Goal: Information Seeking & Learning: Learn about a topic

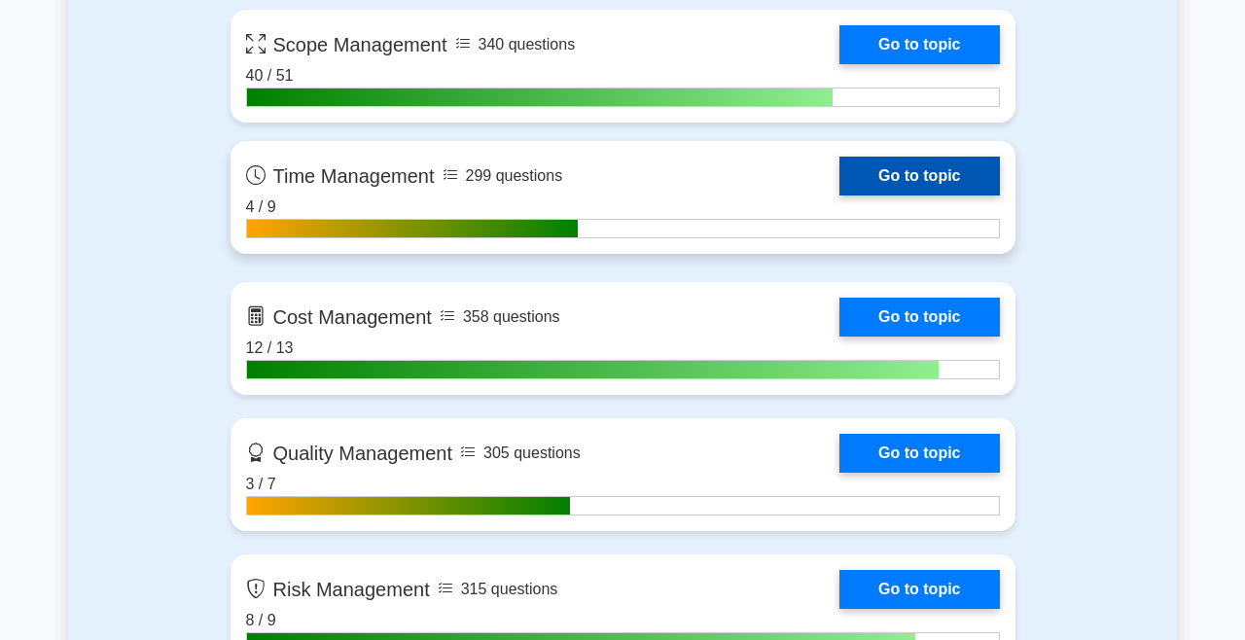
scroll to position [1415, 0]
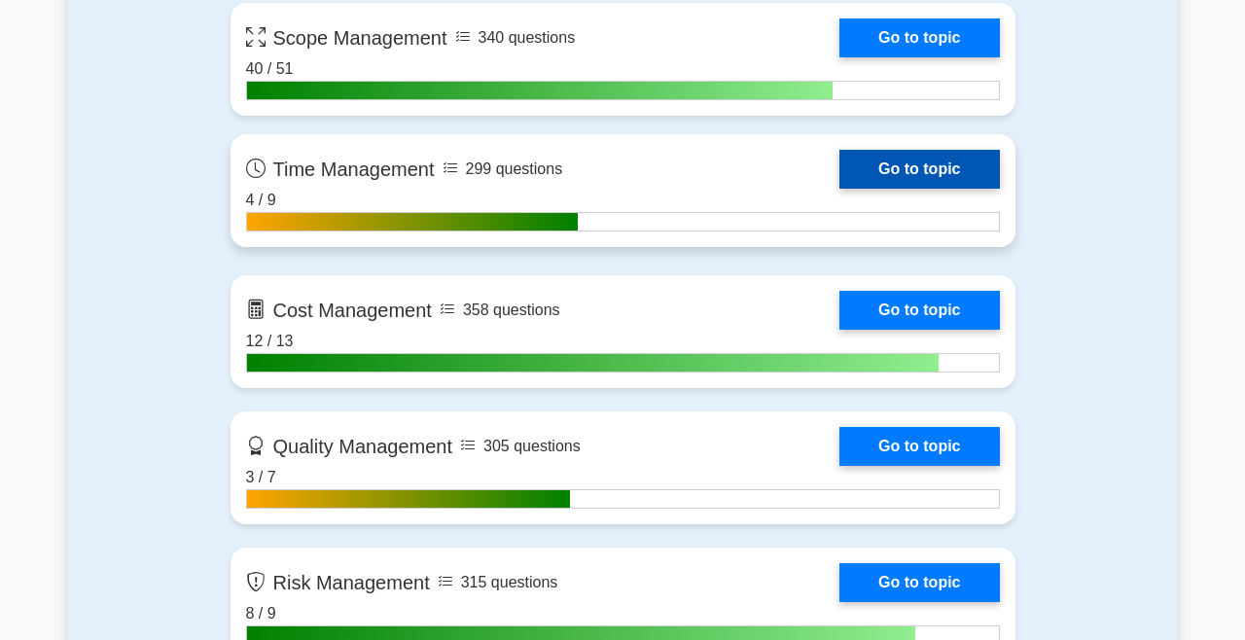
click at [956, 159] on link "Go to topic" at bounding box center [920, 169] width 160 height 39
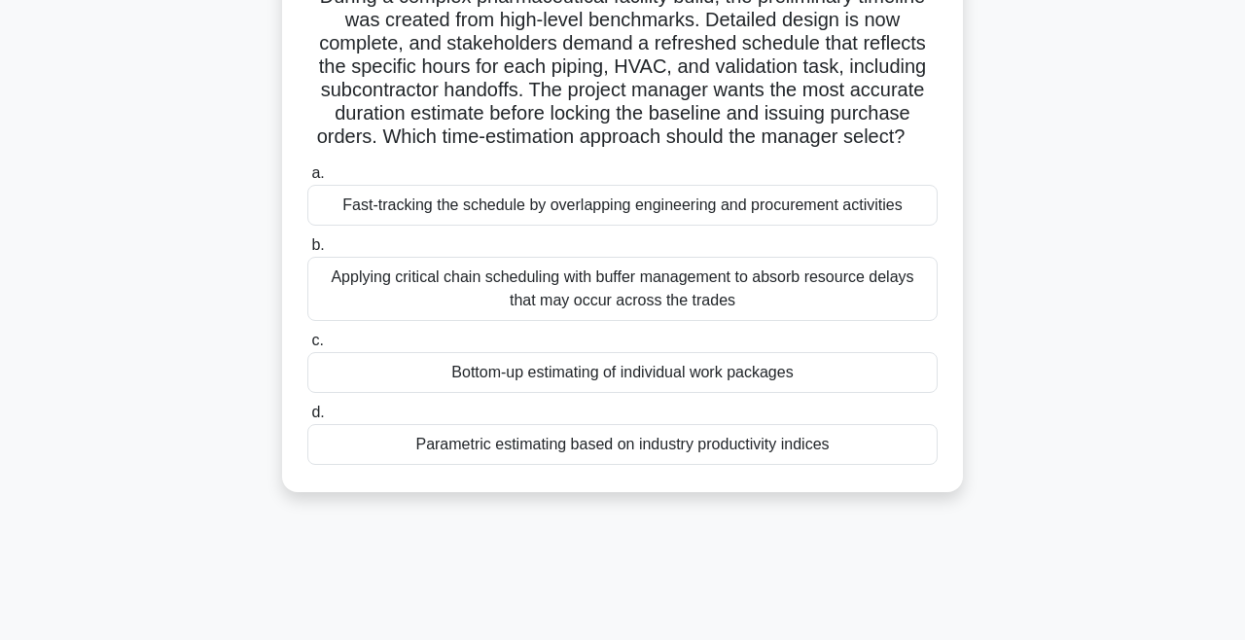
scroll to position [161, 0]
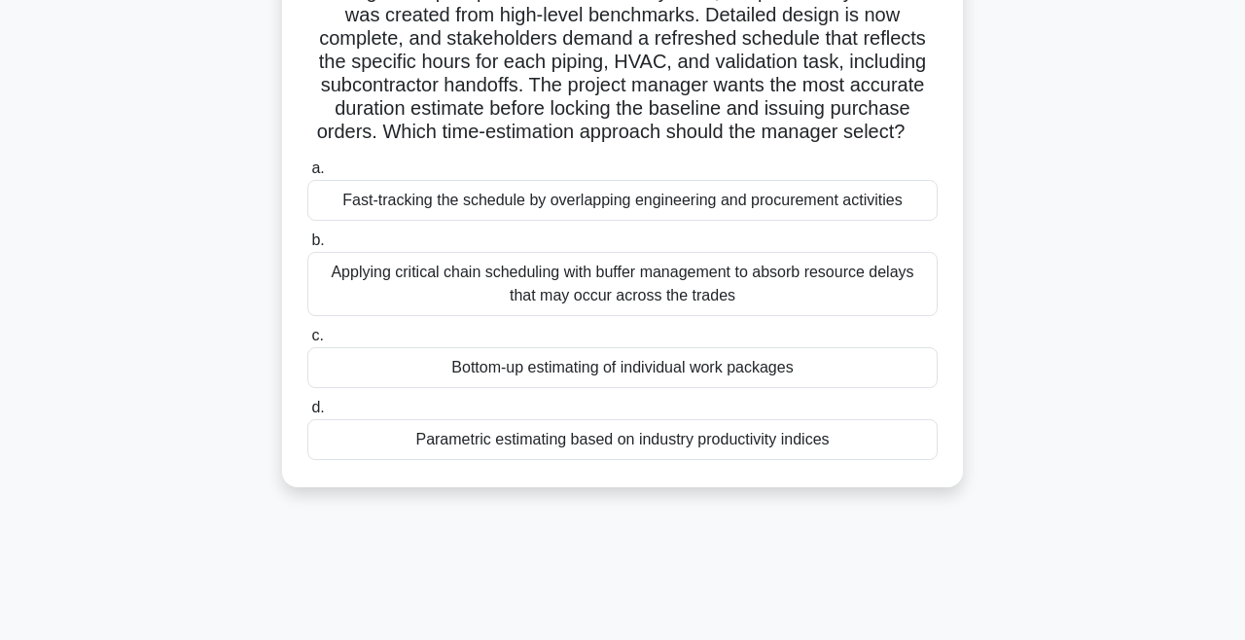
click at [509, 283] on div "Applying critical chain scheduling with buffer management to absorb resource de…" at bounding box center [622, 284] width 631 height 64
click at [307, 247] on input "b. Applying critical chain scheduling with buffer management to absorb resource…" at bounding box center [307, 240] width 0 height 13
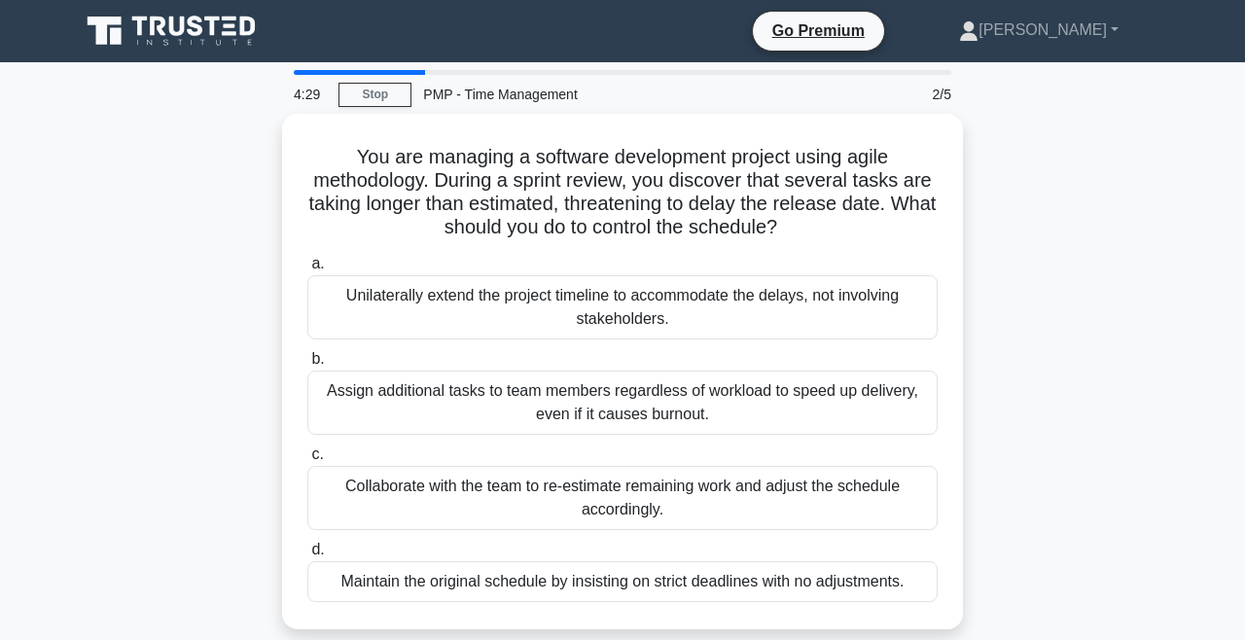
scroll to position [0, 0]
click at [396, 88] on link "Stop" at bounding box center [375, 95] width 73 height 24
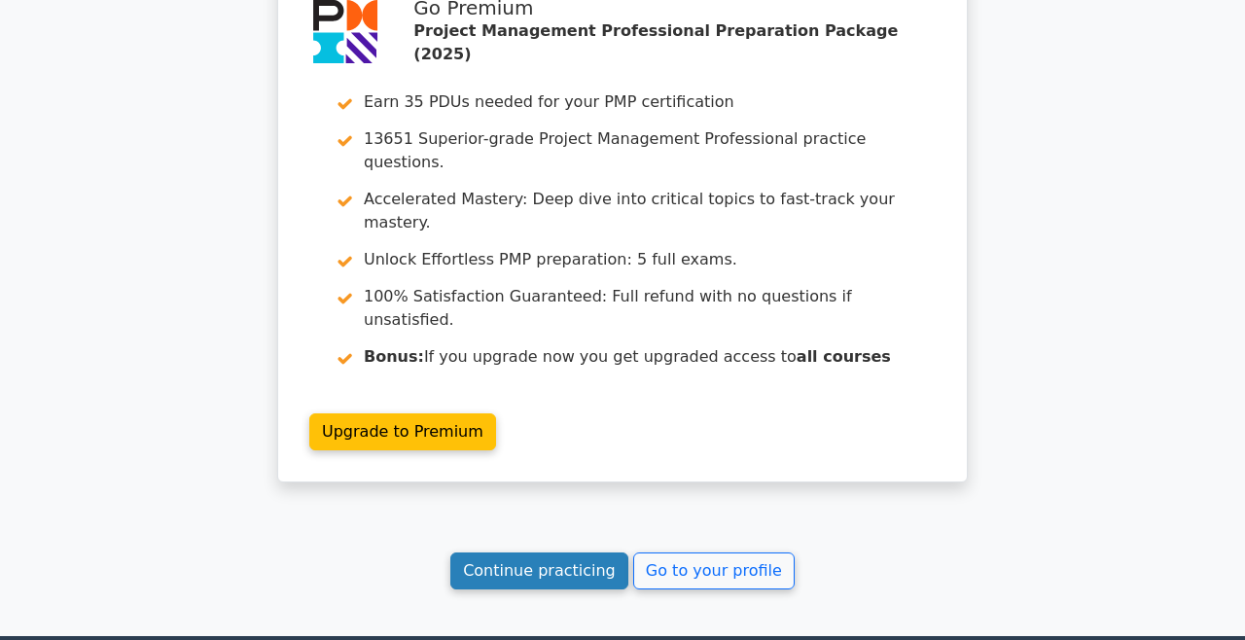
scroll to position [2773, 0]
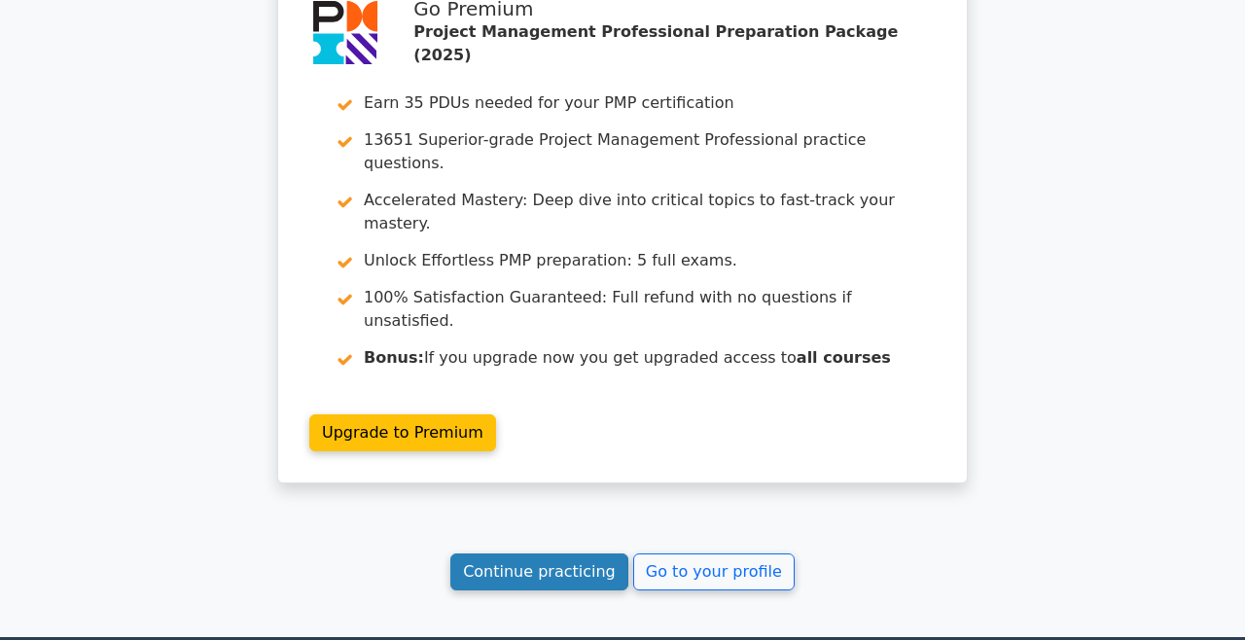
click at [566, 554] on link "Continue practicing" at bounding box center [540, 572] width 178 height 37
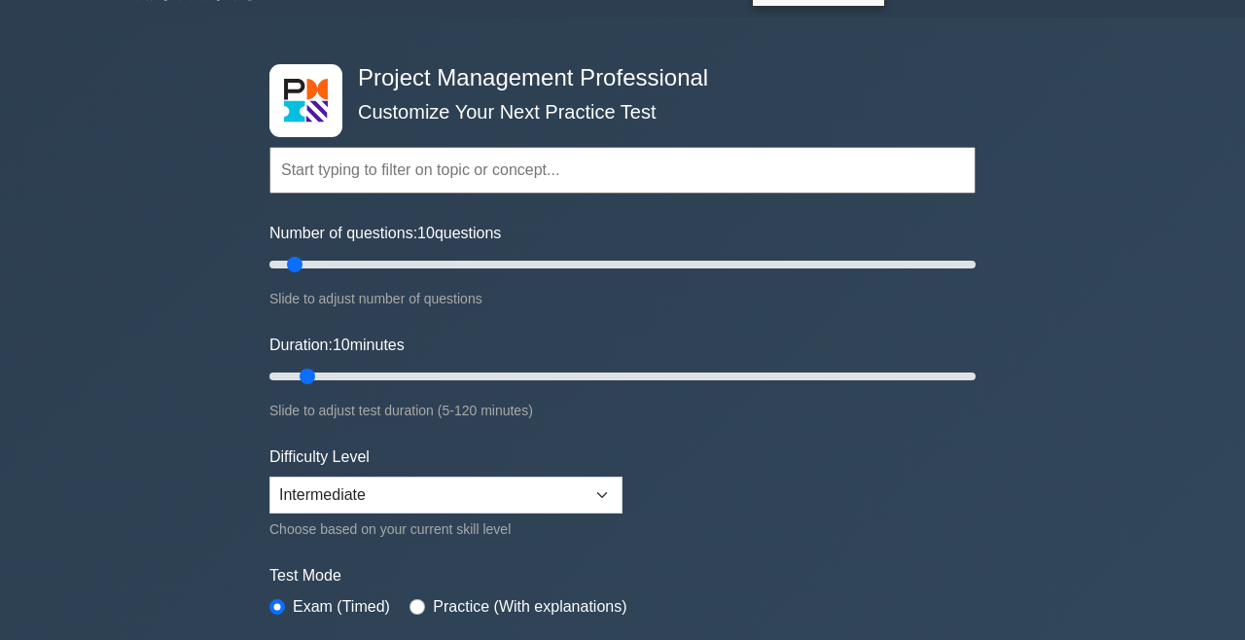
scroll to position [46, 0]
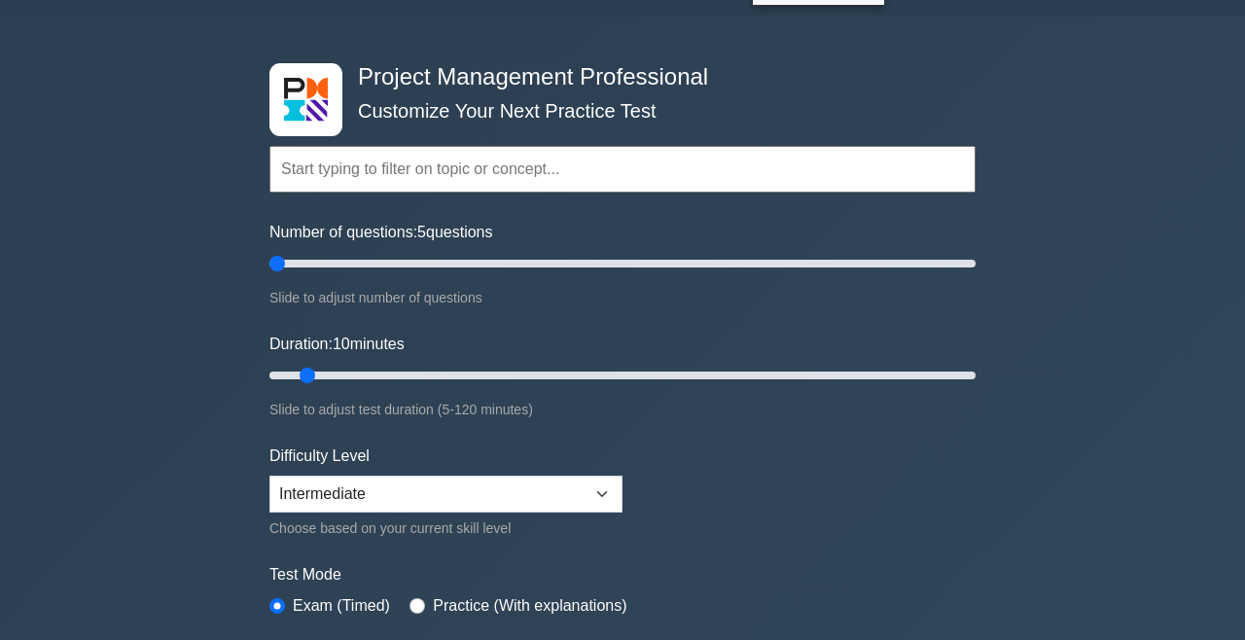
drag, startPoint x: 297, startPoint y: 267, endPoint x: 202, endPoint y: 248, distance: 96.2
type input "5"
click at [204, 252] on div "Project Management Professional Customize Your Next Practice Test Topics Scope …" at bounding box center [622, 610] width 1245 height 1187
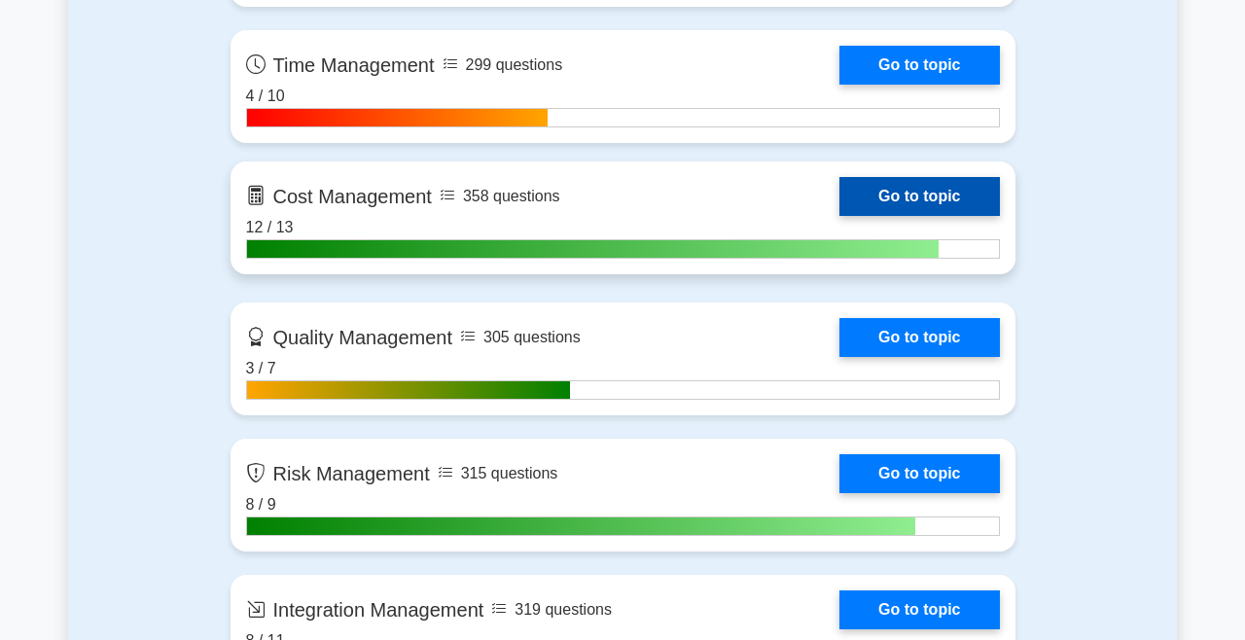
scroll to position [1527, 0]
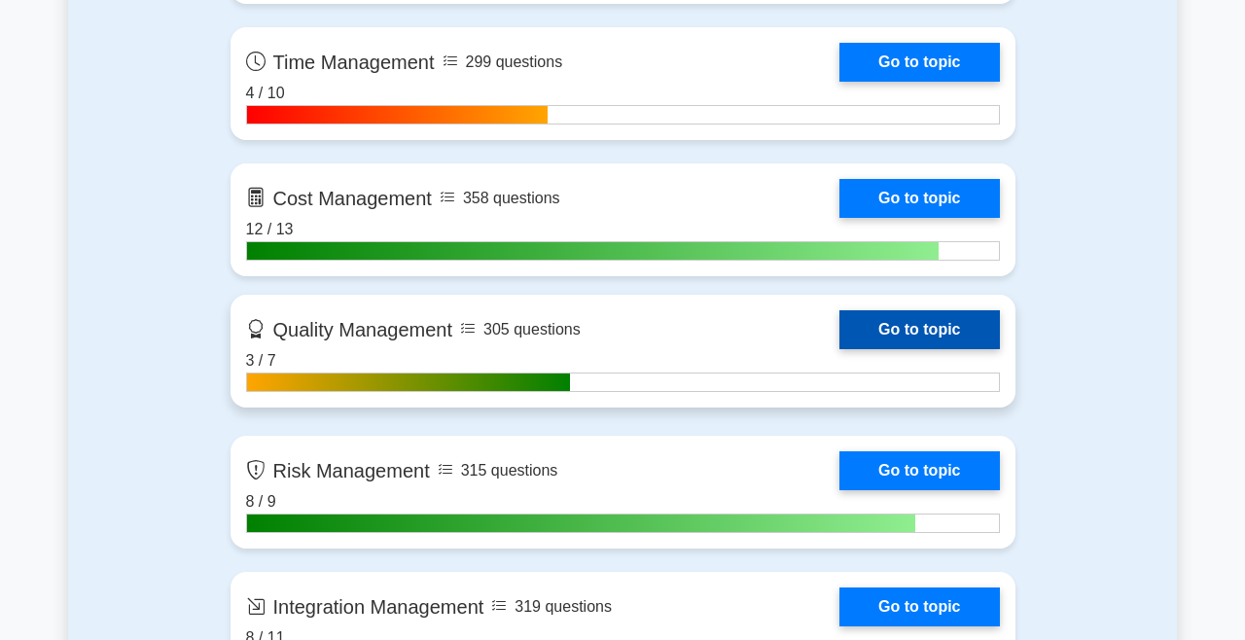
click at [877, 331] on link "Go to topic" at bounding box center [920, 329] width 160 height 39
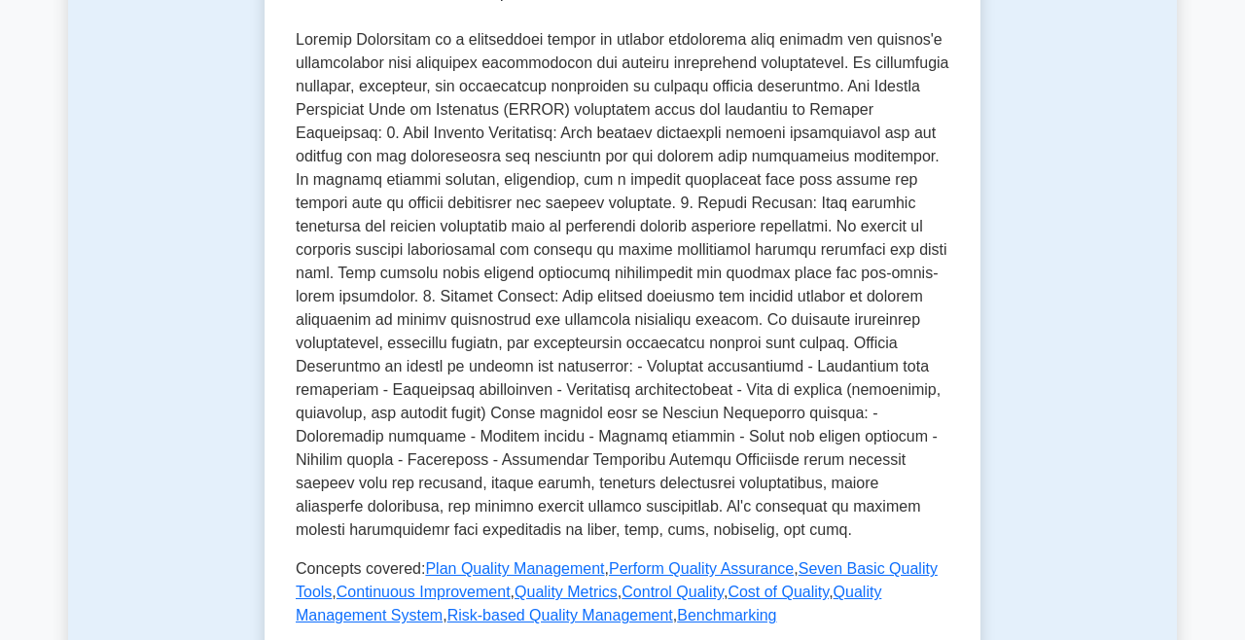
scroll to position [738, 0]
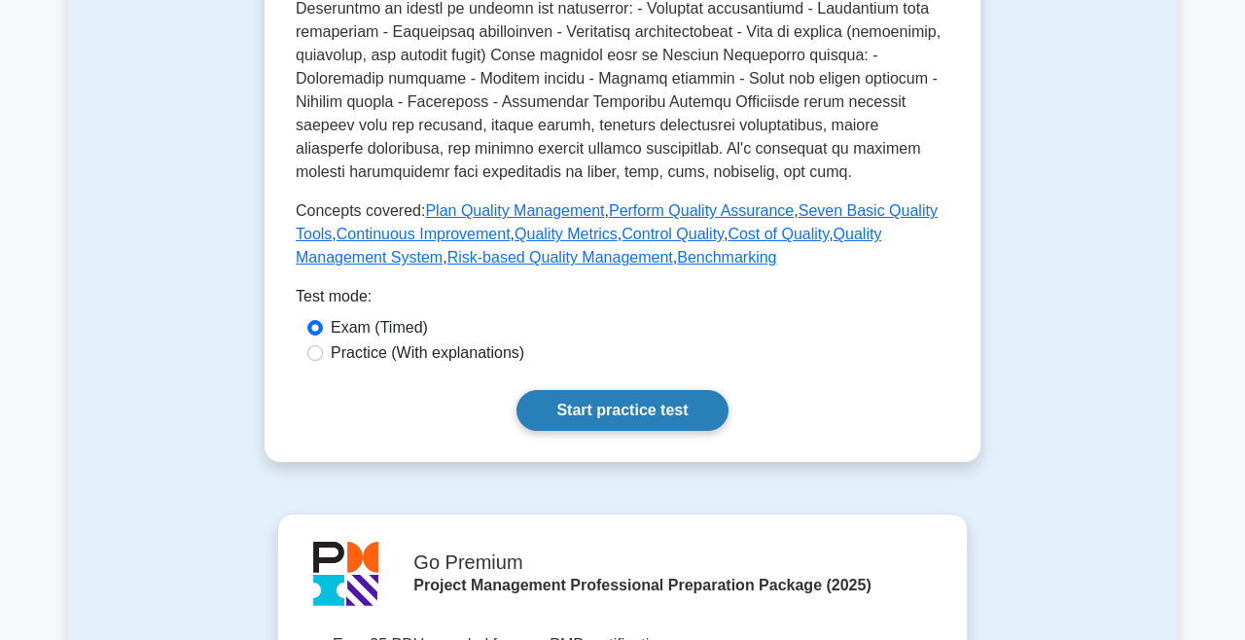
click at [637, 414] on link "Start practice test" at bounding box center [622, 410] width 211 height 41
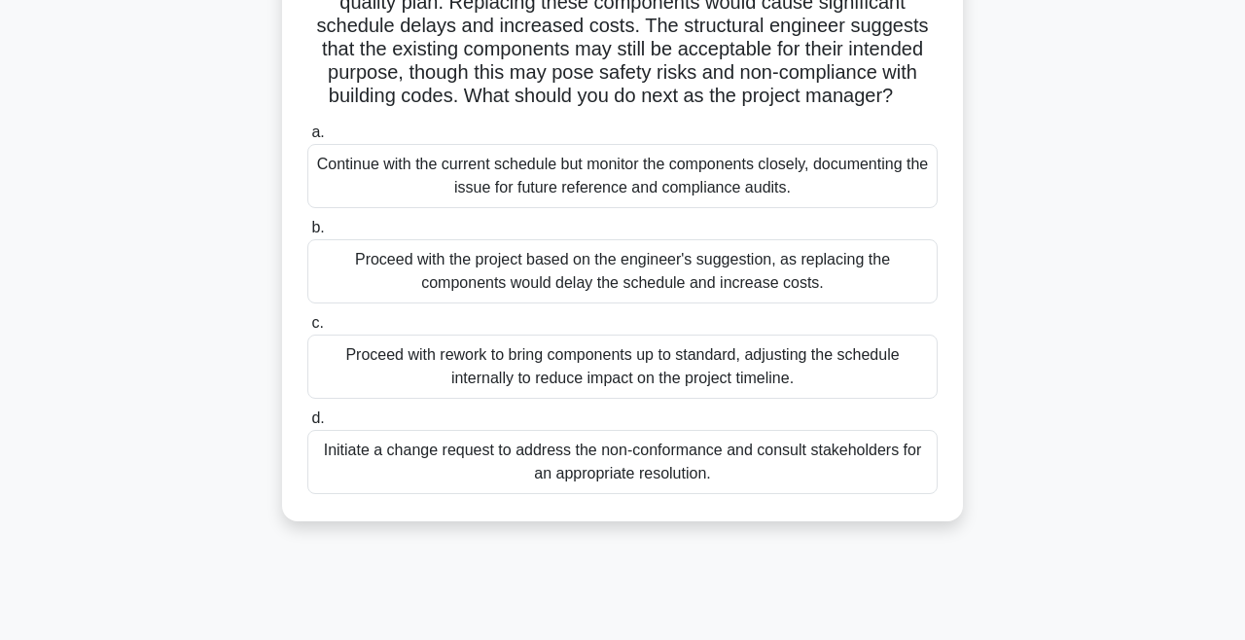
scroll to position [219, 0]
click at [468, 470] on div "Initiate a change request to address the non-conformance and consult stakeholde…" at bounding box center [622, 463] width 631 height 64
click at [307, 426] on input "d. Initiate a change request to address the non-conformance and consult stakeho…" at bounding box center [307, 420] width 0 height 13
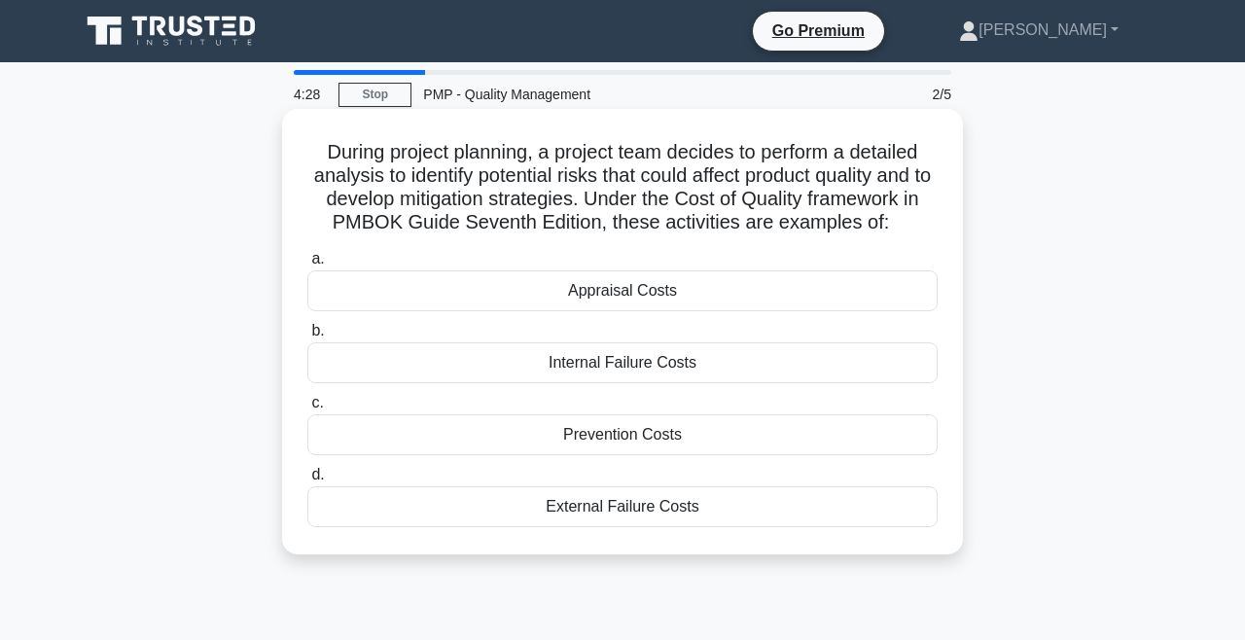
scroll to position [0, 0]
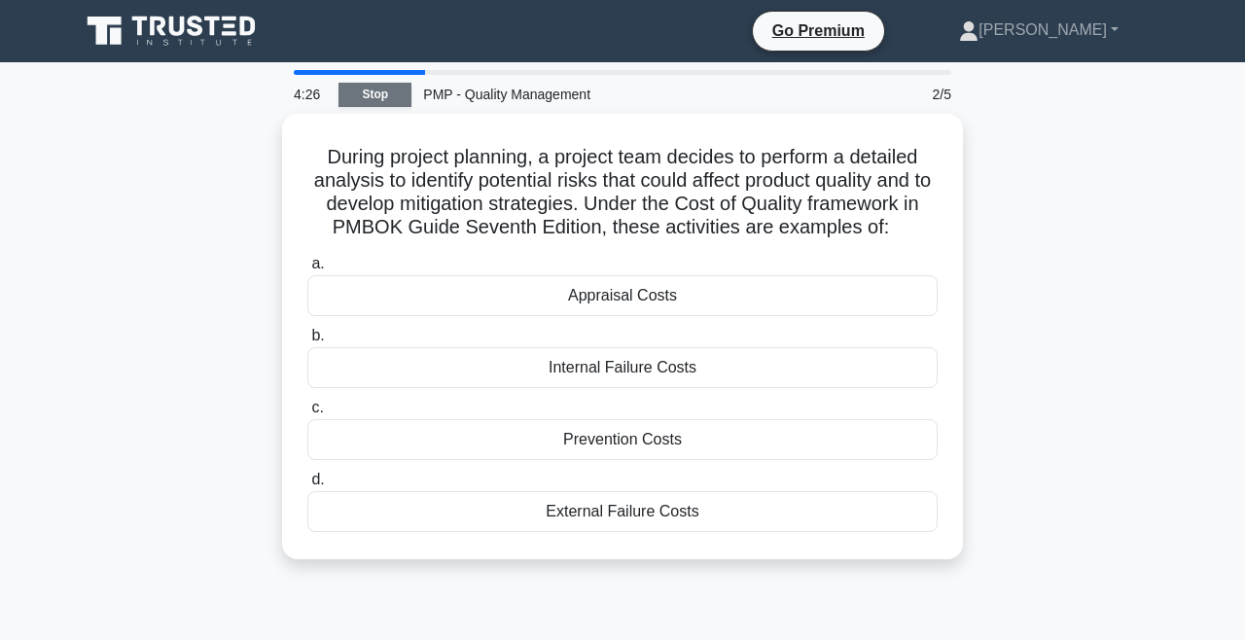
click at [378, 99] on link "Stop" at bounding box center [375, 95] width 73 height 24
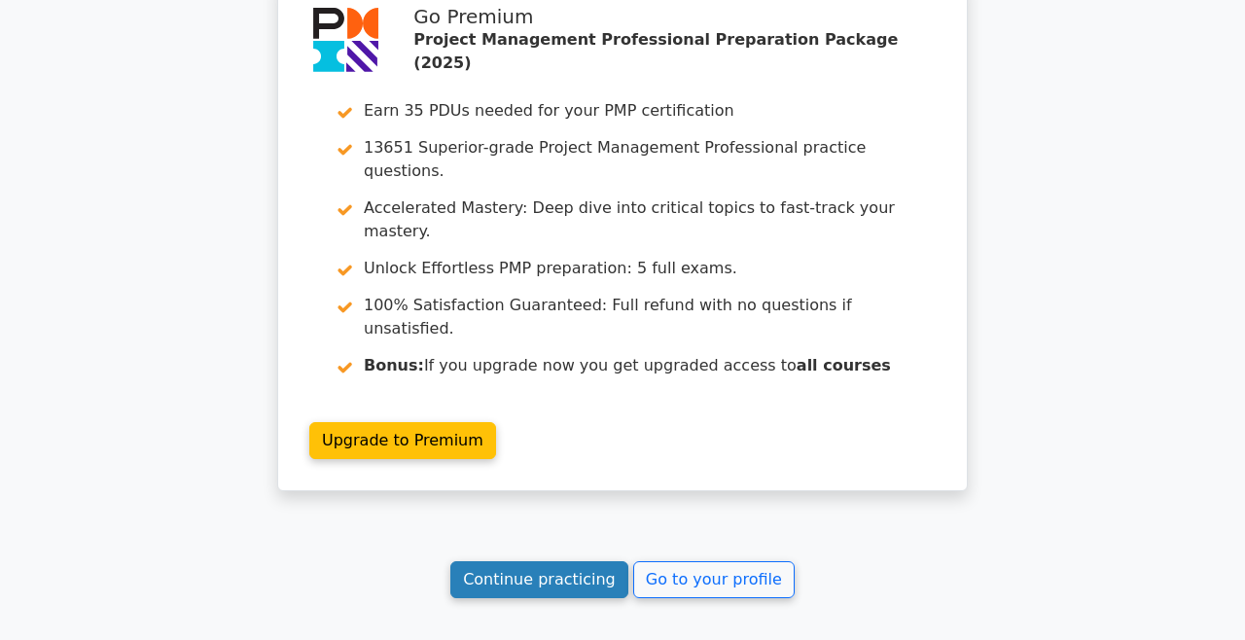
scroll to position [2933, 0]
click at [579, 562] on link "Continue practicing" at bounding box center [540, 580] width 178 height 37
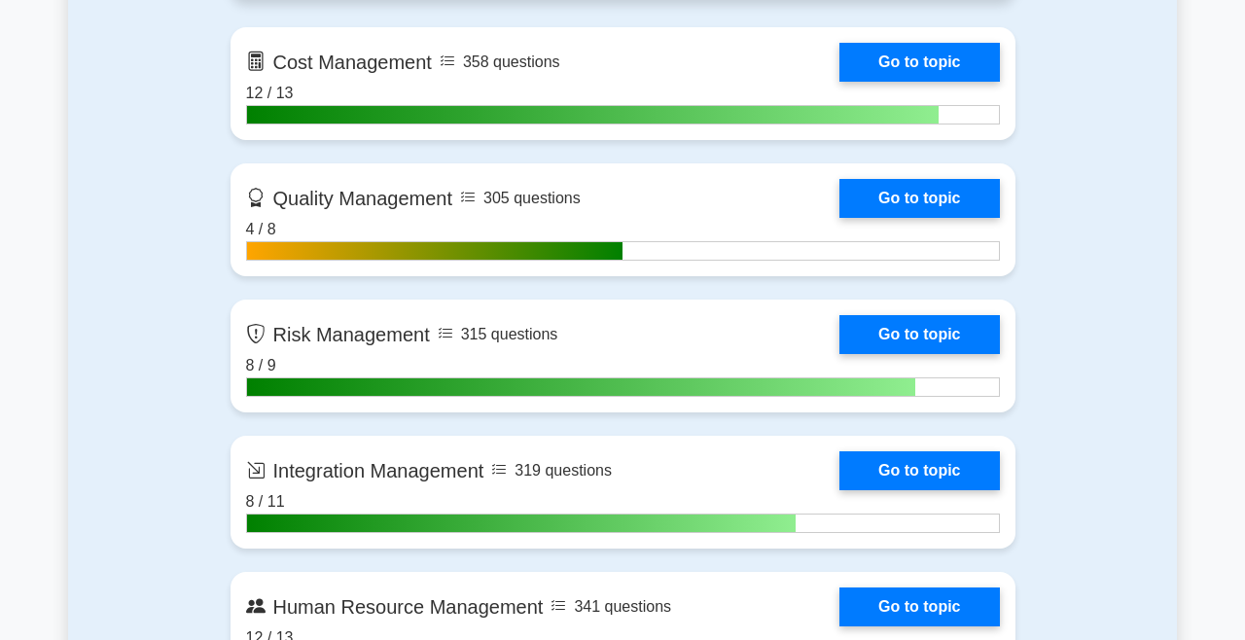
scroll to position [1733, 0]
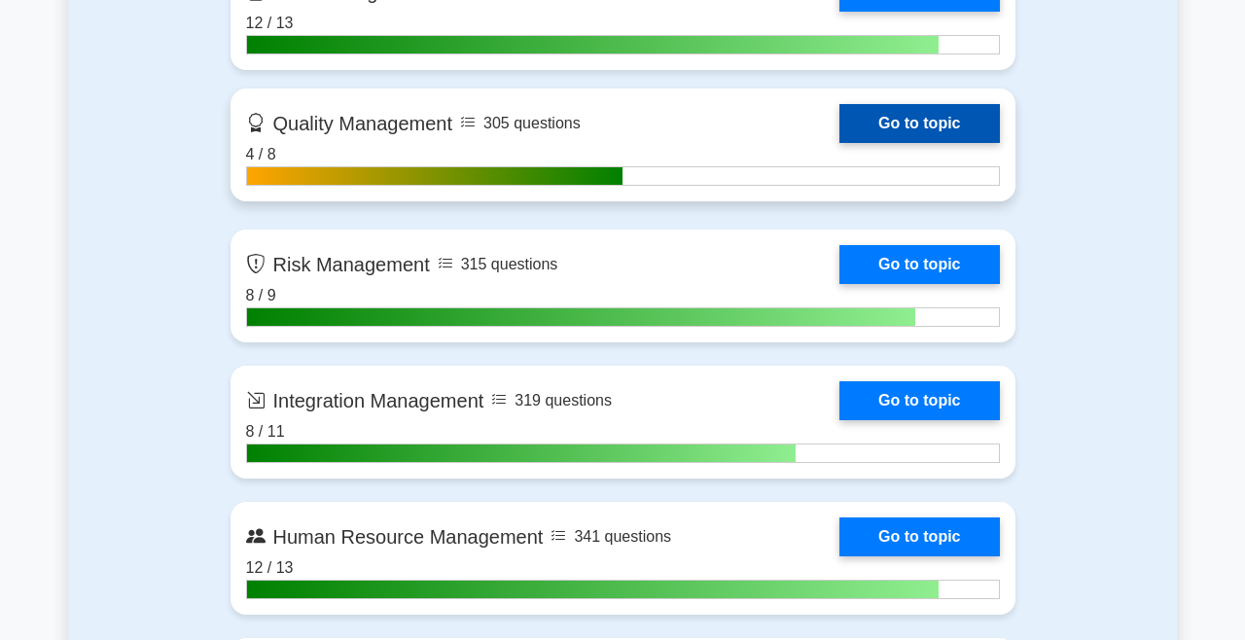
click at [920, 117] on link "Go to topic" at bounding box center [920, 123] width 160 height 39
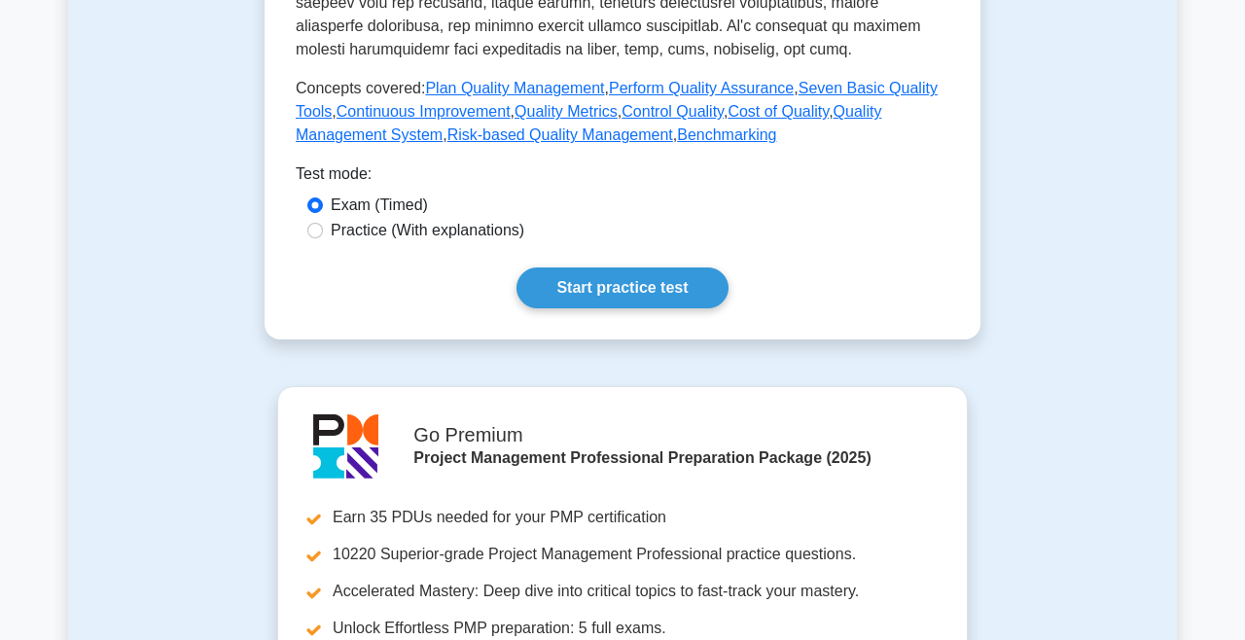
scroll to position [930, 0]
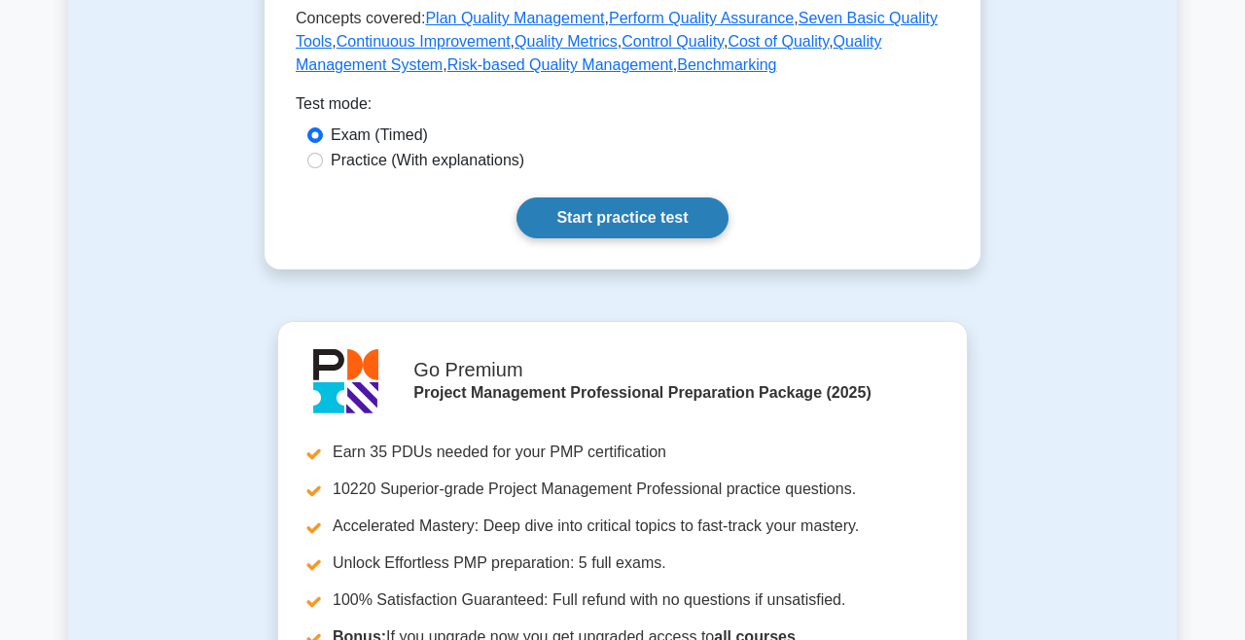
click at [592, 216] on link "Start practice test" at bounding box center [622, 218] width 211 height 41
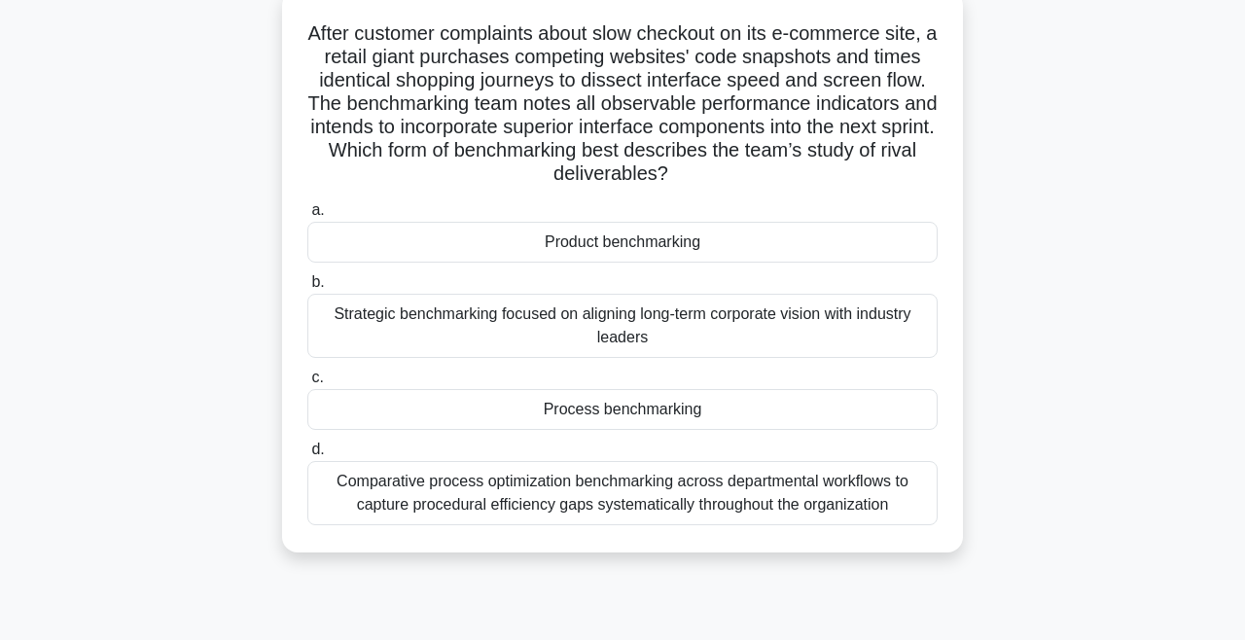
scroll to position [120, 0]
click at [567, 412] on div "Process benchmarking" at bounding box center [622, 408] width 631 height 41
click at [307, 383] on input "c. Process benchmarking" at bounding box center [307, 377] width 0 height 13
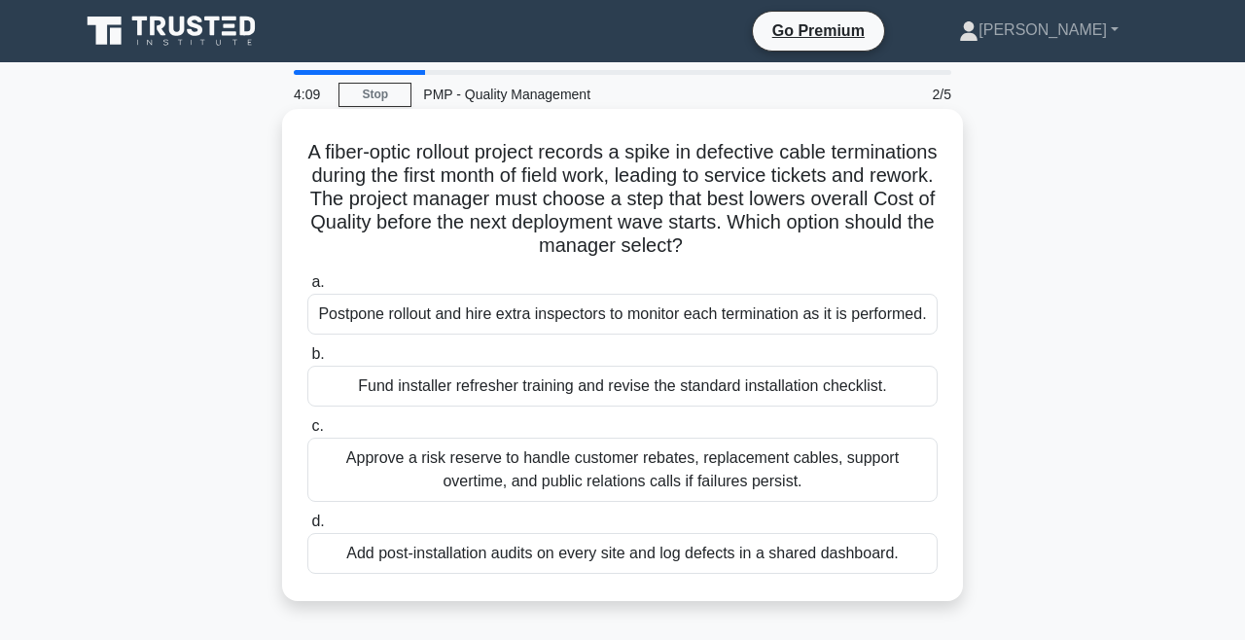
scroll to position [0, 0]
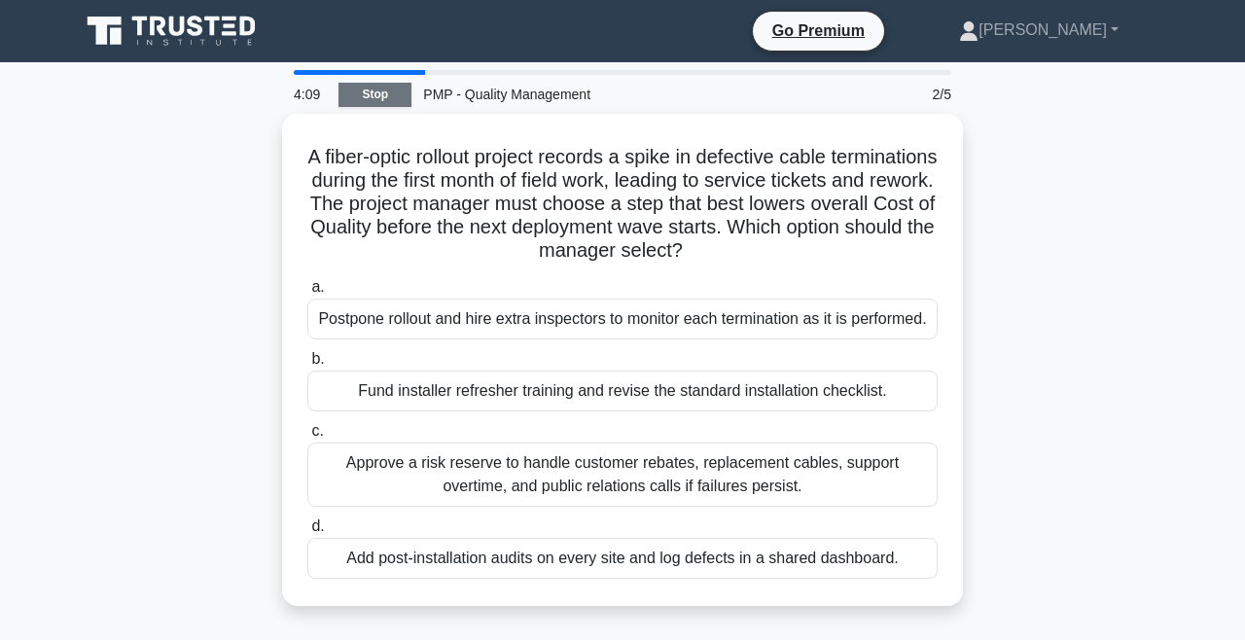
click at [387, 98] on link "Stop" at bounding box center [375, 95] width 73 height 24
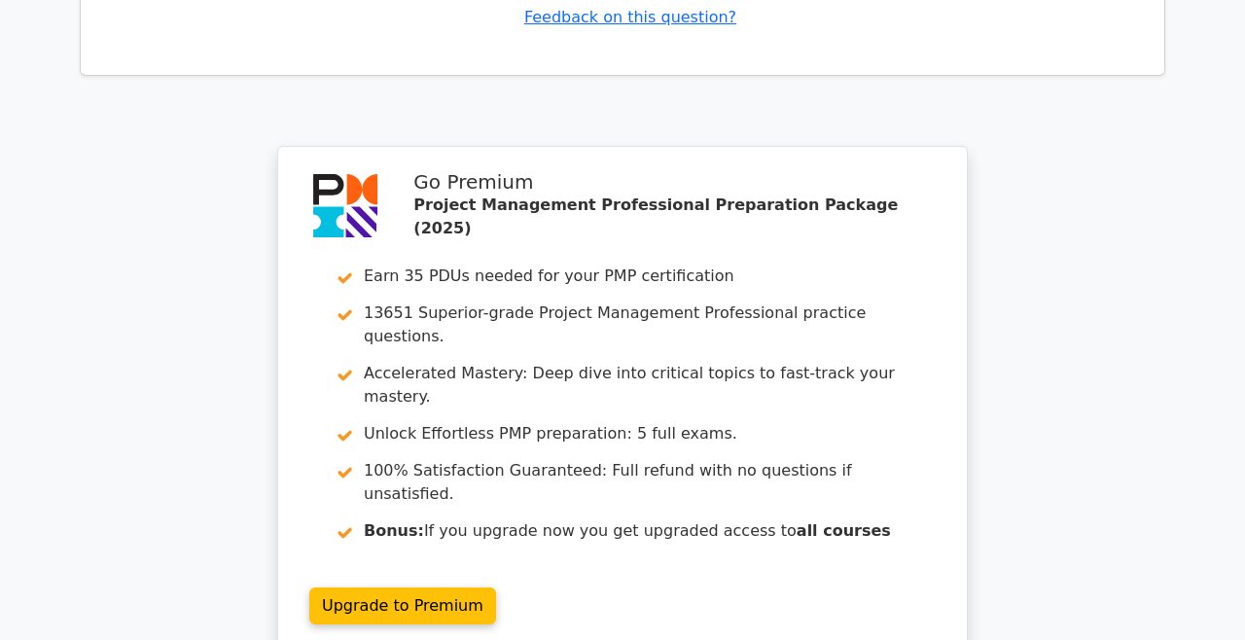
scroll to position [2679, 0]
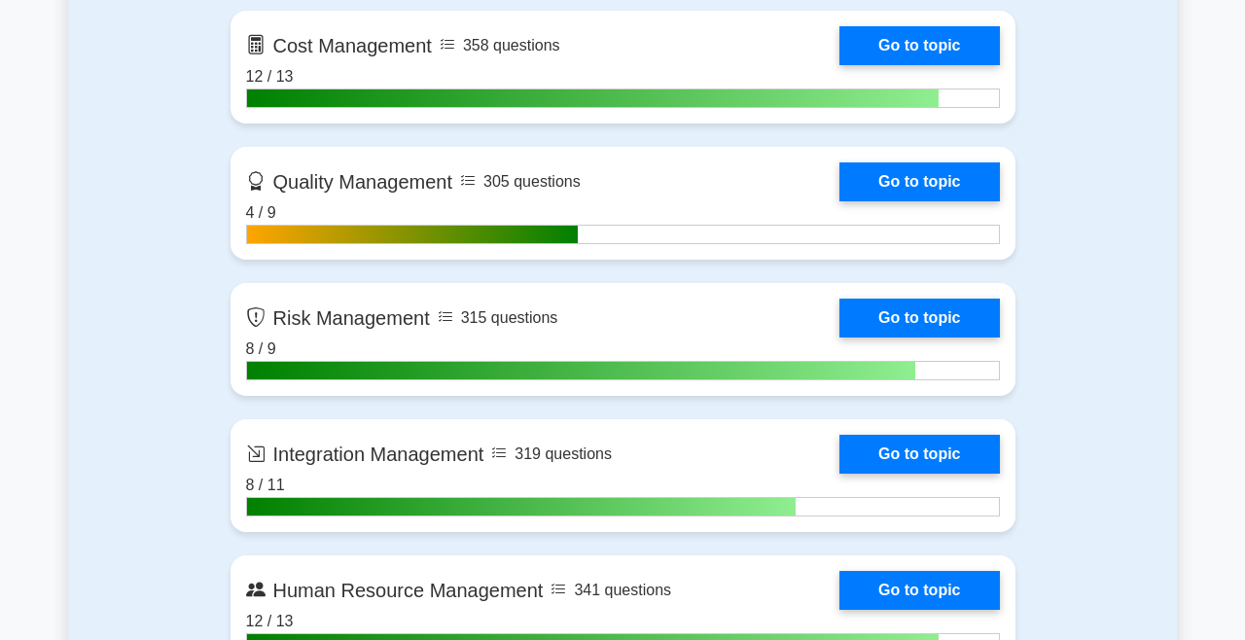
scroll to position [1676, 0]
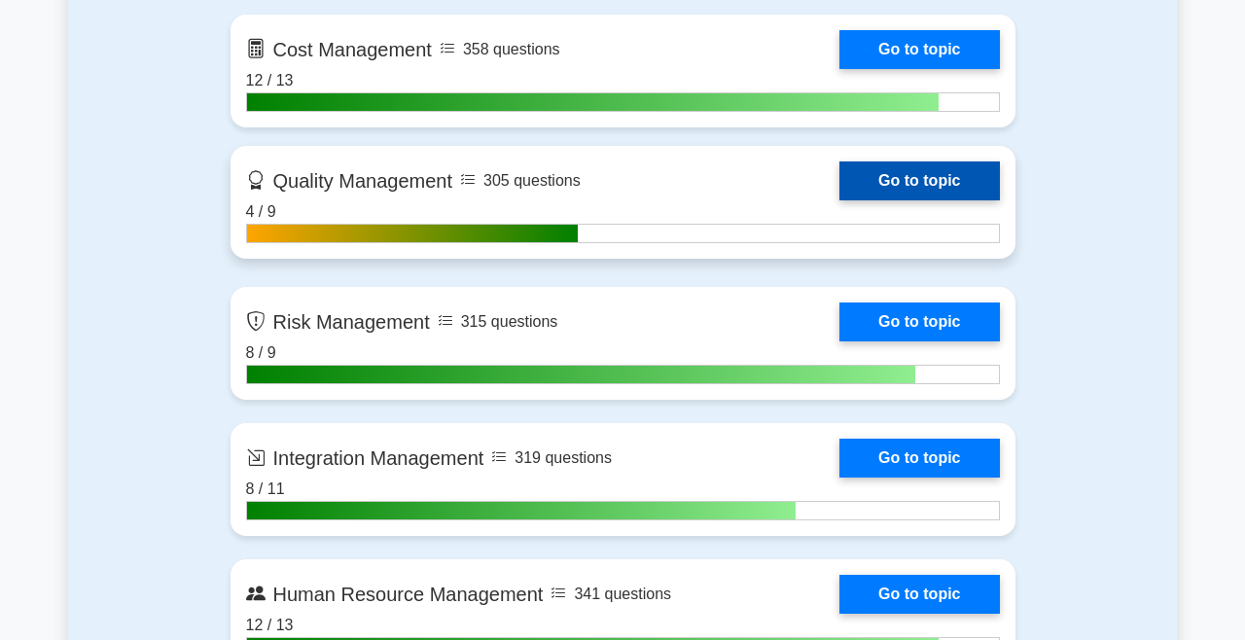
click at [925, 175] on link "Go to topic" at bounding box center [920, 181] width 160 height 39
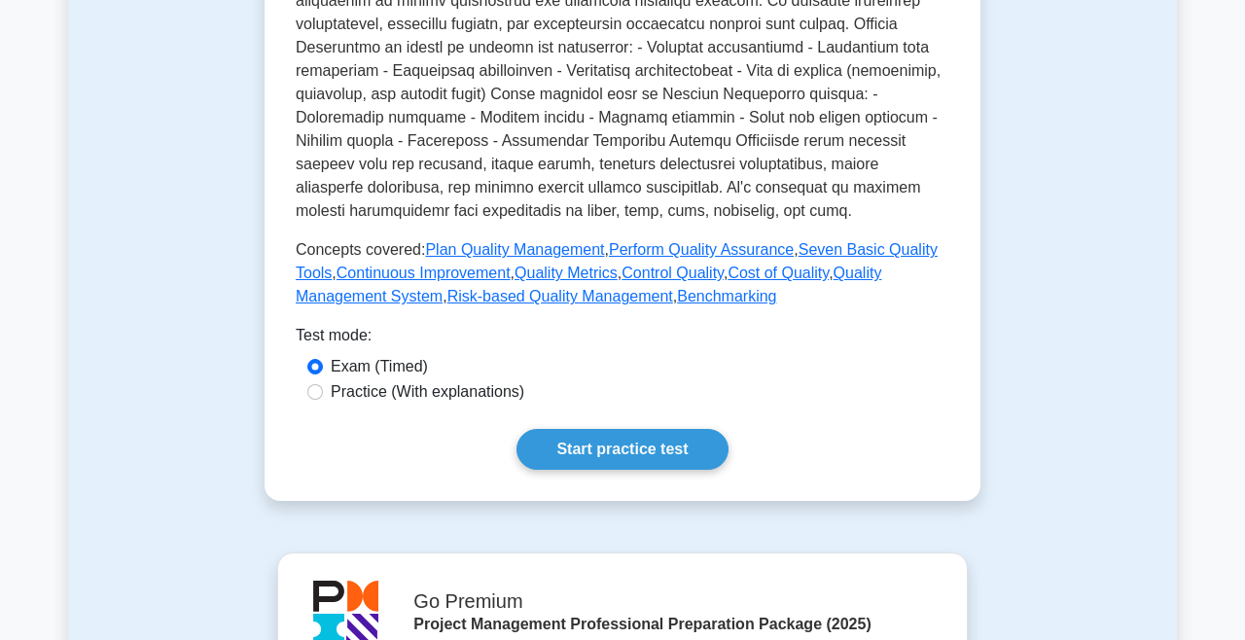
scroll to position [983, 0]
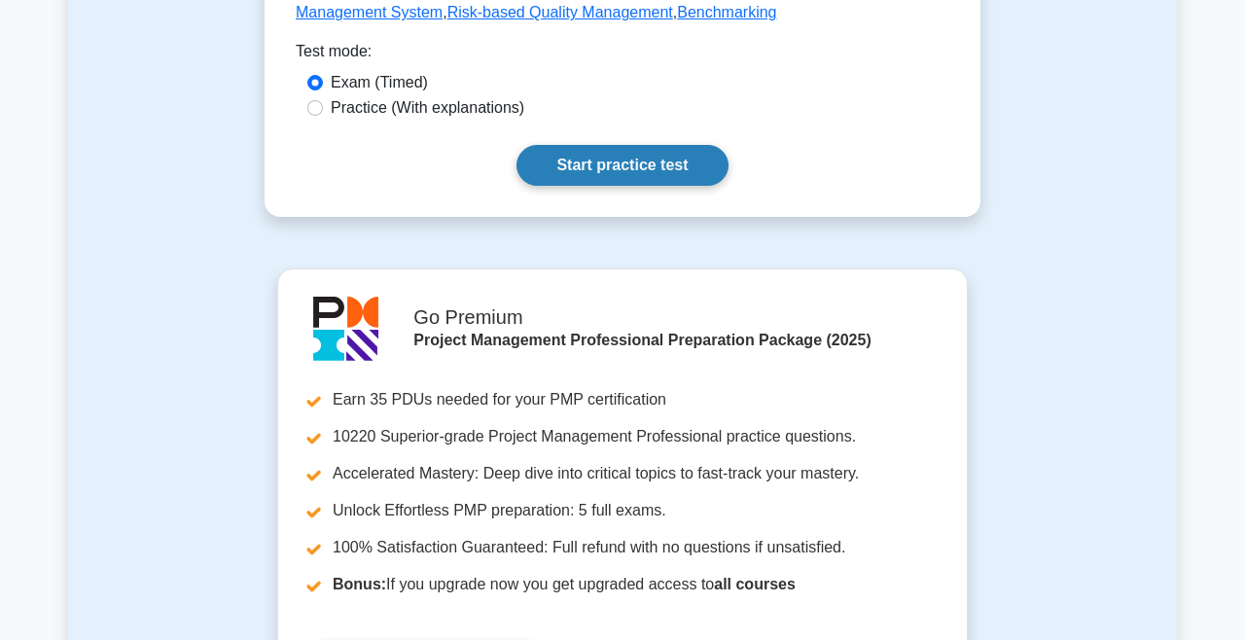
click at [615, 165] on link "Start practice test" at bounding box center [622, 165] width 211 height 41
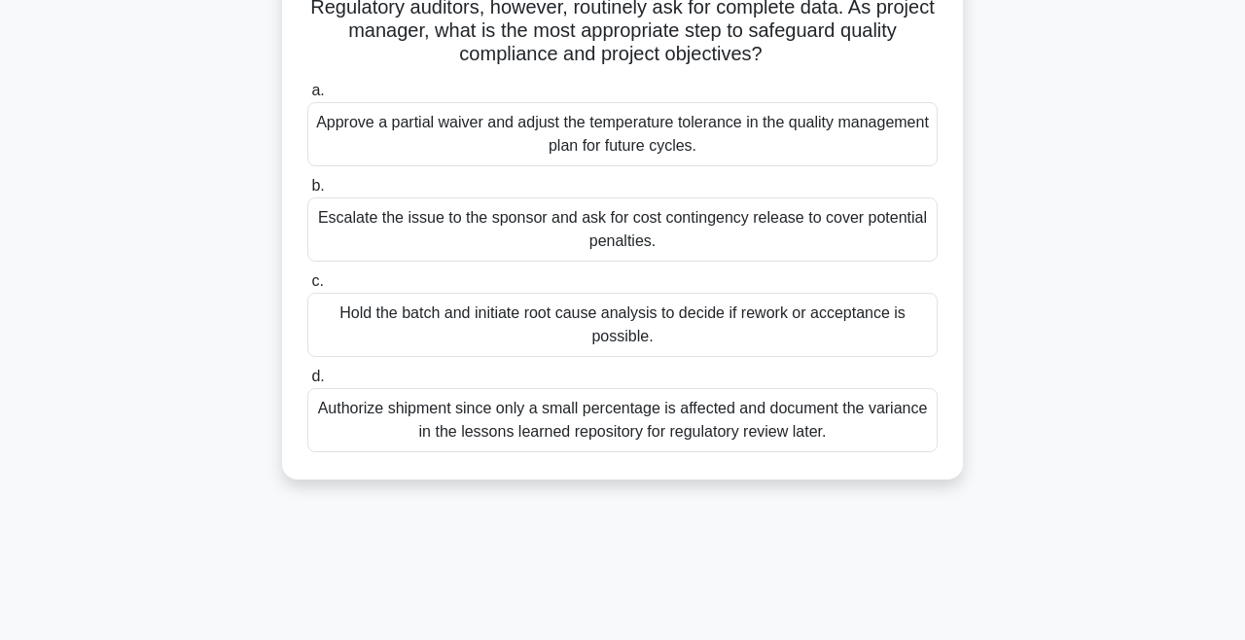
scroll to position [237, 0]
click at [524, 341] on div "Hold the batch and initiate root cause analysis to decide if rework or acceptan…" at bounding box center [622, 326] width 631 height 64
click at [307, 289] on input "c. Hold the batch and initiate root cause analysis to decide if rework or accep…" at bounding box center [307, 282] width 0 height 13
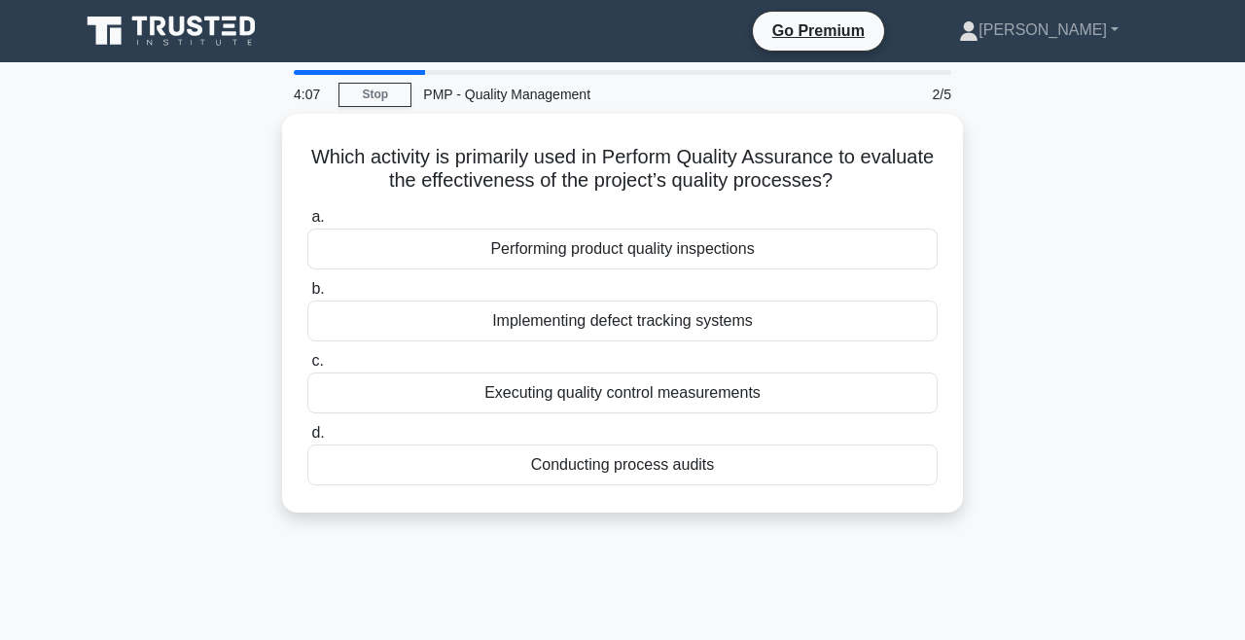
scroll to position [0, 0]
click at [385, 88] on link "Stop" at bounding box center [375, 95] width 73 height 24
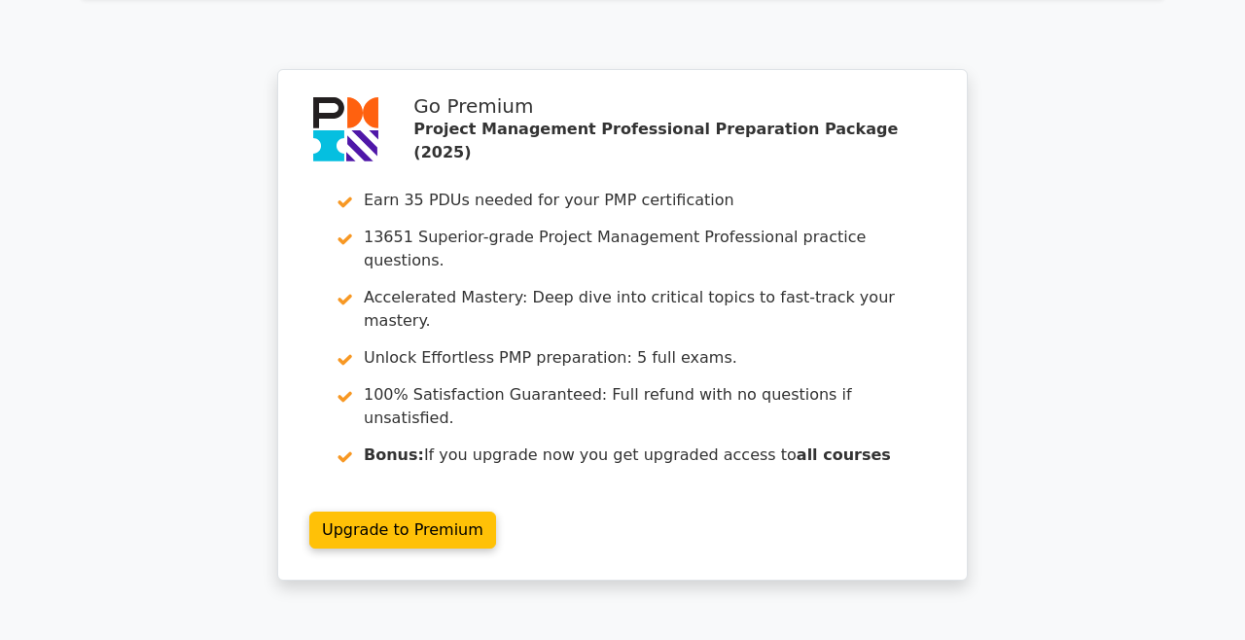
scroll to position [2798, 0]
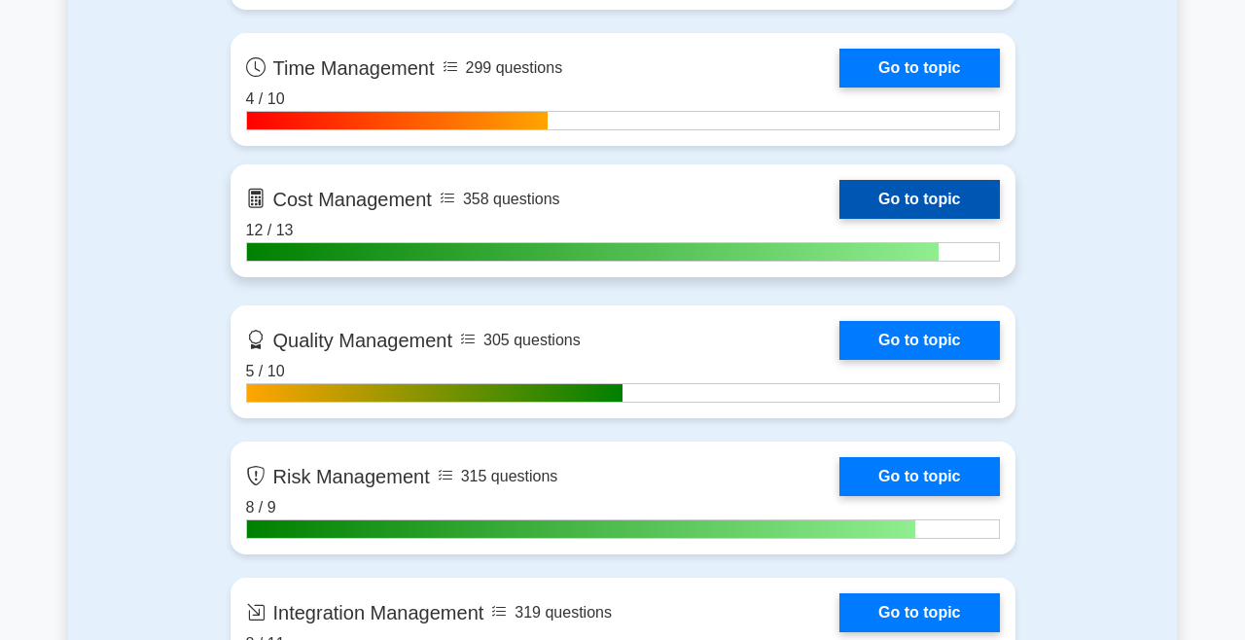
scroll to position [1531, 0]
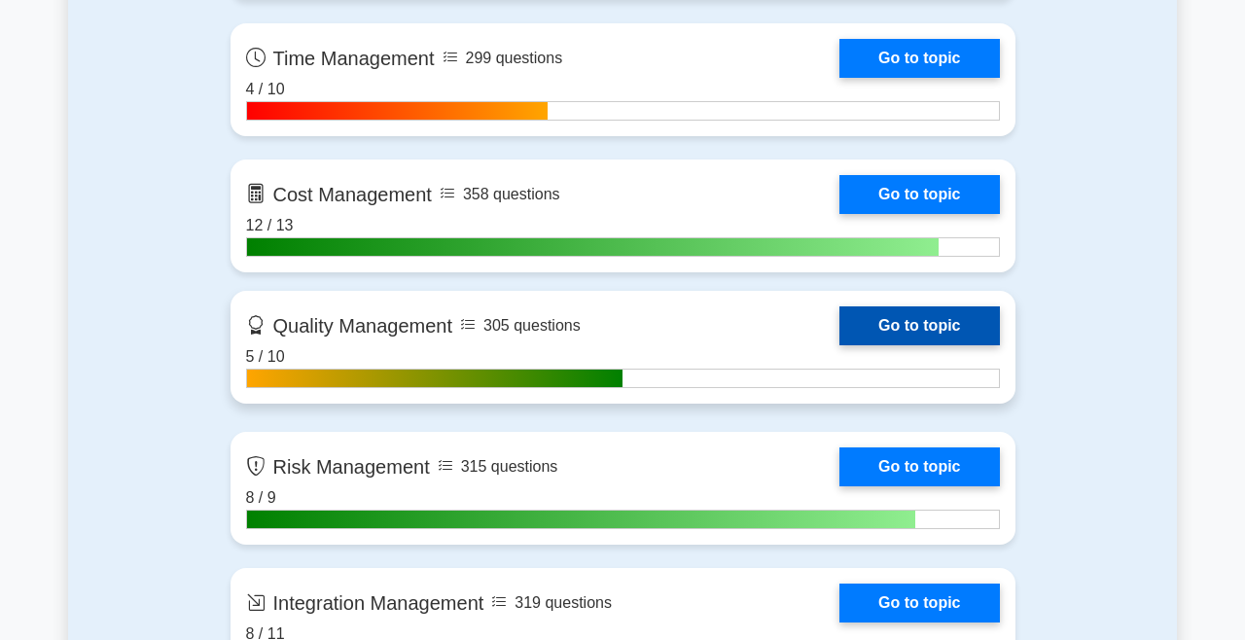
click at [863, 314] on link "Go to topic" at bounding box center [920, 326] width 160 height 39
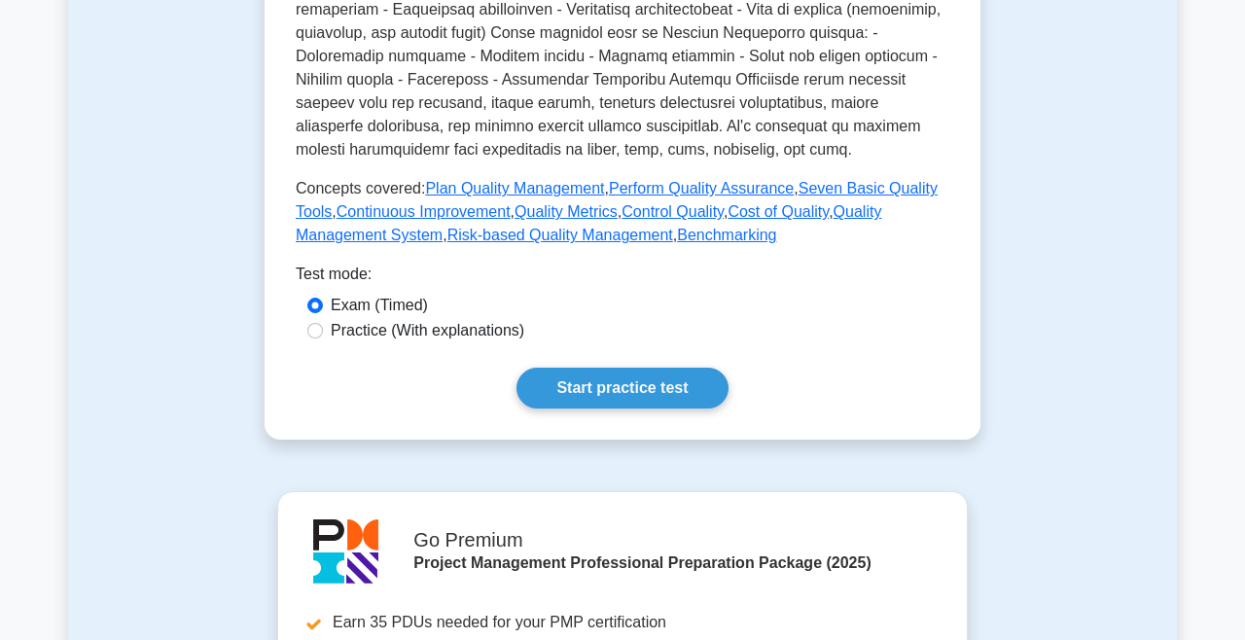
scroll to position [762, 0]
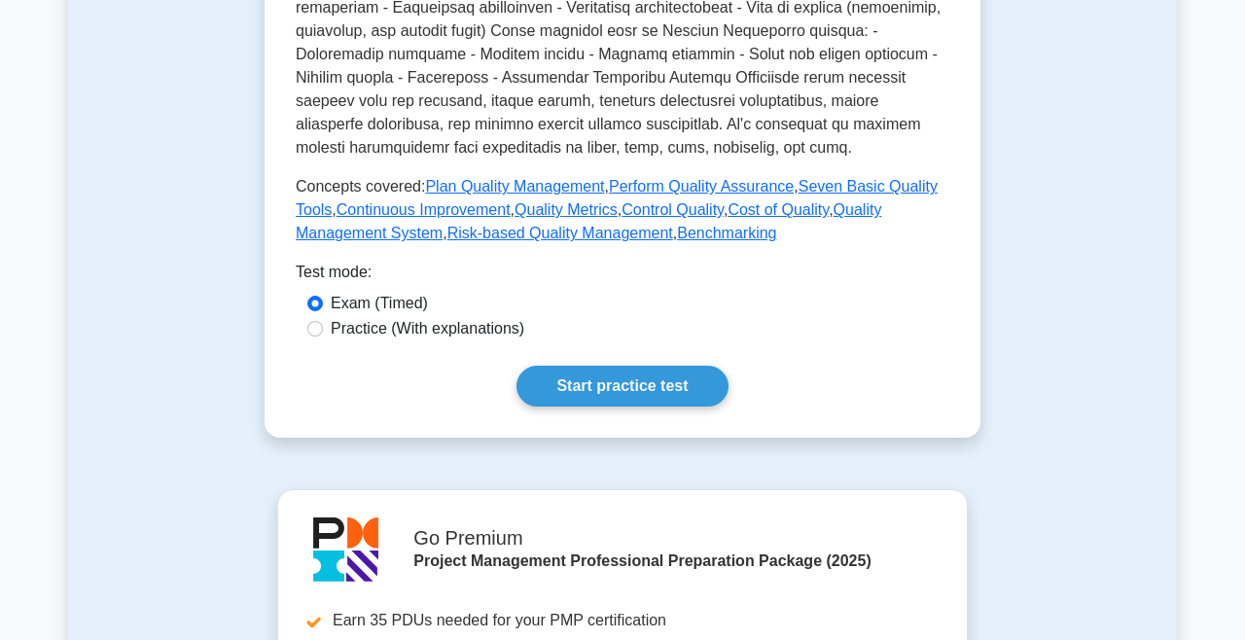
click at [663, 375] on link "Start practice test" at bounding box center [622, 386] width 211 height 41
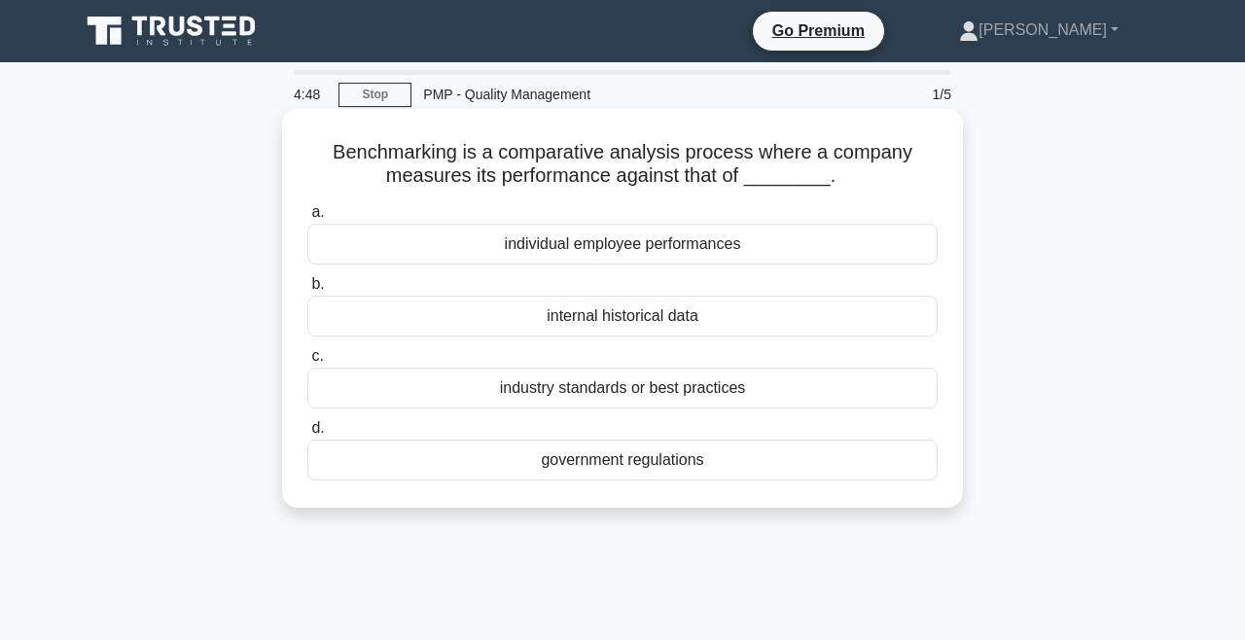
click at [710, 396] on div "industry standards or best practices" at bounding box center [622, 388] width 631 height 41
click at [307, 363] on input "c. industry standards or best practices" at bounding box center [307, 356] width 0 height 13
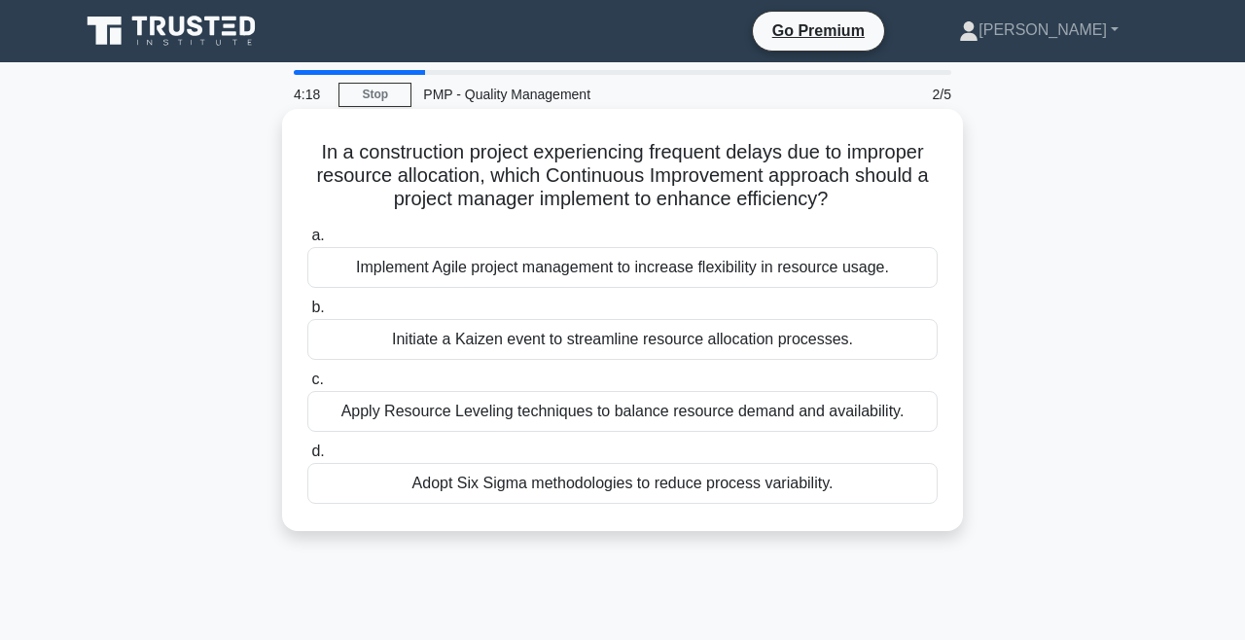
click at [440, 413] on div "Apply Resource Leveling techniques to balance resource demand and availability." at bounding box center [622, 411] width 631 height 41
click at [307, 386] on input "c. Apply Resource Leveling techniques to balance resource demand and availabili…" at bounding box center [307, 380] width 0 height 13
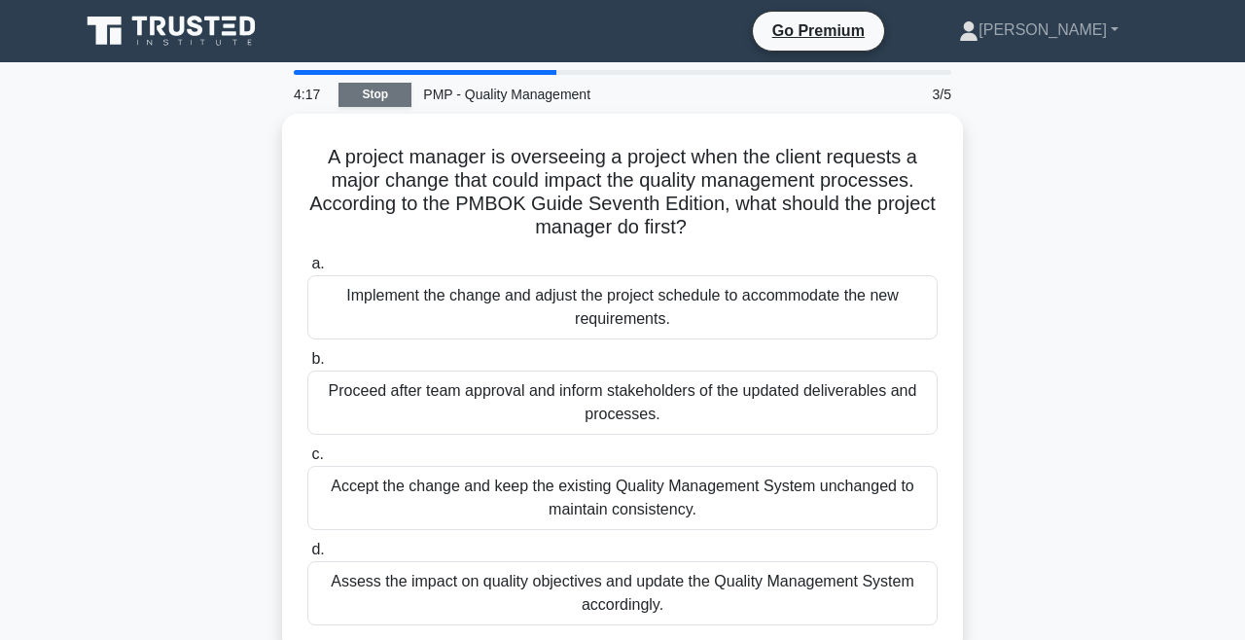
click at [401, 93] on link "Stop" at bounding box center [375, 95] width 73 height 24
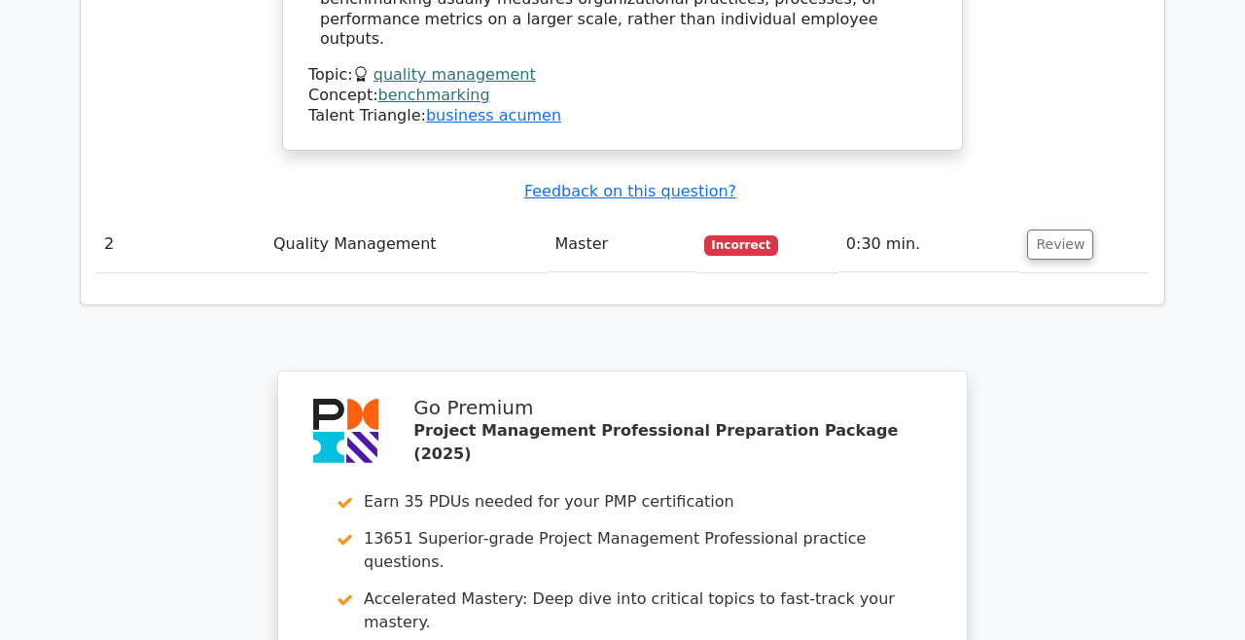
scroll to position [1988, 0]
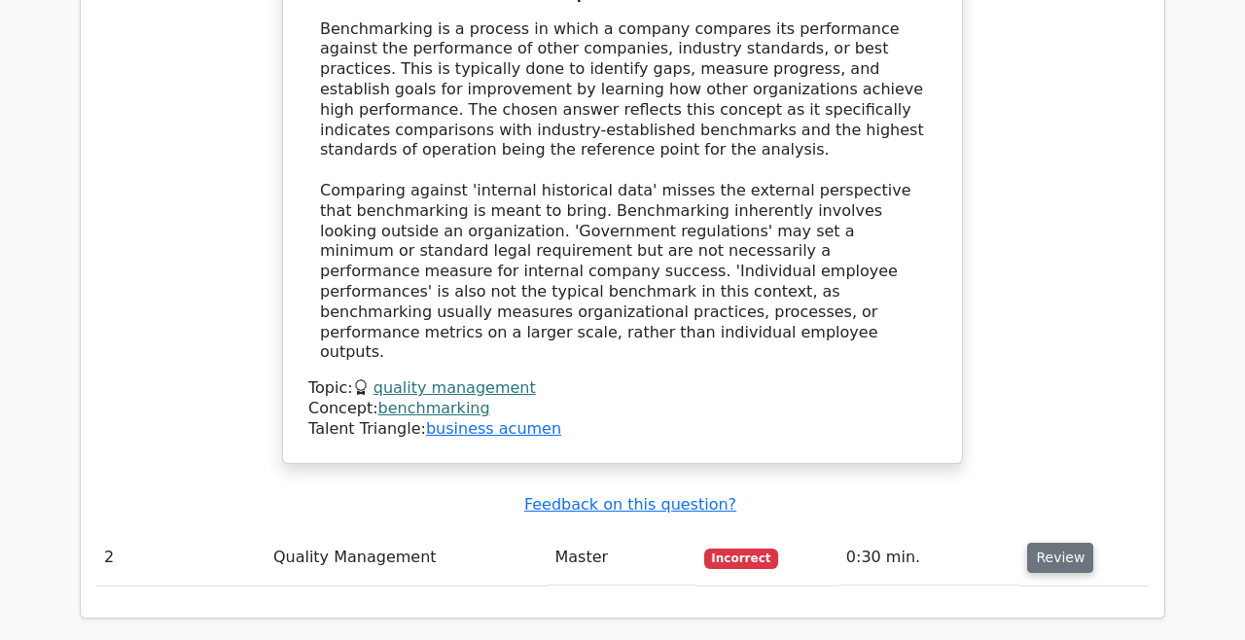
click at [1041, 543] on button "Review" at bounding box center [1061, 558] width 66 height 30
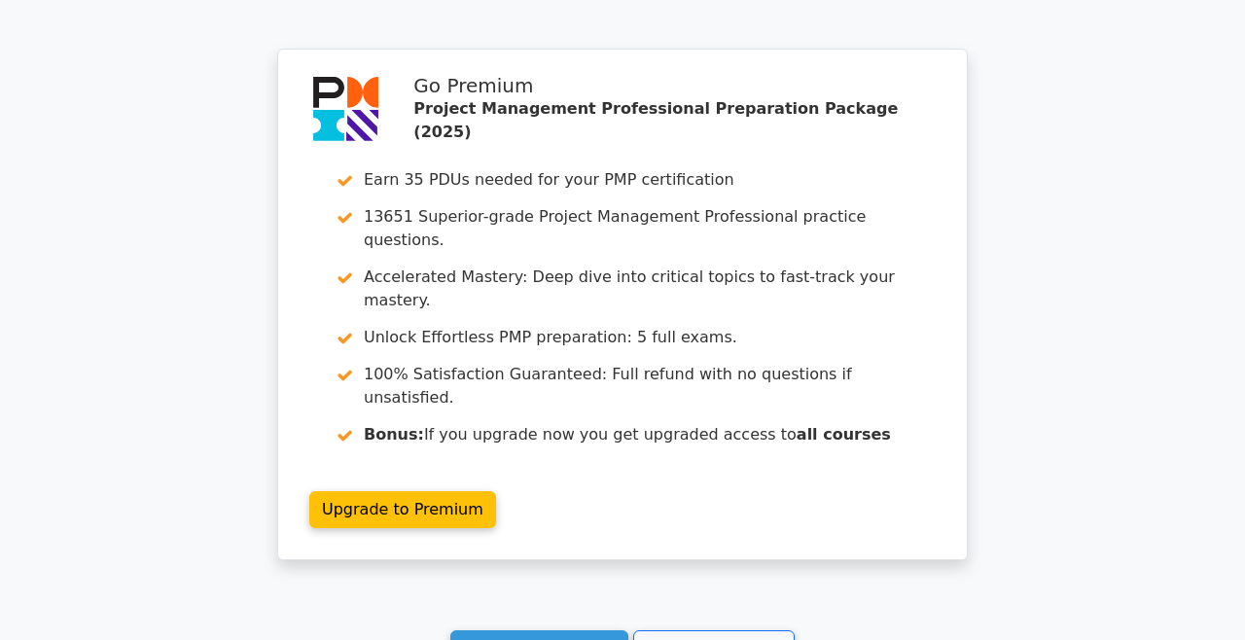
scroll to position [3470, 0]
click at [594, 631] on link "Continue practicing" at bounding box center [540, 649] width 178 height 37
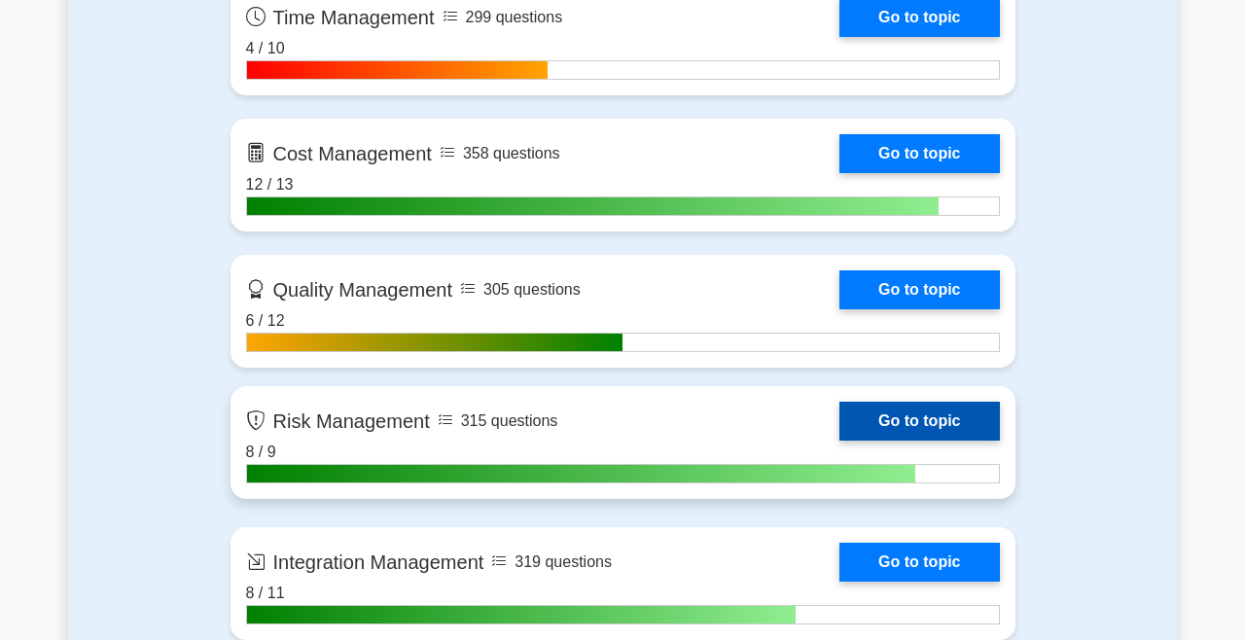
scroll to position [1561, 0]
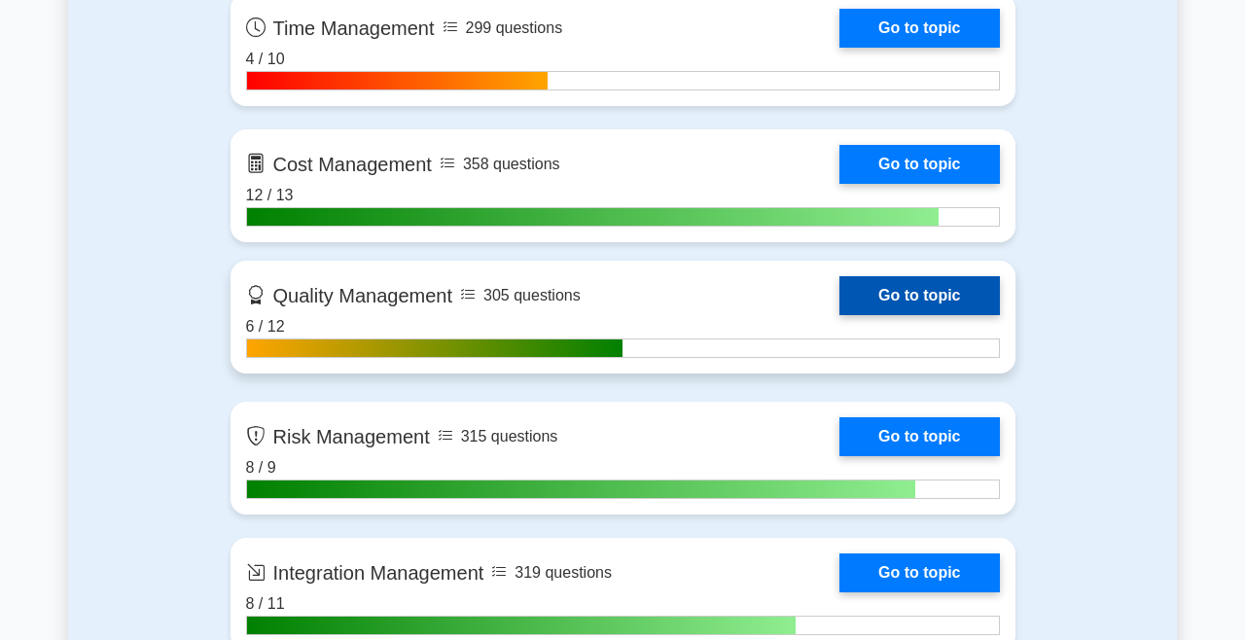
click at [889, 280] on link "Go to topic" at bounding box center [920, 295] width 160 height 39
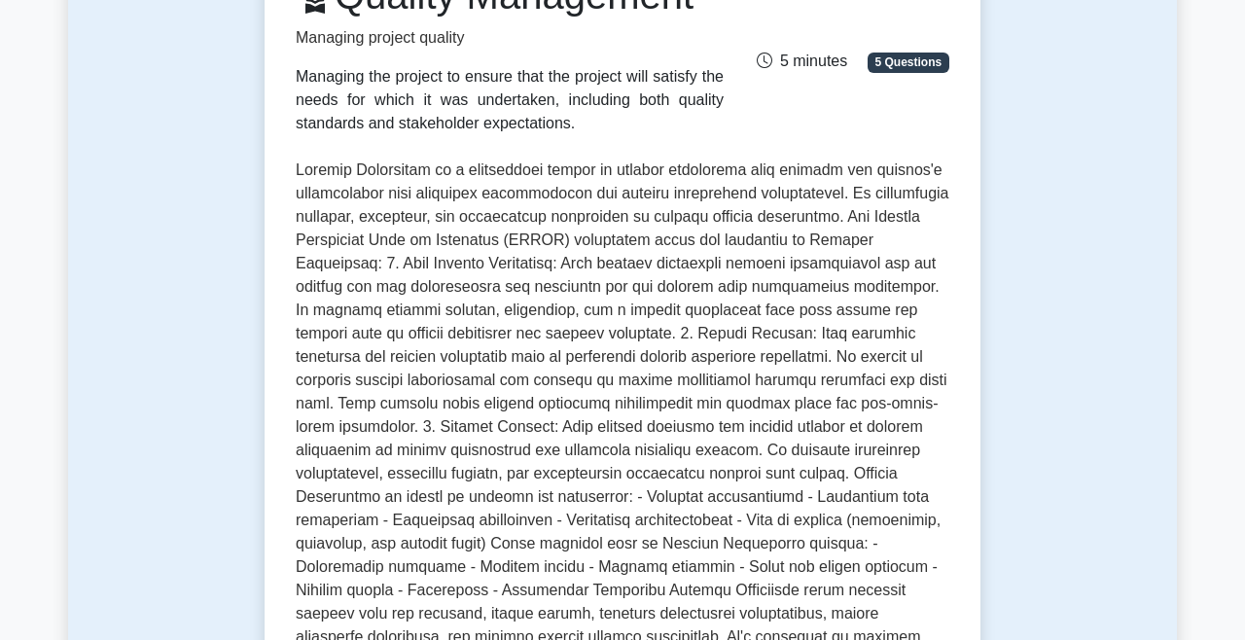
scroll to position [604, 0]
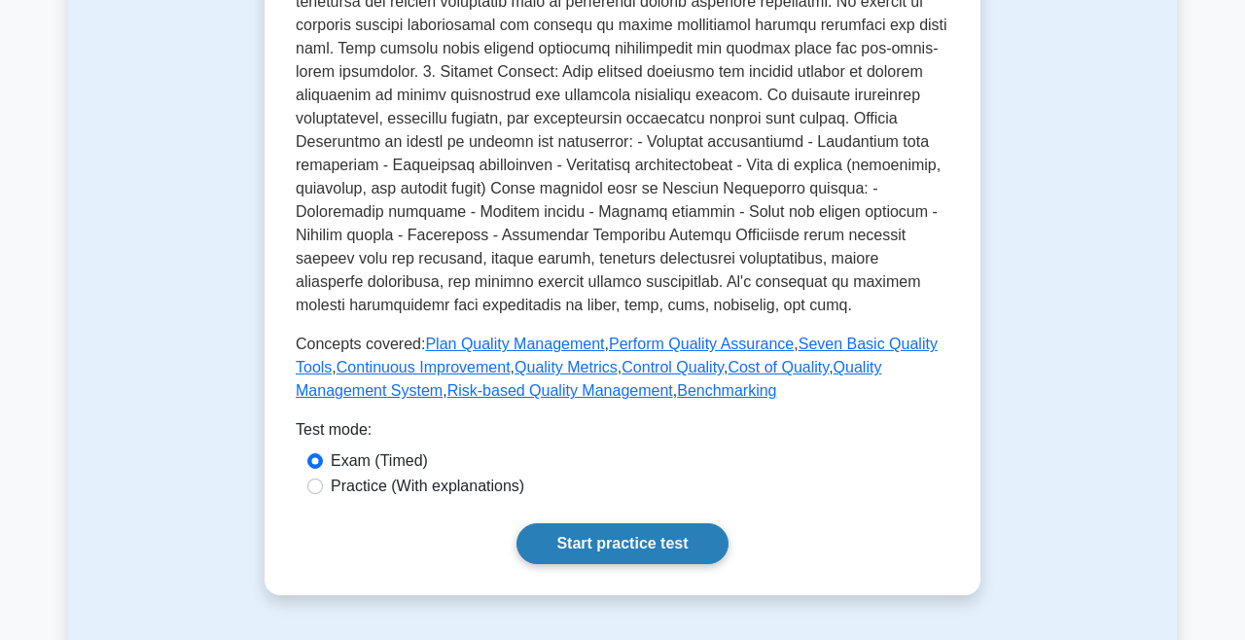
click at [616, 546] on link "Start practice test" at bounding box center [622, 543] width 211 height 41
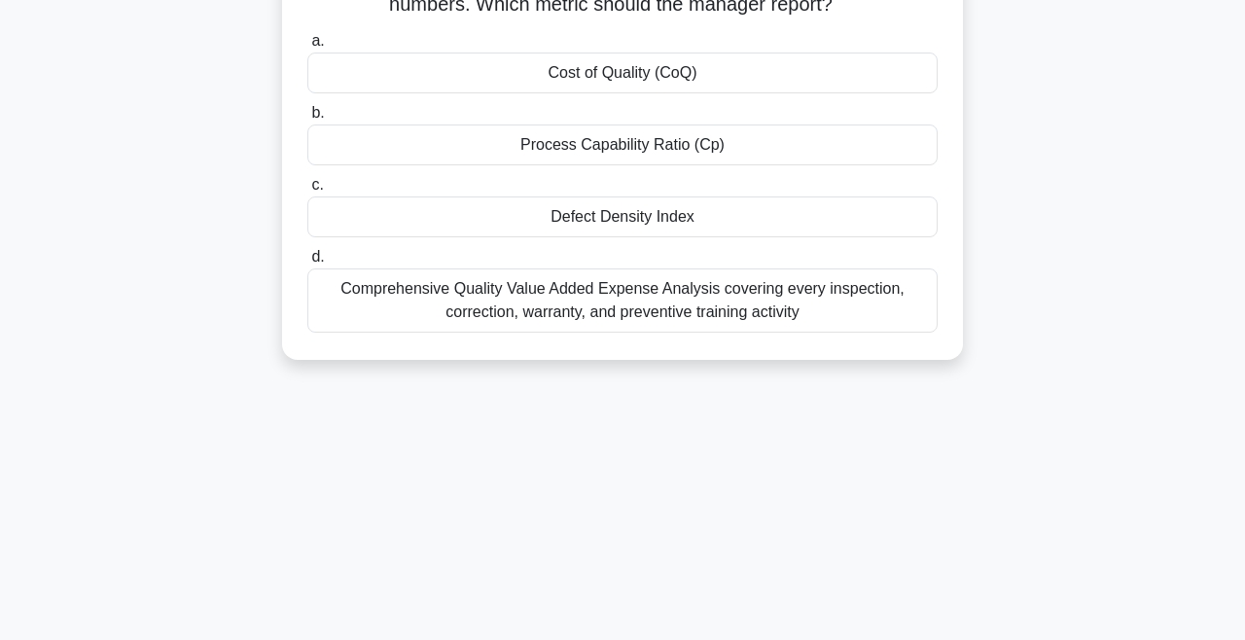
scroll to position [292, 0]
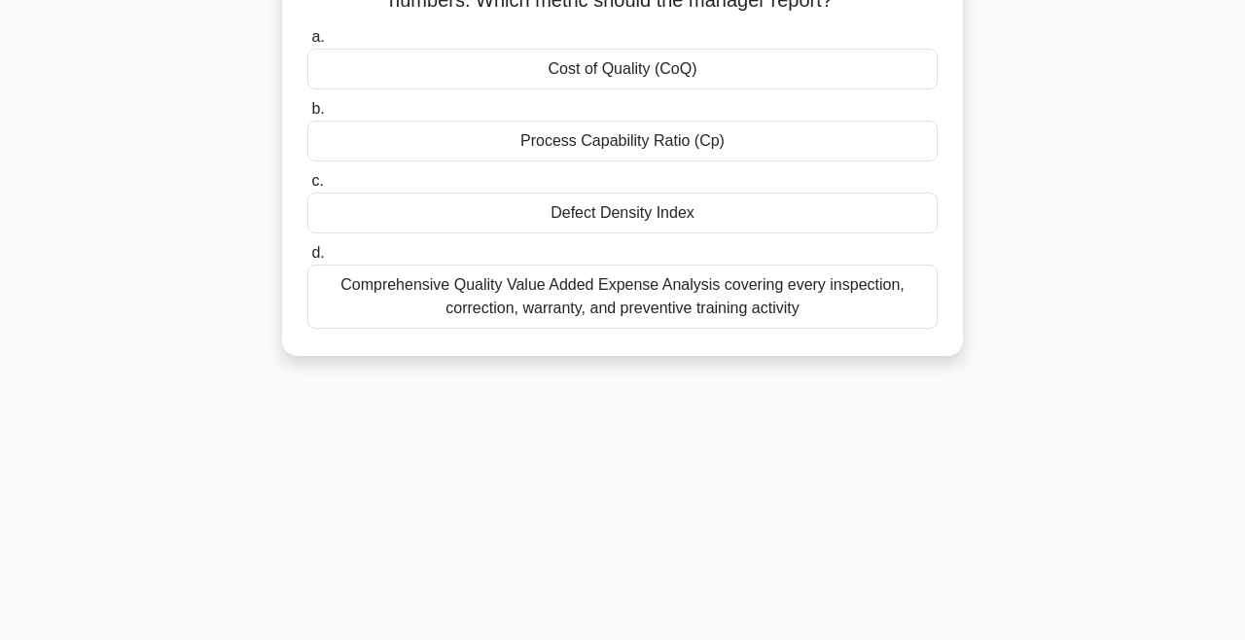
click at [495, 224] on div "Defect Density Index" at bounding box center [622, 213] width 631 height 41
click at [307, 188] on input "c. Defect Density Index" at bounding box center [307, 181] width 0 height 13
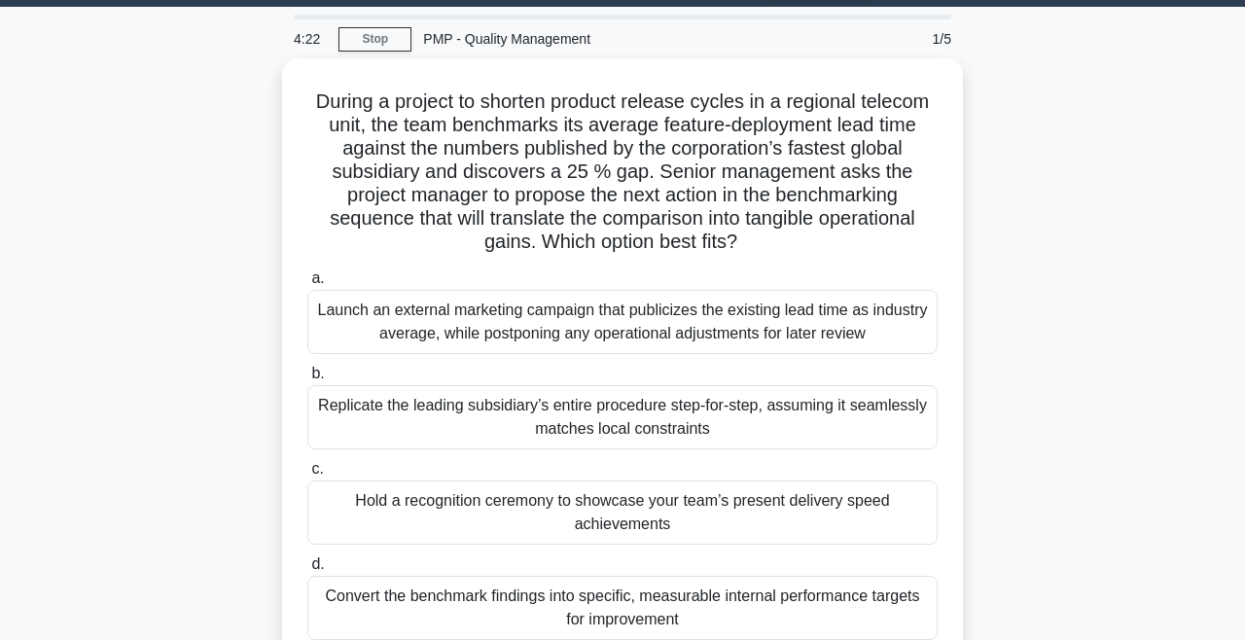
scroll to position [0, 0]
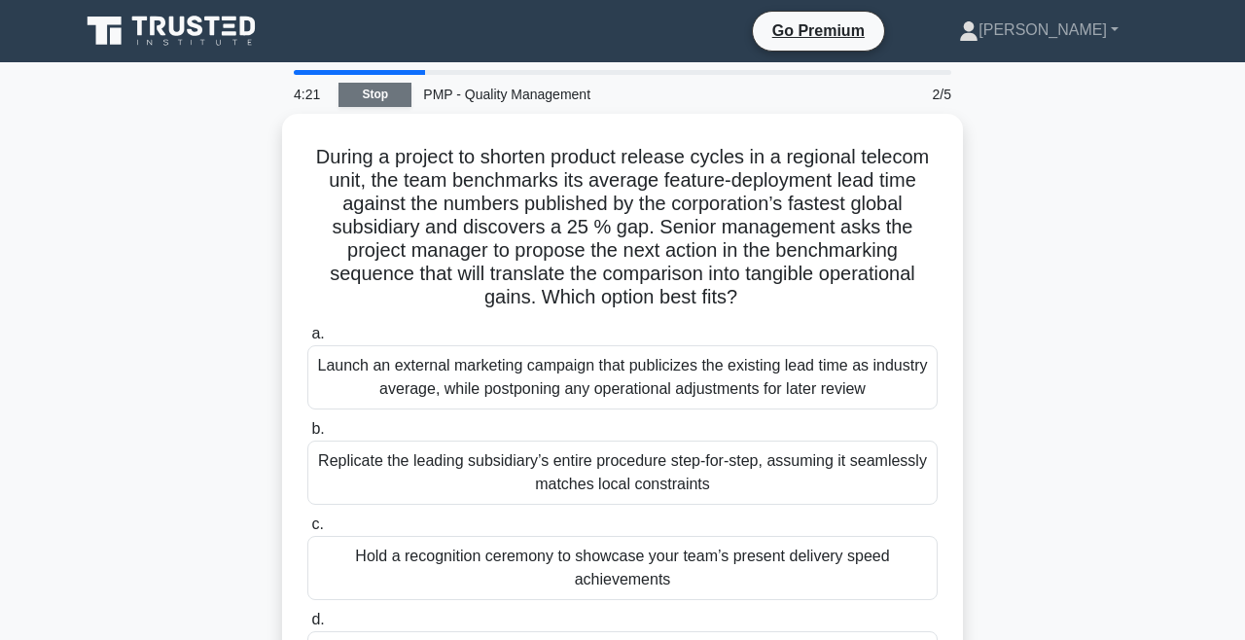
click at [391, 87] on link "Stop" at bounding box center [375, 95] width 73 height 24
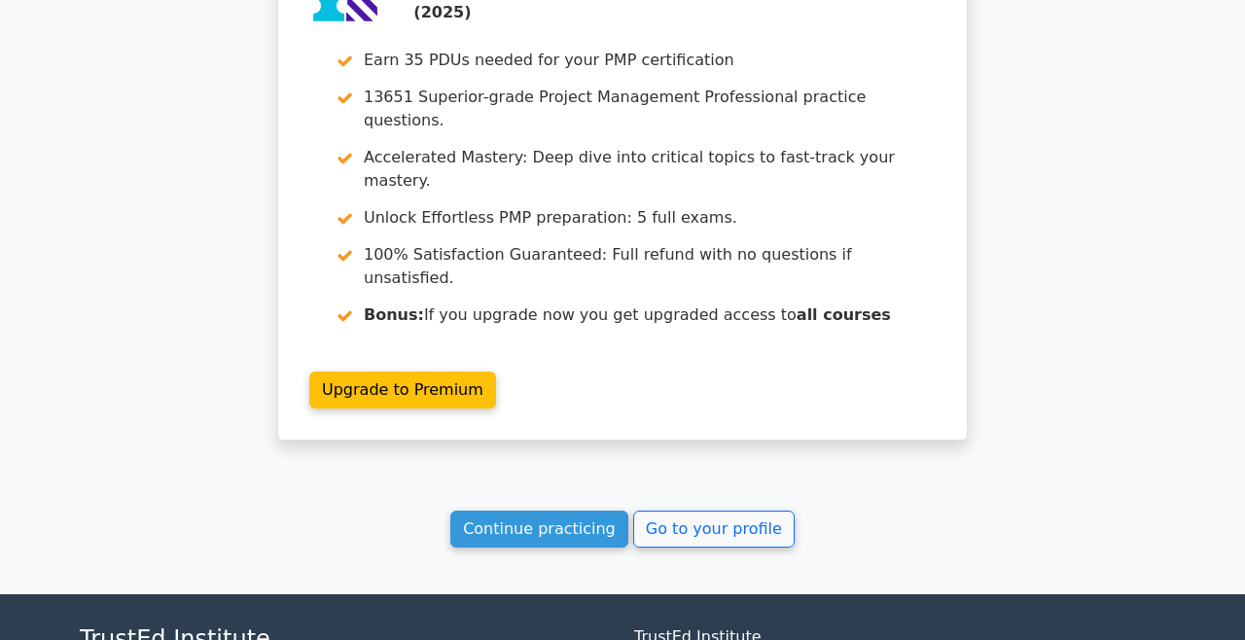
scroll to position [2793, 0]
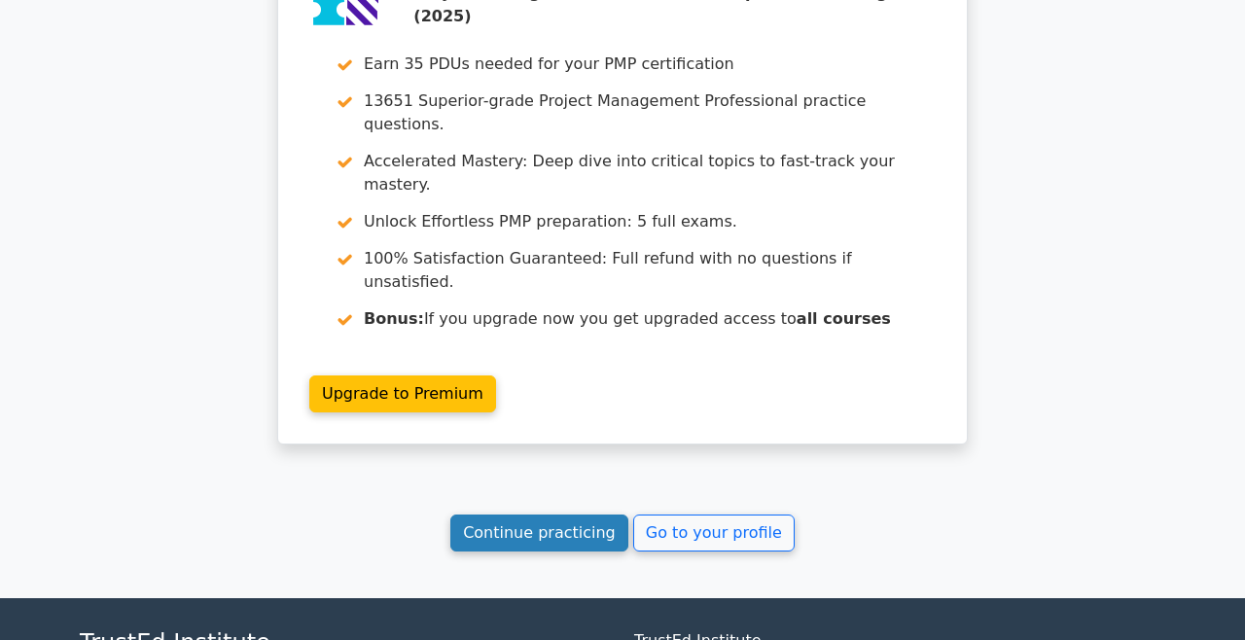
click at [543, 515] on link "Continue practicing" at bounding box center [540, 533] width 178 height 37
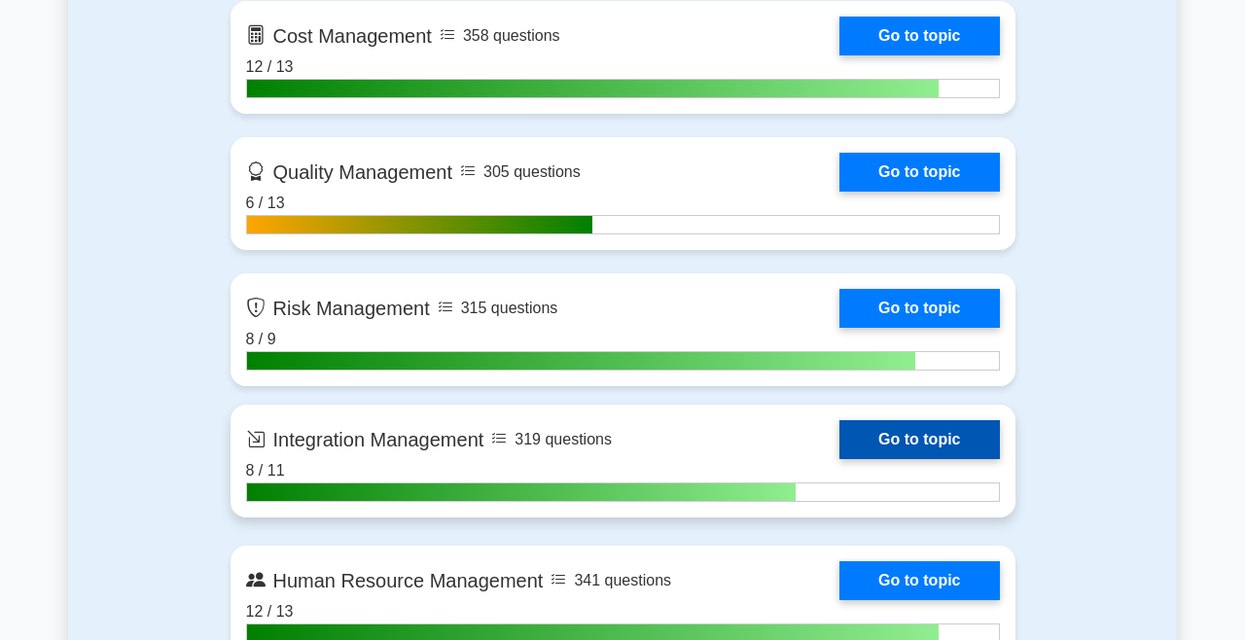
scroll to position [1686, 0]
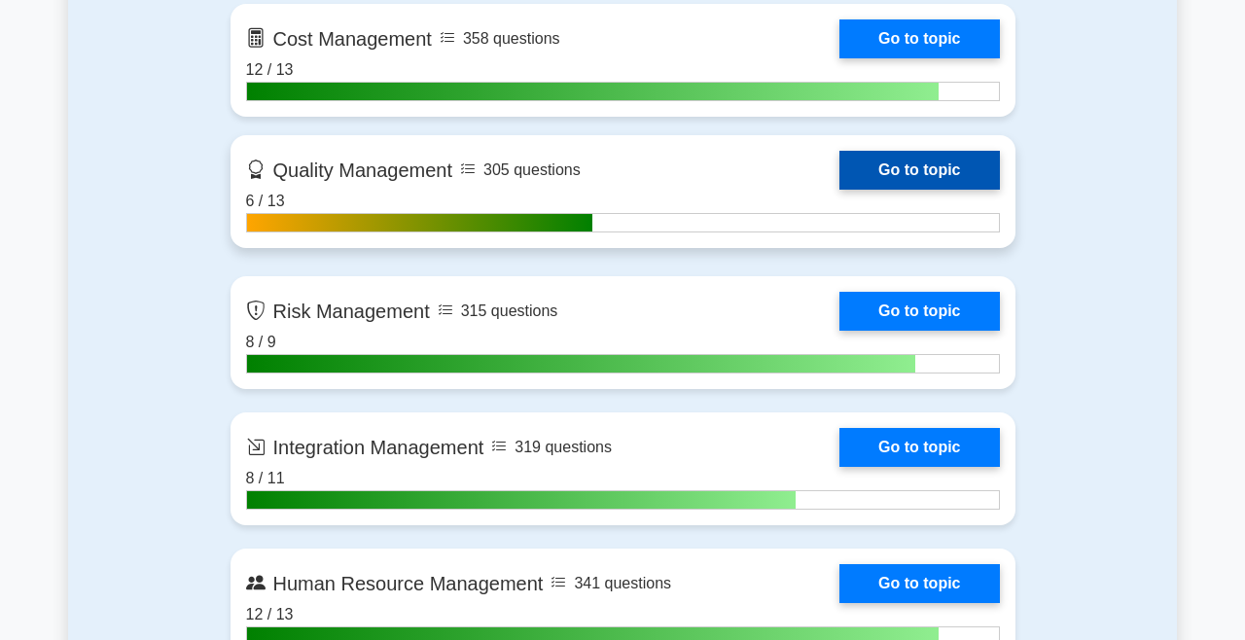
click at [884, 158] on link "Go to topic" at bounding box center [920, 170] width 160 height 39
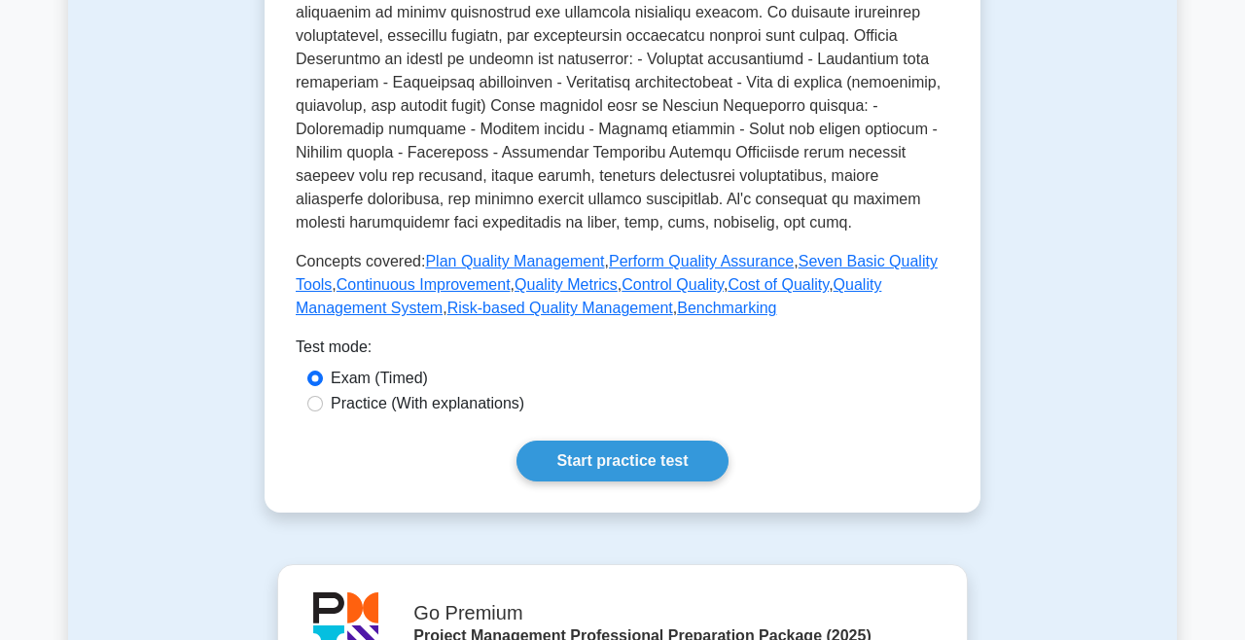
scroll to position [687, 0]
click at [595, 472] on link "Start practice test" at bounding box center [622, 461] width 211 height 41
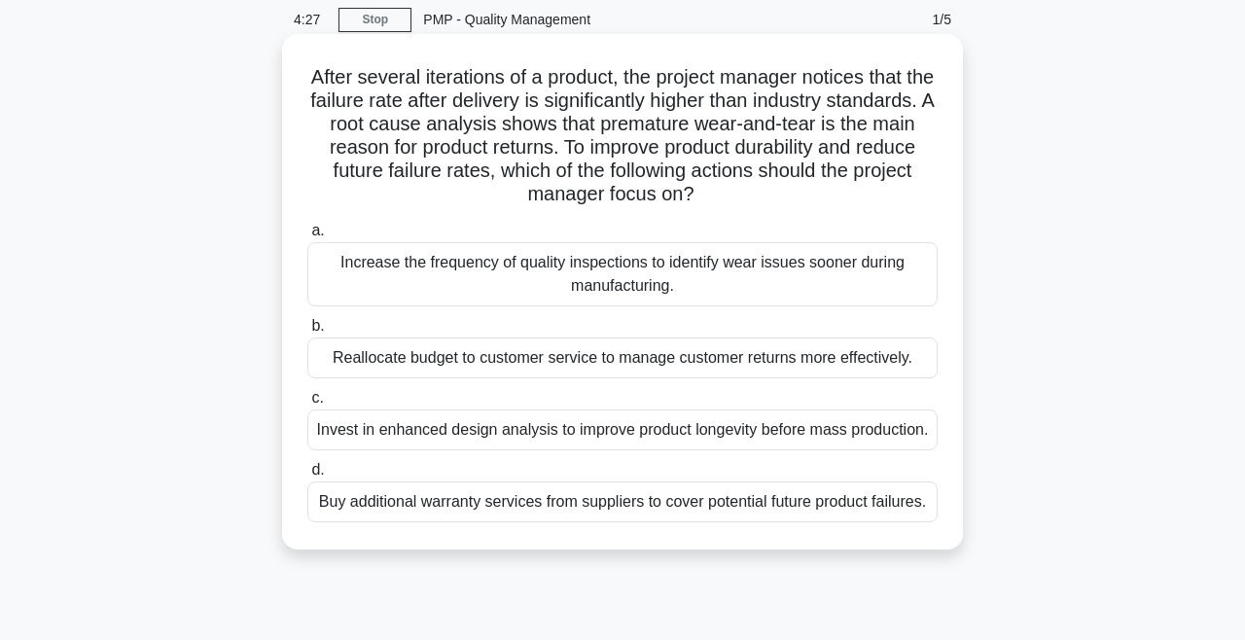
scroll to position [77, 0]
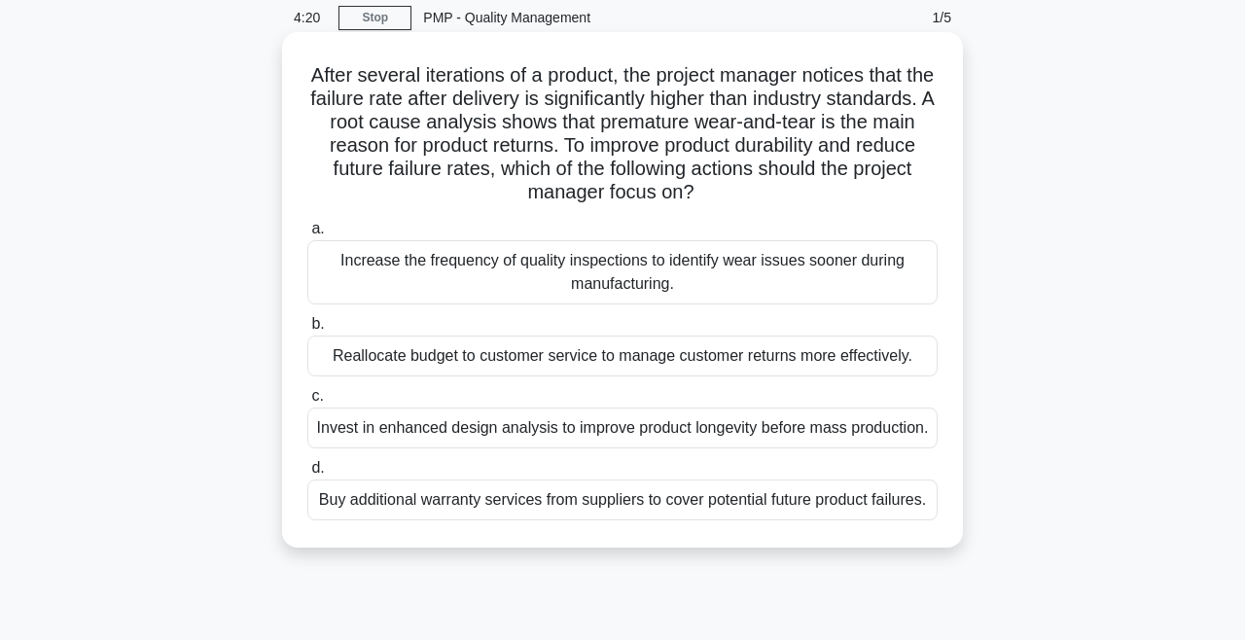
click at [734, 272] on div "Increase the frequency of quality inspections to identify wear issues sooner du…" at bounding box center [622, 272] width 631 height 64
click at [307, 235] on input "a. Increase the frequency of quality inspections to identify wear issues sooner…" at bounding box center [307, 229] width 0 height 13
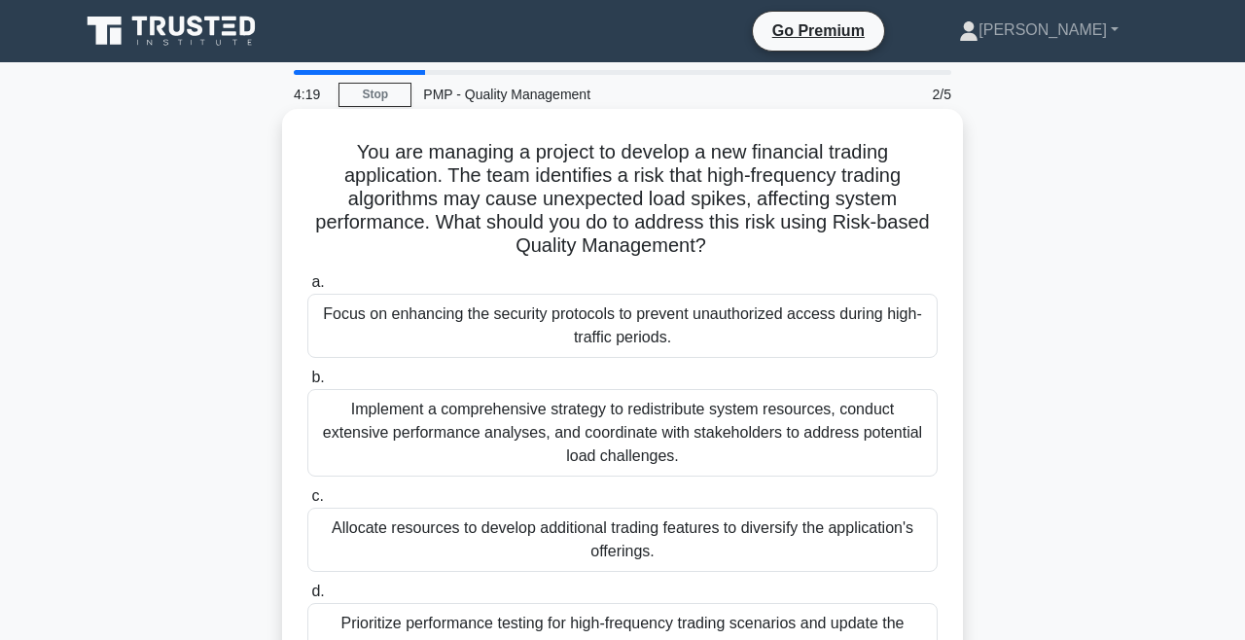
scroll to position [0, 0]
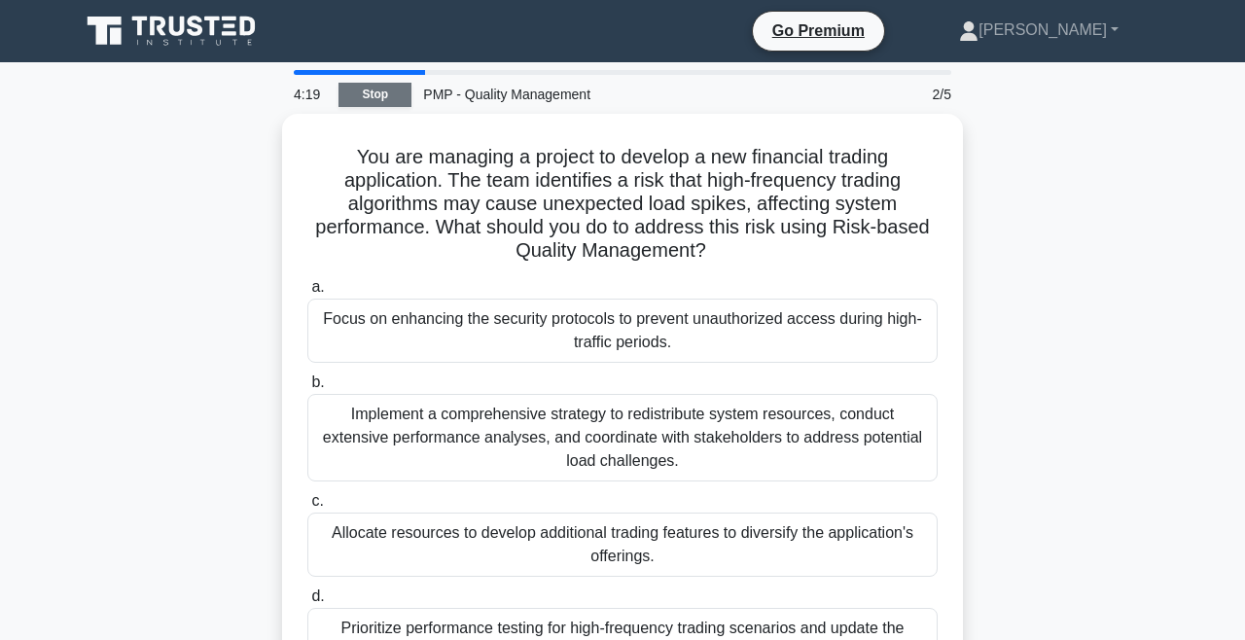
click at [379, 105] on link "Stop" at bounding box center [375, 95] width 73 height 24
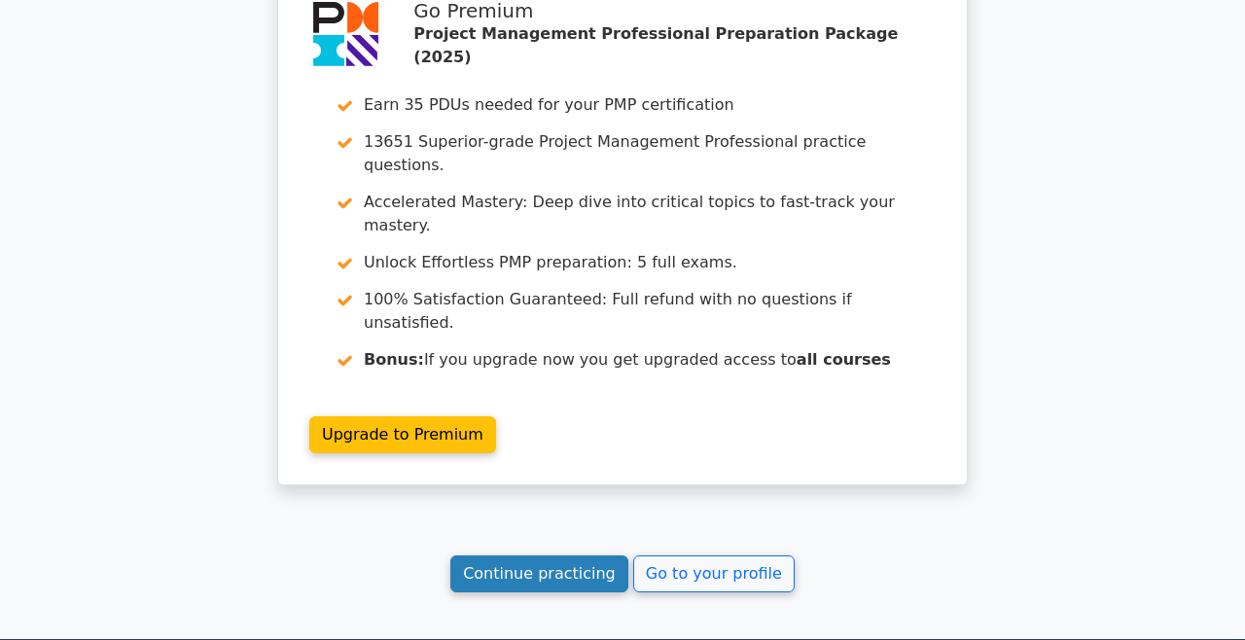
scroll to position [2808, 0]
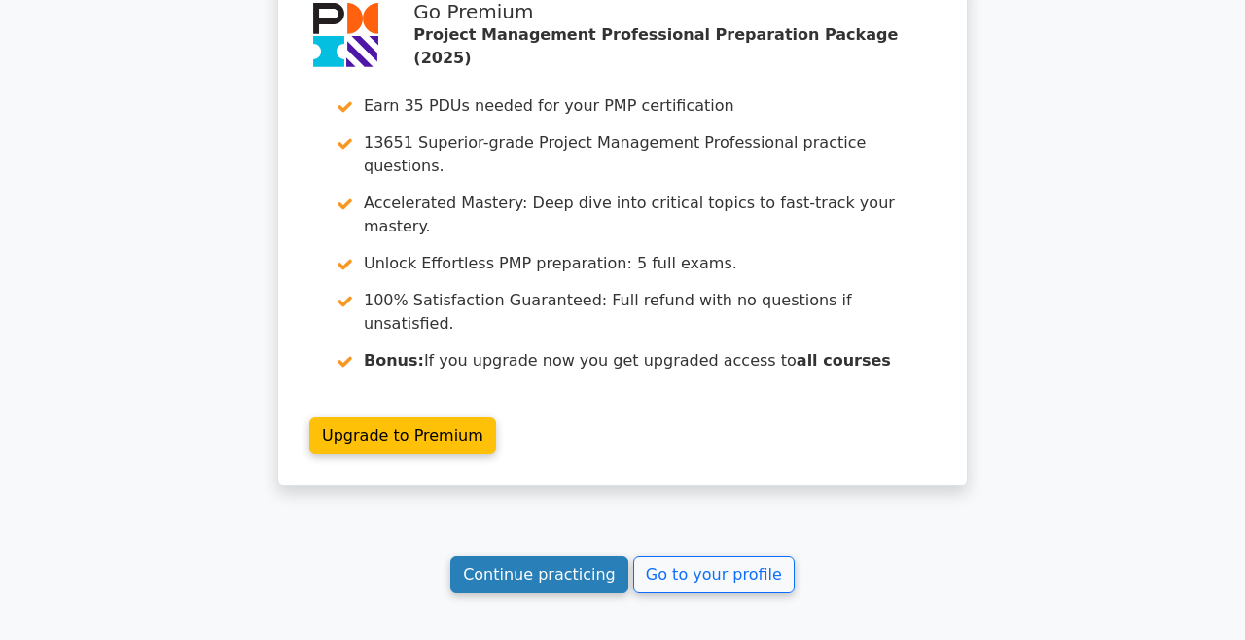
click at [533, 557] on link "Continue practicing" at bounding box center [540, 575] width 178 height 37
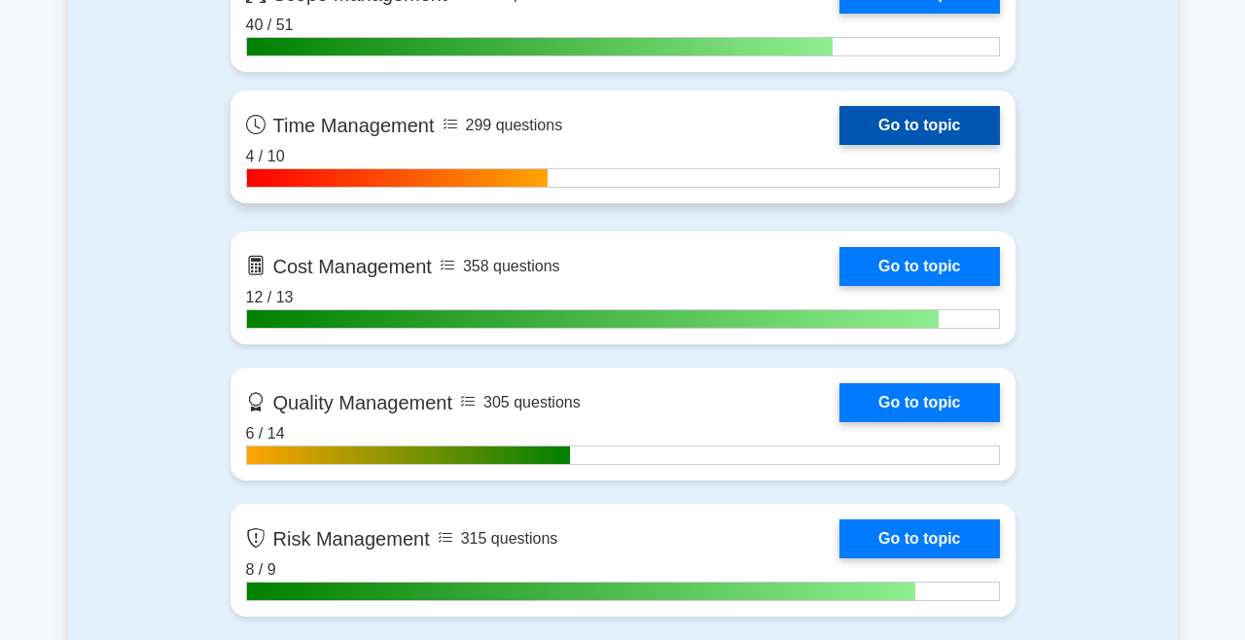
scroll to position [1531, 0]
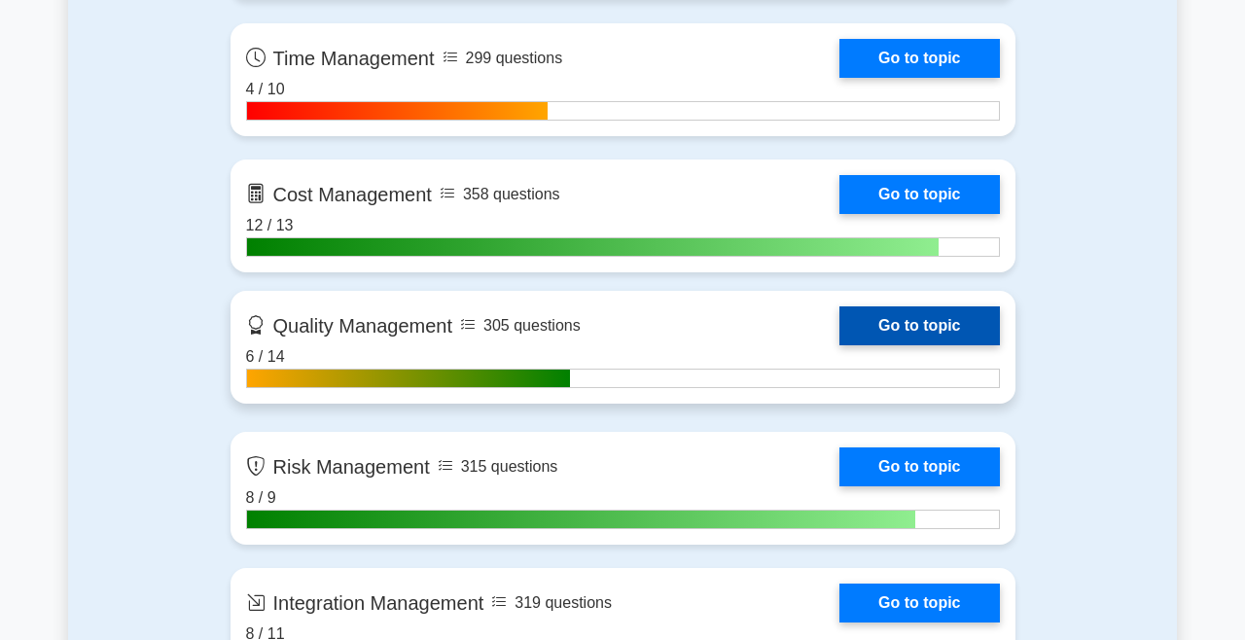
click at [979, 328] on link "Go to topic" at bounding box center [920, 326] width 160 height 39
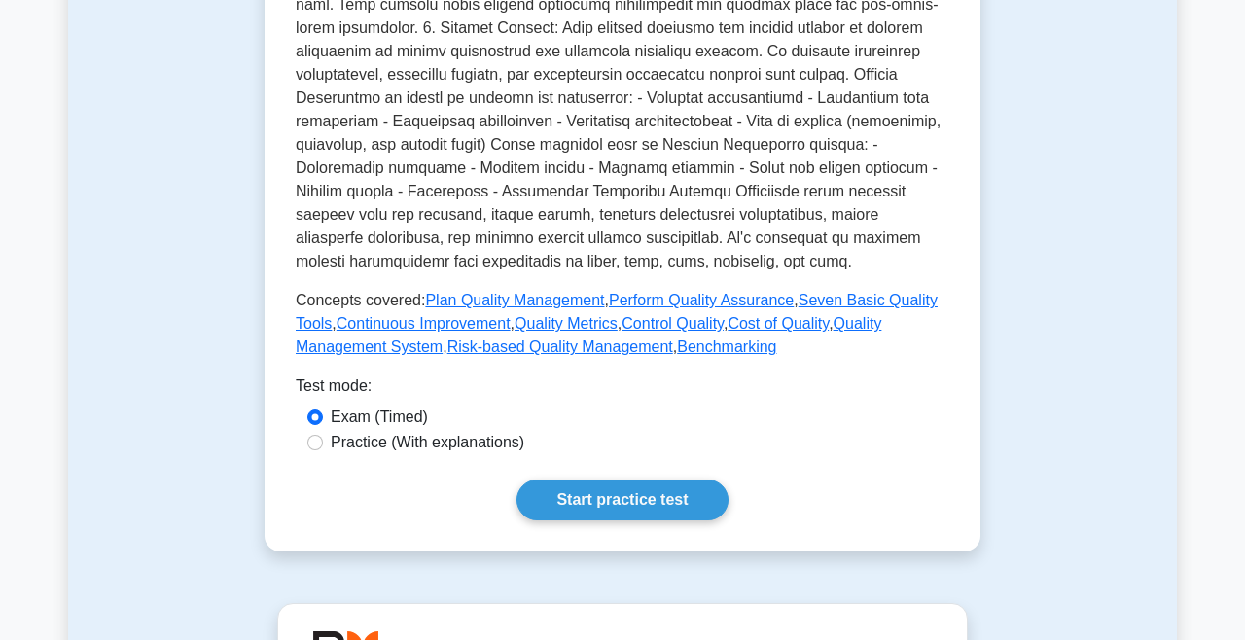
scroll to position [653, 0]
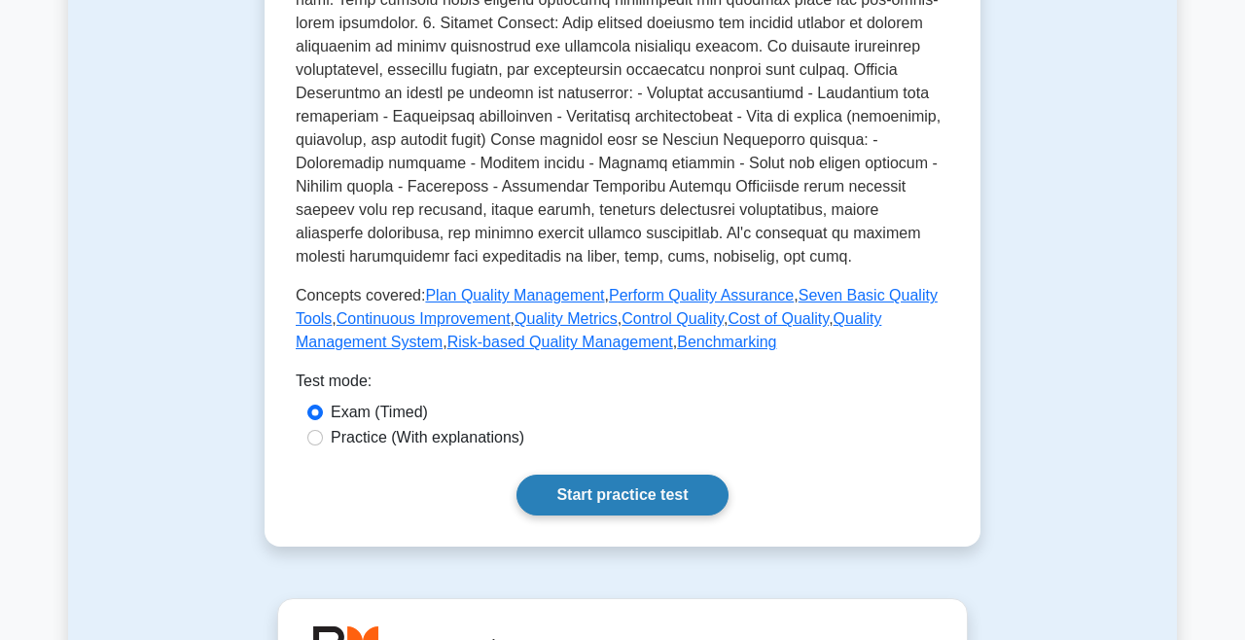
click at [621, 496] on link "Start practice test" at bounding box center [622, 495] width 211 height 41
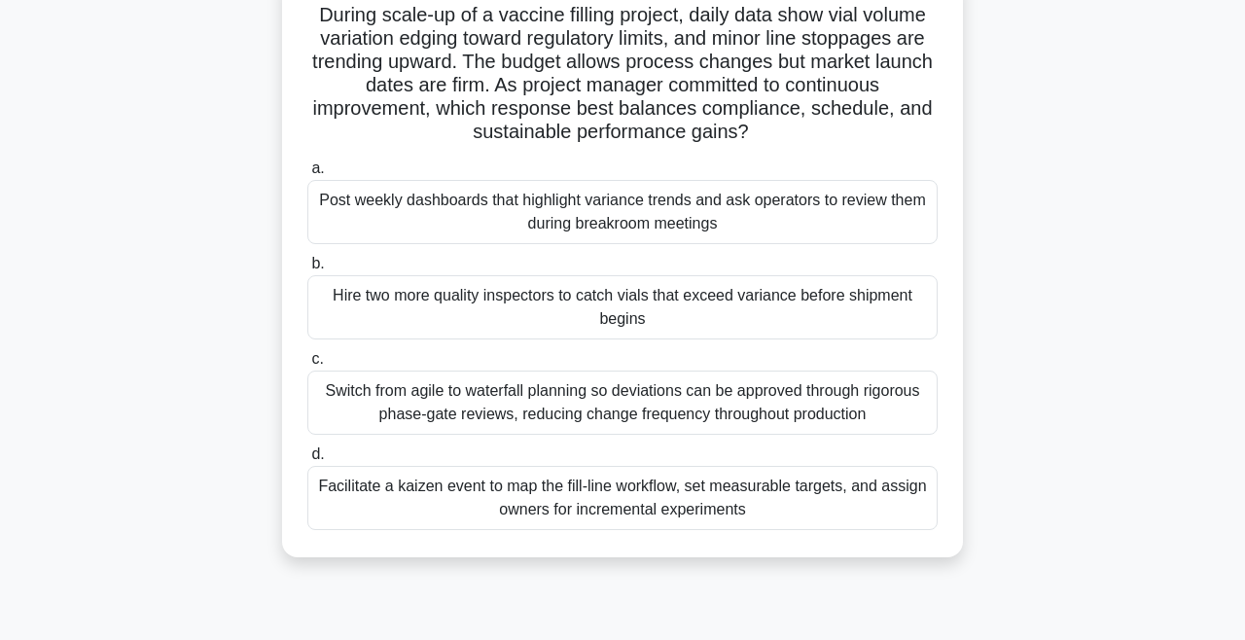
scroll to position [137, 0]
click at [634, 509] on div "Facilitate a kaizen event to map the fill-line workflow, set measurable targets…" at bounding box center [622, 498] width 631 height 64
click at [307, 461] on input "d. Facilitate a kaizen event to map the fill-line workflow, set measurable targ…" at bounding box center [307, 455] width 0 height 13
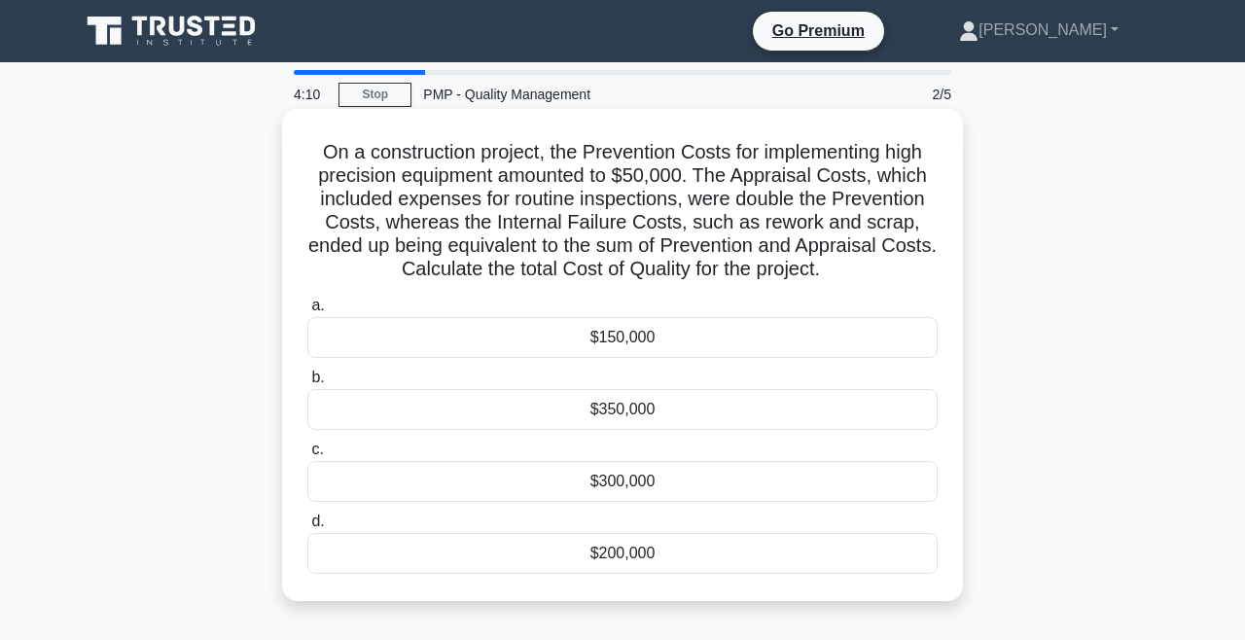
scroll to position [0, 0]
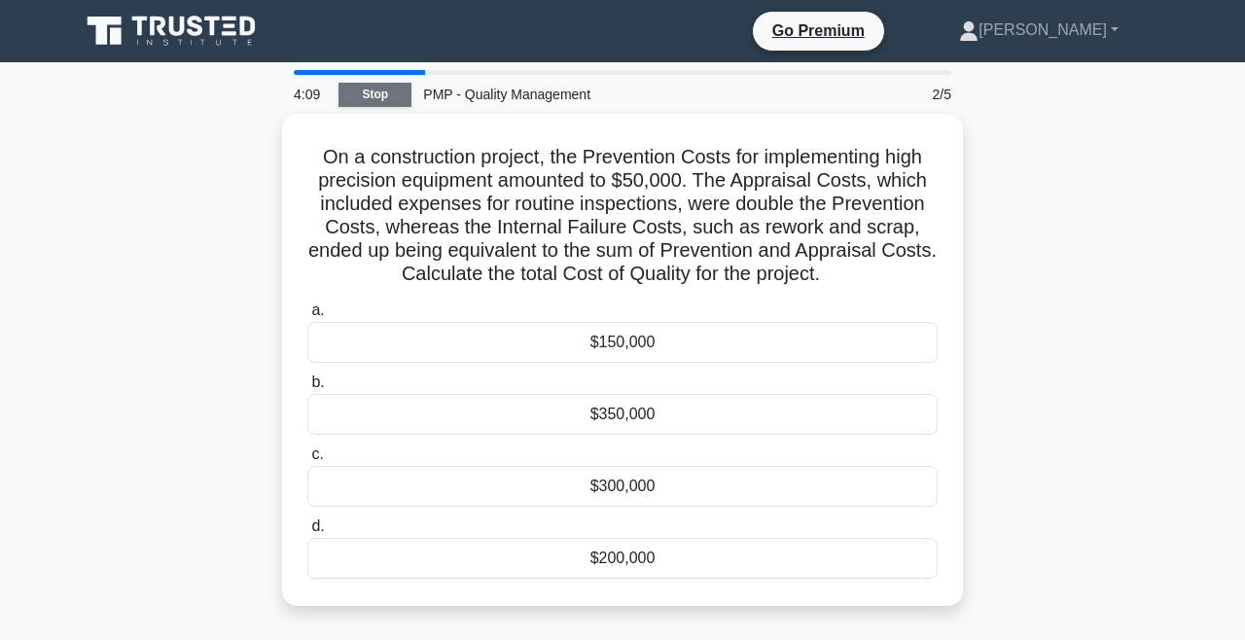
click at [385, 101] on link "Stop" at bounding box center [375, 95] width 73 height 24
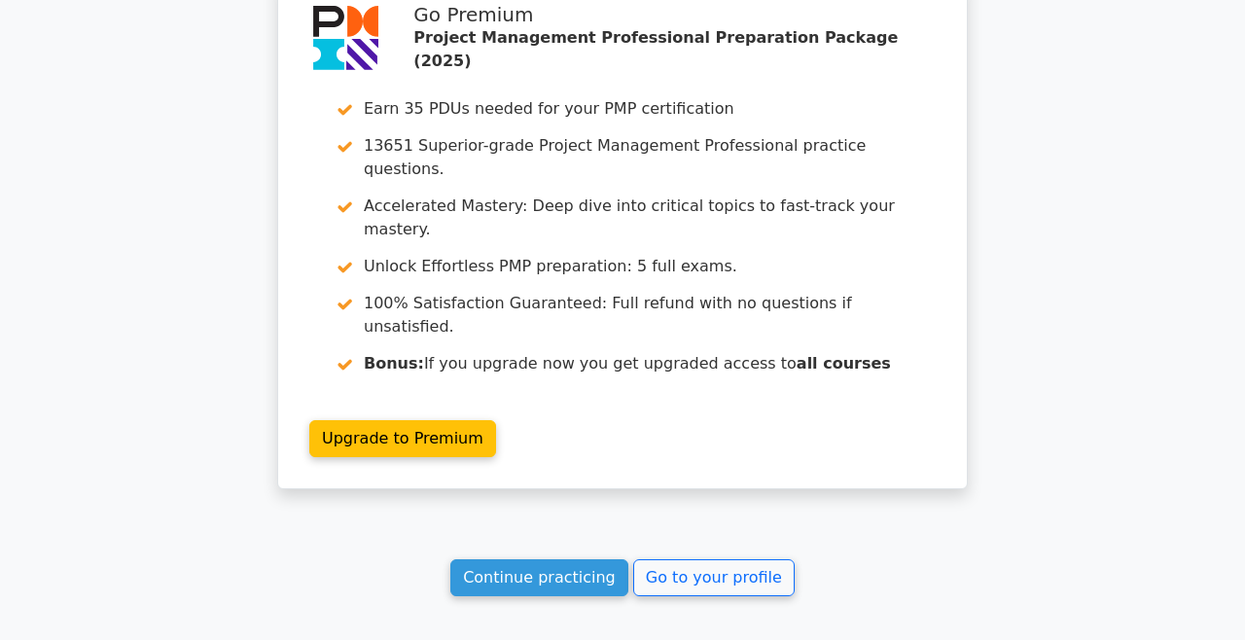
scroll to position [2905, 0]
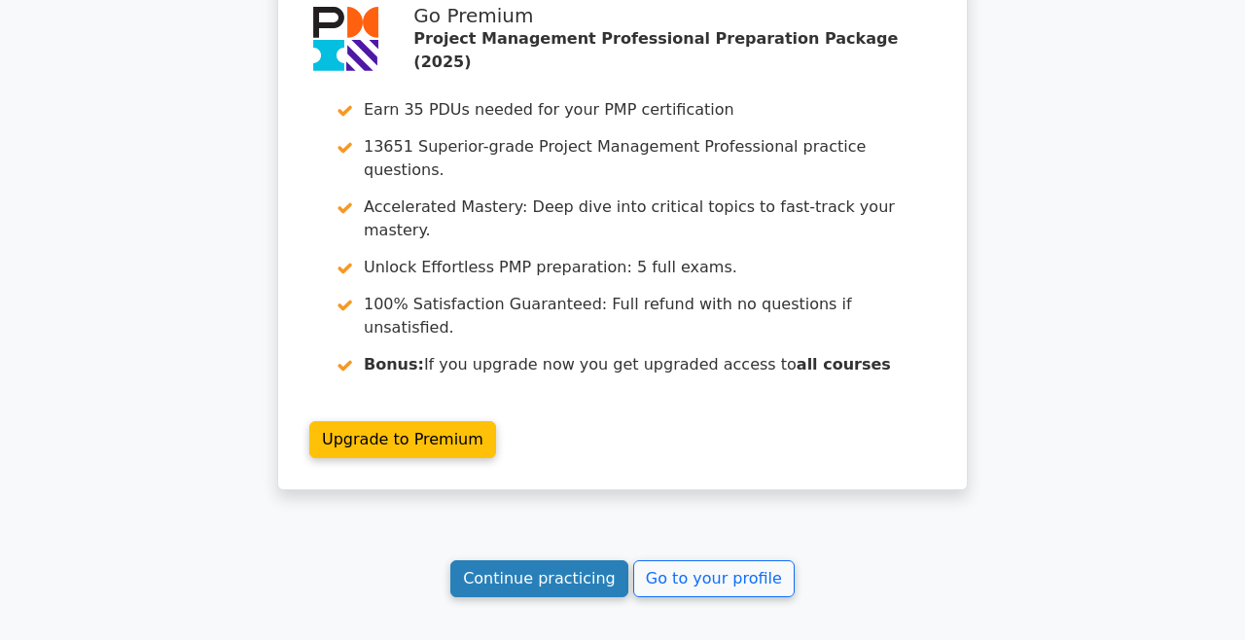
click at [517, 560] on link "Continue practicing" at bounding box center [540, 578] width 178 height 37
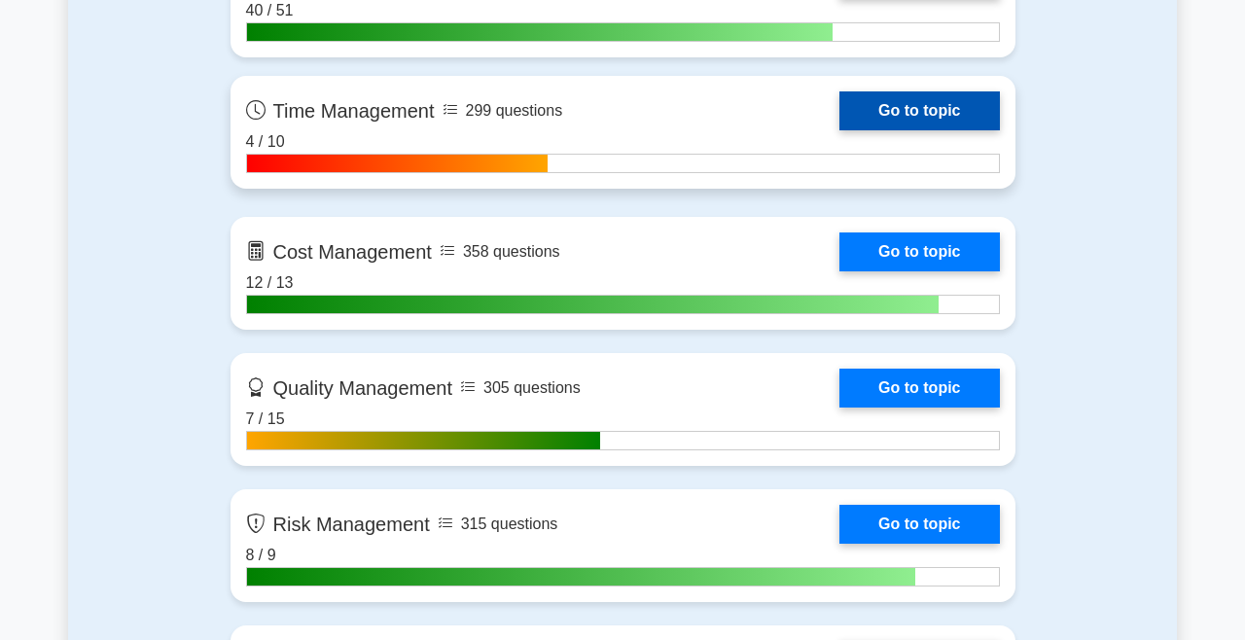
scroll to position [1473, 0]
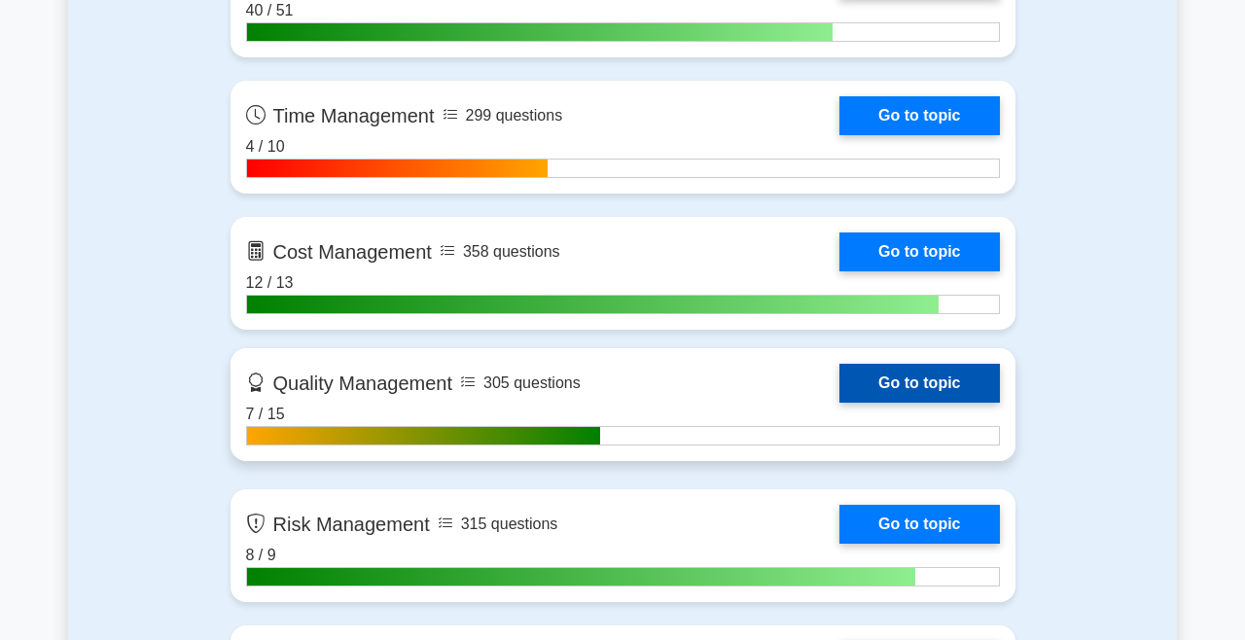
click at [916, 388] on link "Go to topic" at bounding box center [920, 383] width 160 height 39
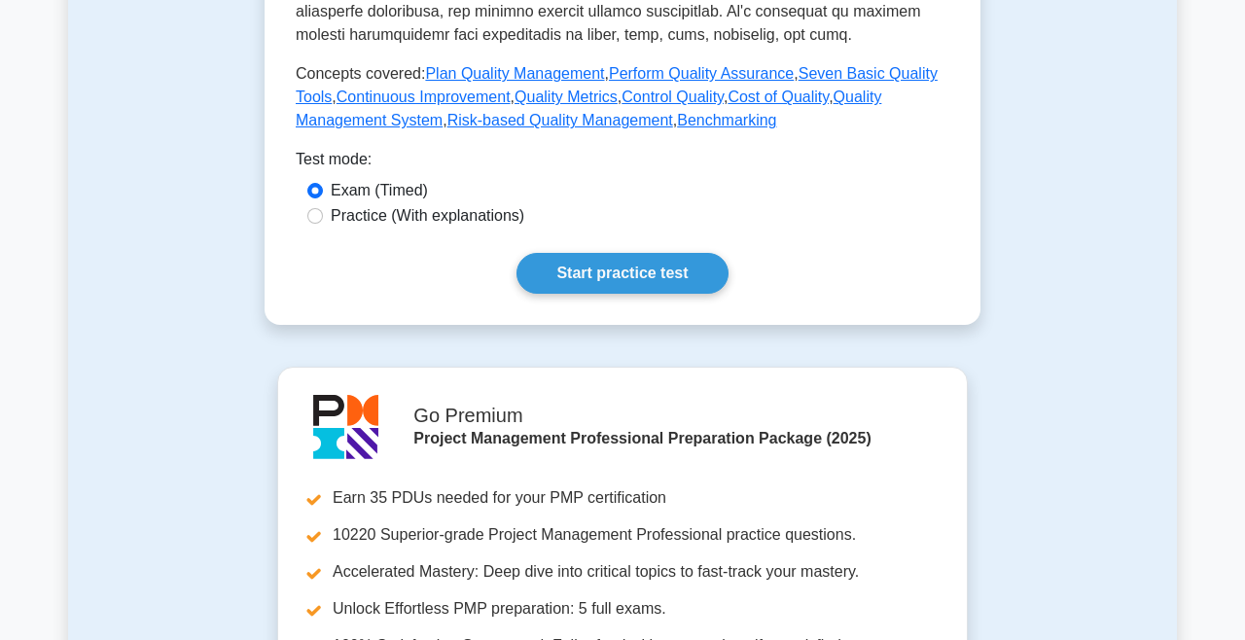
scroll to position [860, 0]
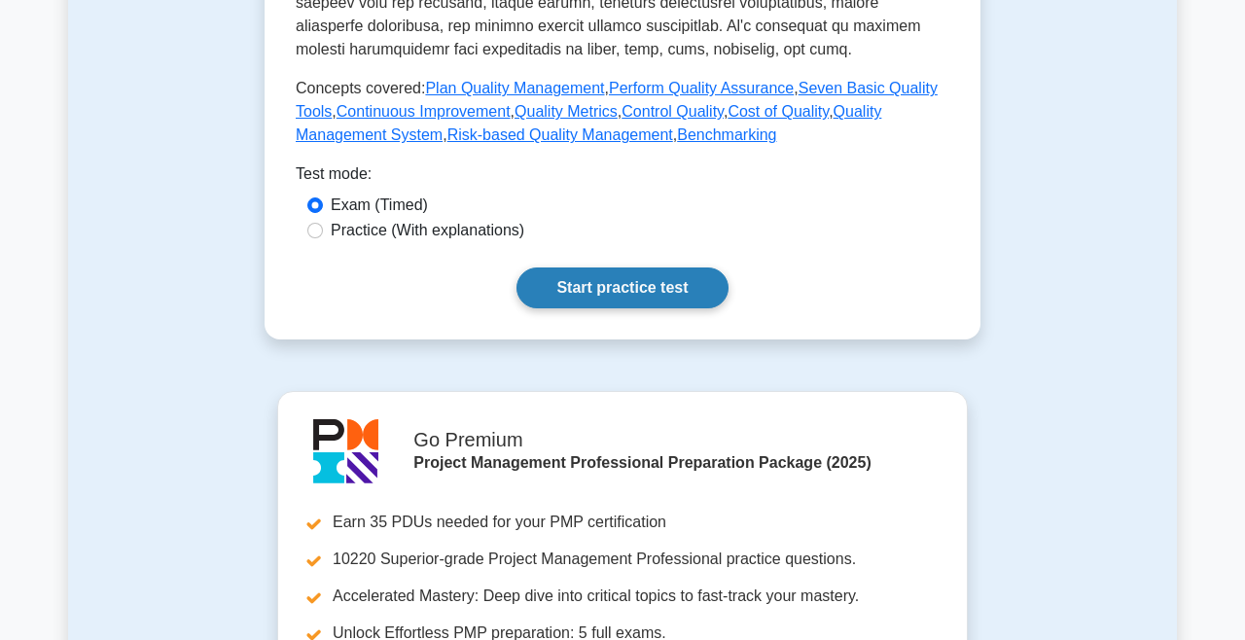
click at [652, 281] on link "Start practice test" at bounding box center [622, 288] width 211 height 41
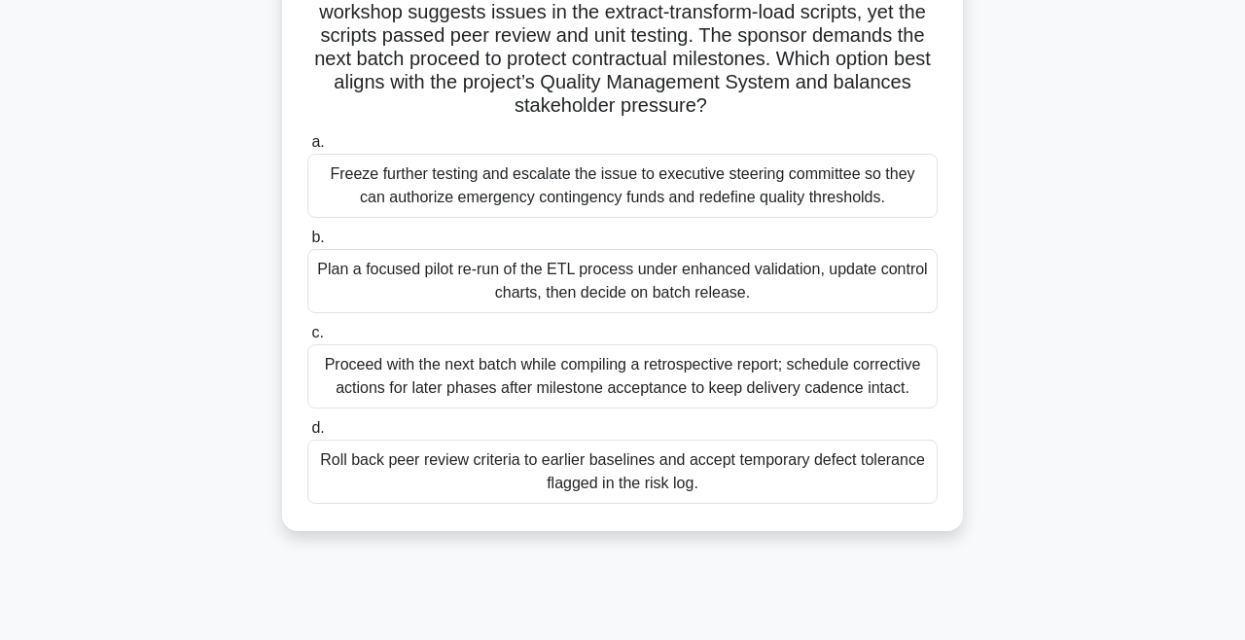
scroll to position [191, 0]
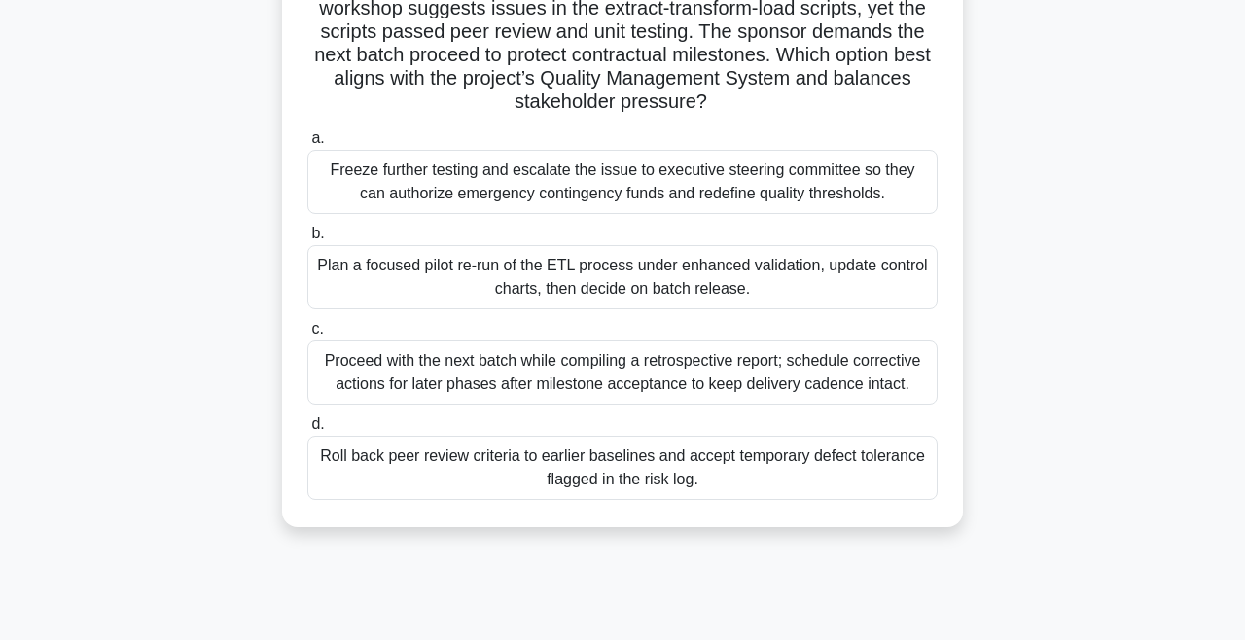
click at [728, 274] on div "Plan a focused pilot re-run of the ETL process under enhanced validation, updat…" at bounding box center [622, 277] width 631 height 64
click at [307, 240] on input "b. Plan a focused pilot re-run of the ETL process under enhanced validation, up…" at bounding box center [307, 234] width 0 height 13
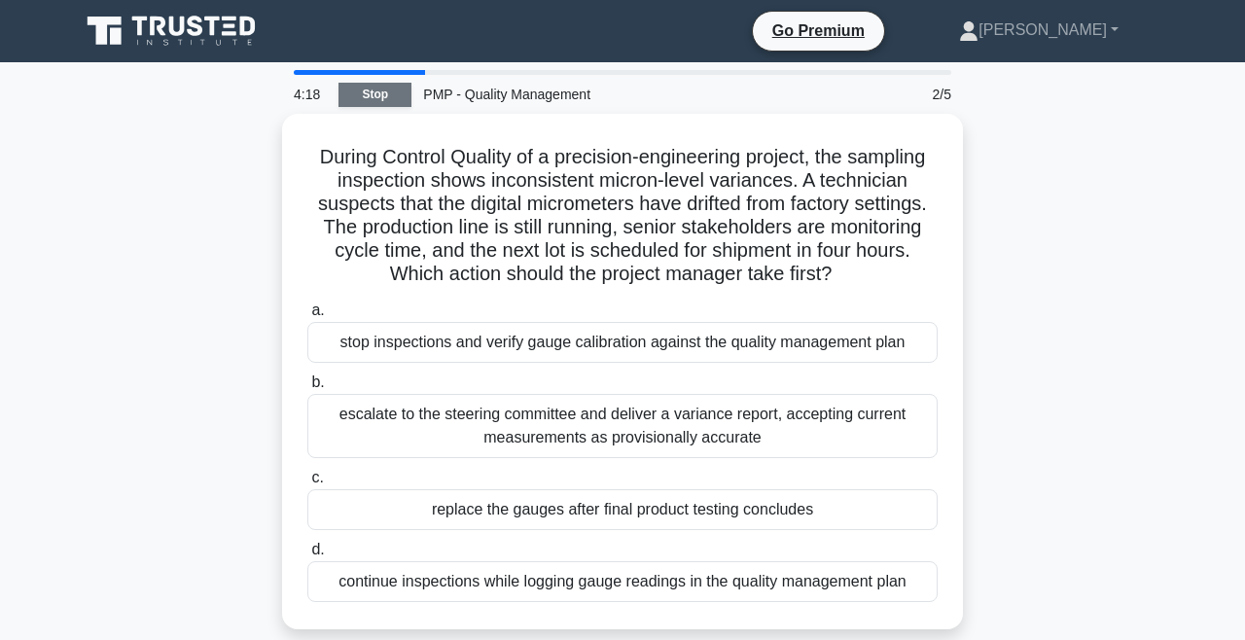
scroll to position [0, 0]
click at [376, 104] on link "Stop" at bounding box center [375, 95] width 73 height 24
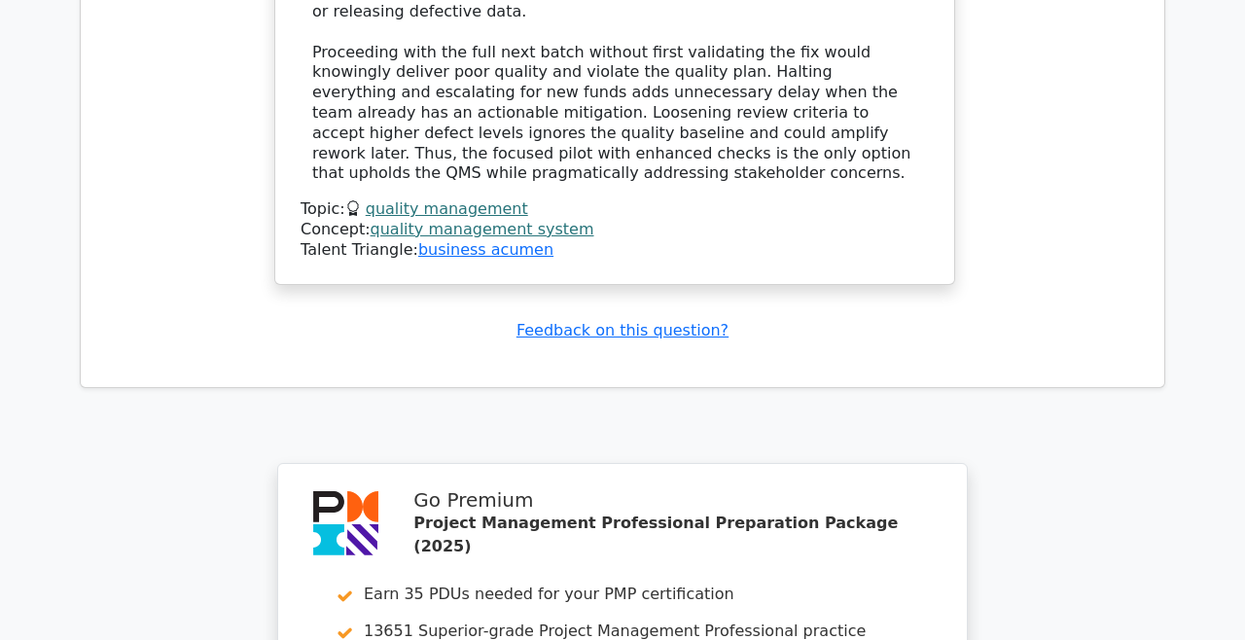
scroll to position [2651, 0]
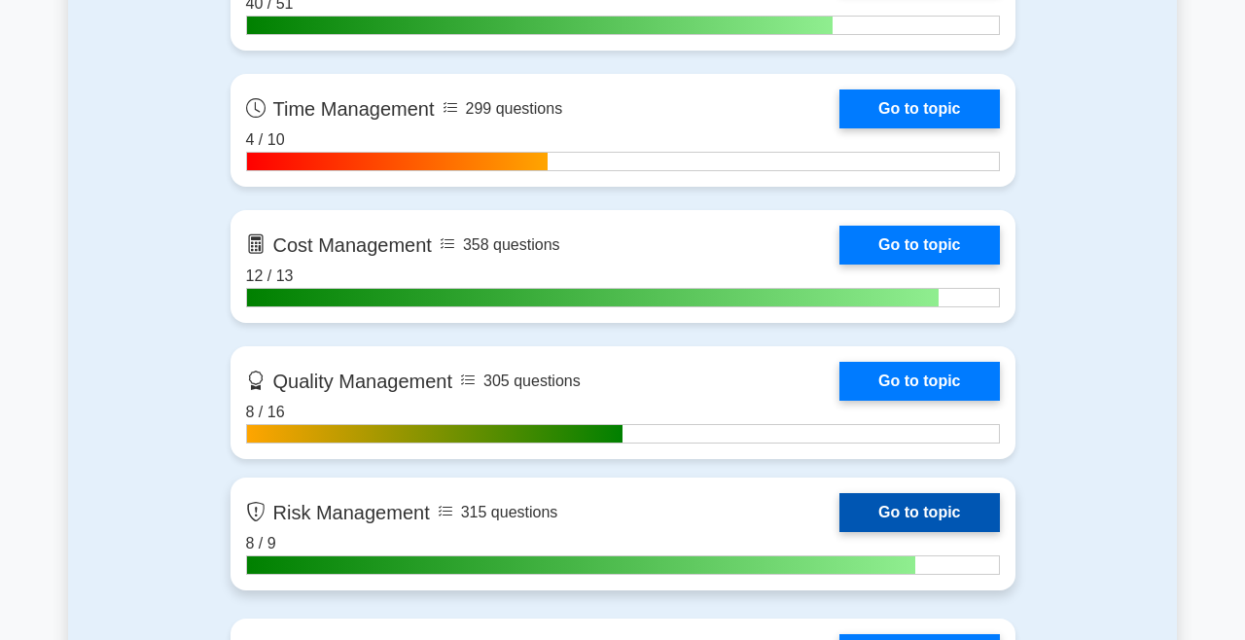
scroll to position [1484, 0]
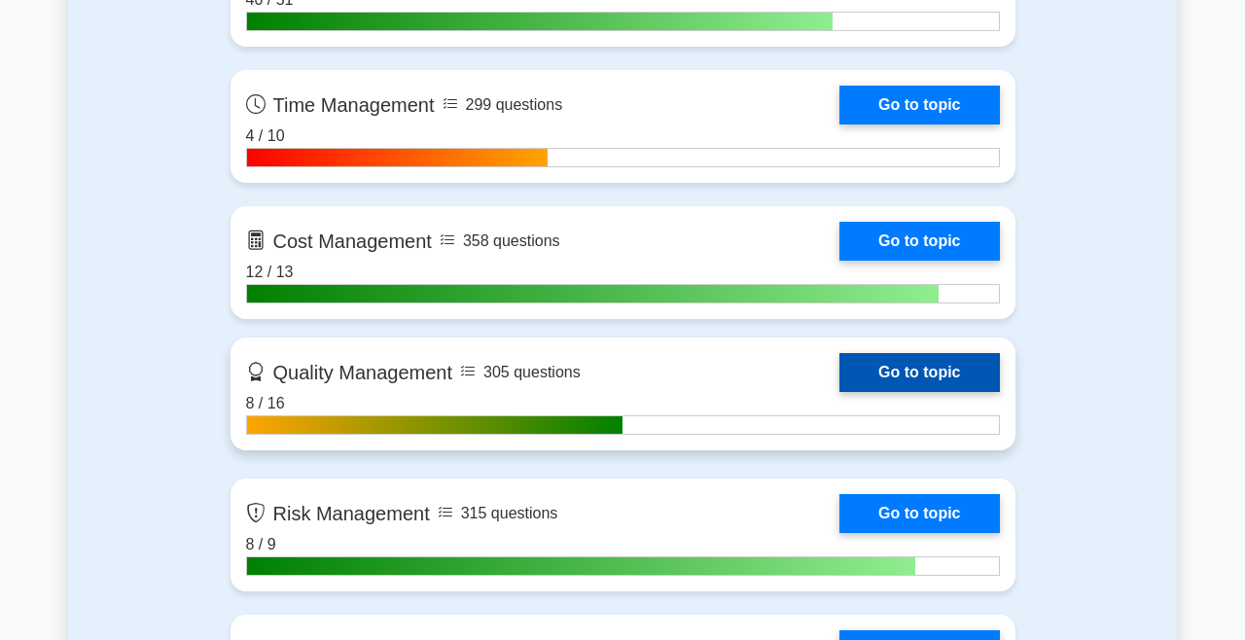
click at [940, 369] on link "Go to topic" at bounding box center [920, 372] width 160 height 39
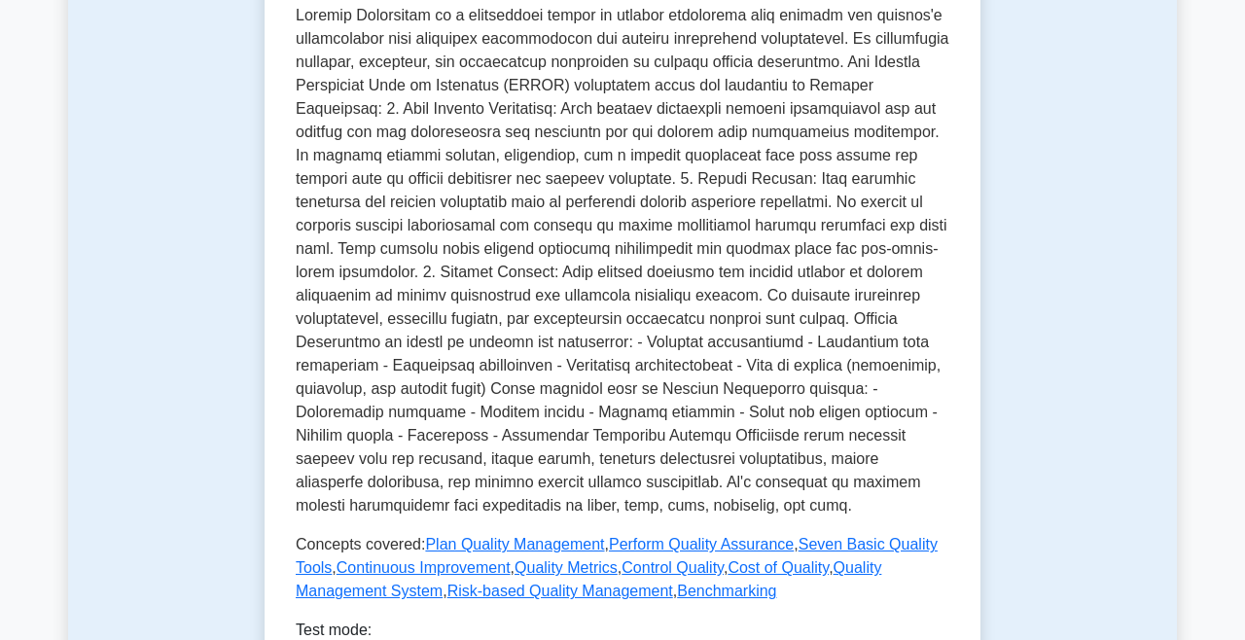
scroll to position [758, 0]
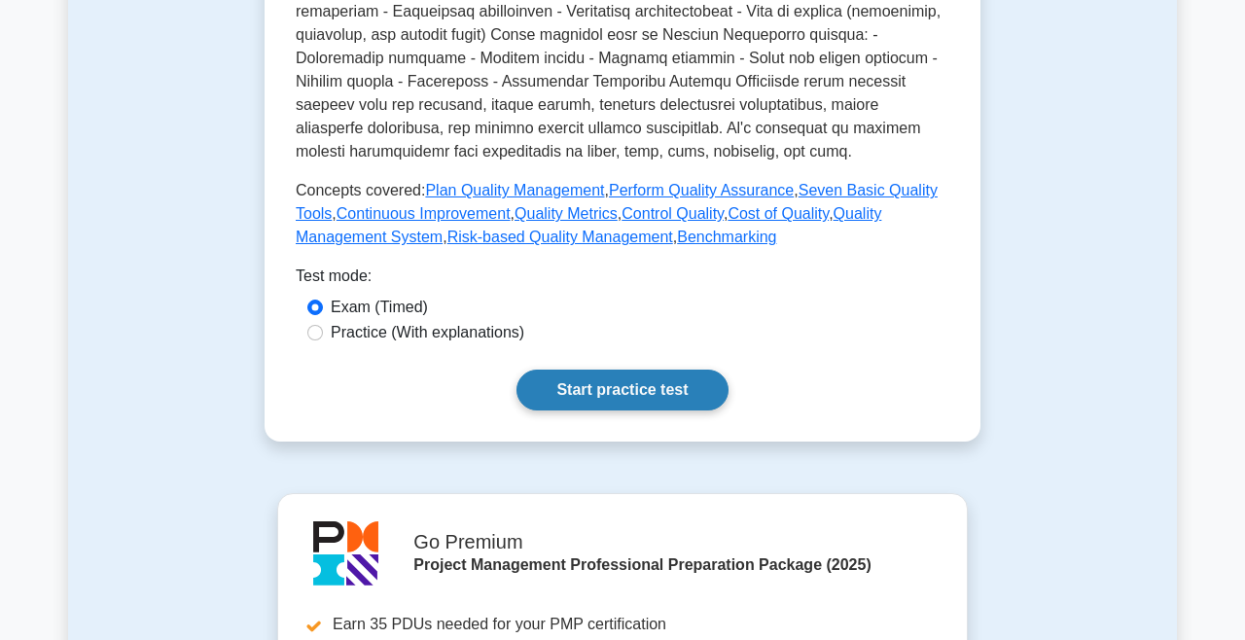
click at [658, 372] on link "Start practice test" at bounding box center [622, 390] width 211 height 41
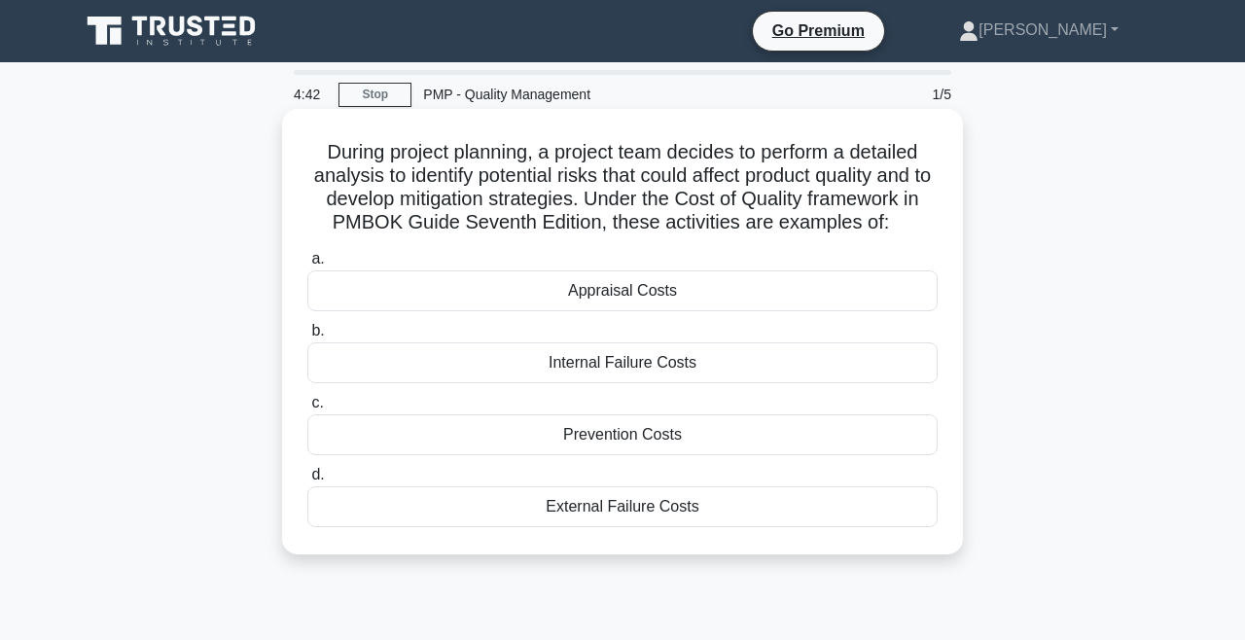
click at [703, 441] on div "Prevention Costs" at bounding box center [622, 435] width 631 height 41
click at [307, 410] on input "c. Prevention Costs" at bounding box center [307, 403] width 0 height 13
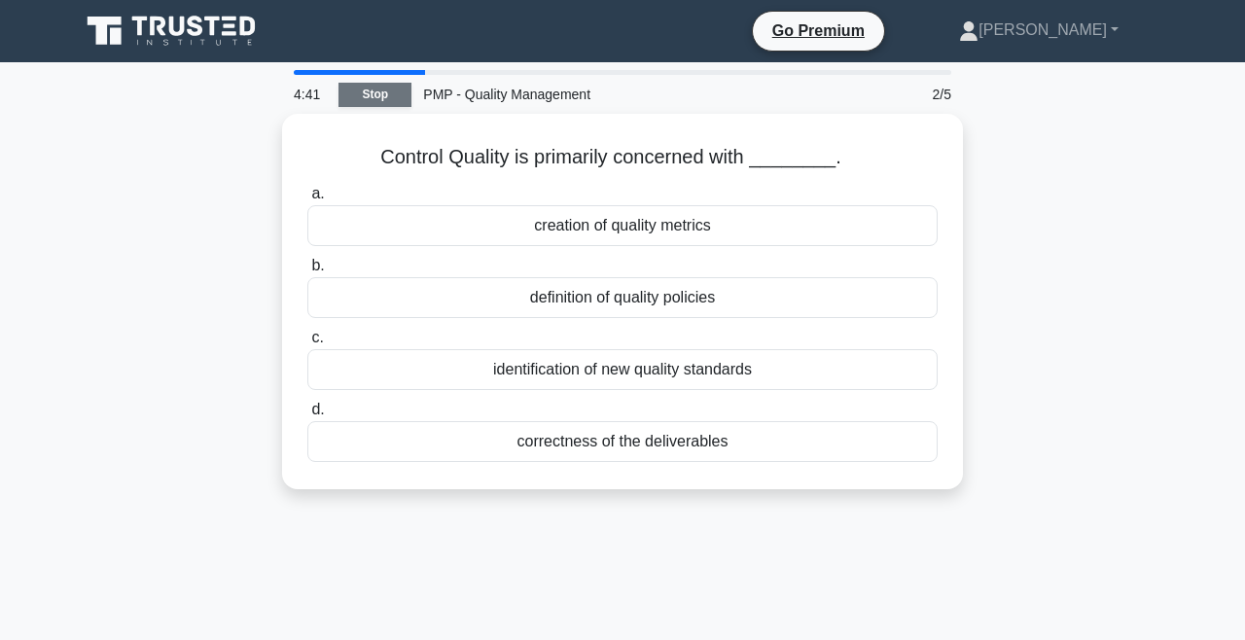
click at [369, 87] on link "Stop" at bounding box center [375, 95] width 73 height 24
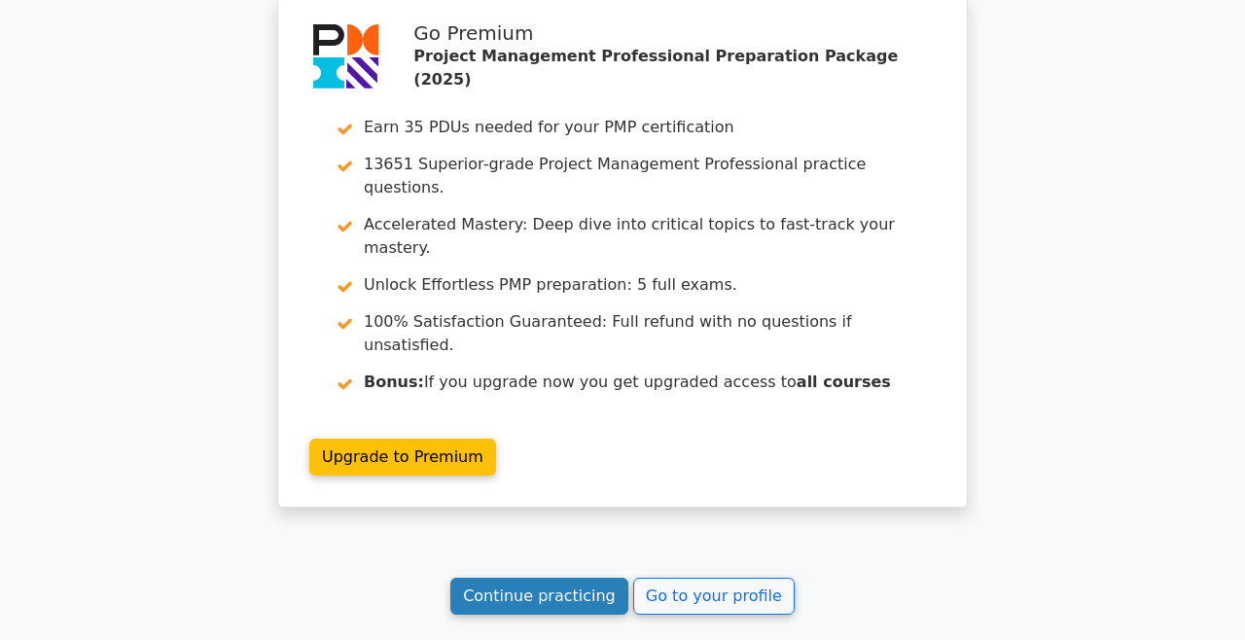
scroll to position [2820, 0]
click at [531, 579] on link "Continue practicing" at bounding box center [540, 597] width 178 height 37
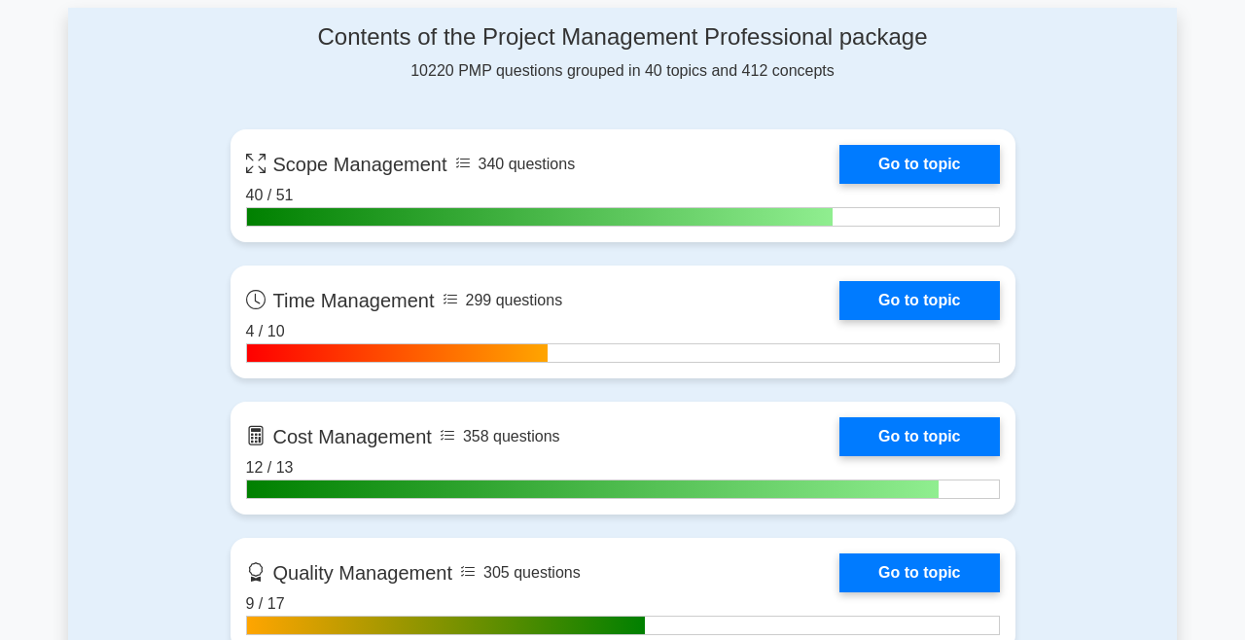
scroll to position [1379, 0]
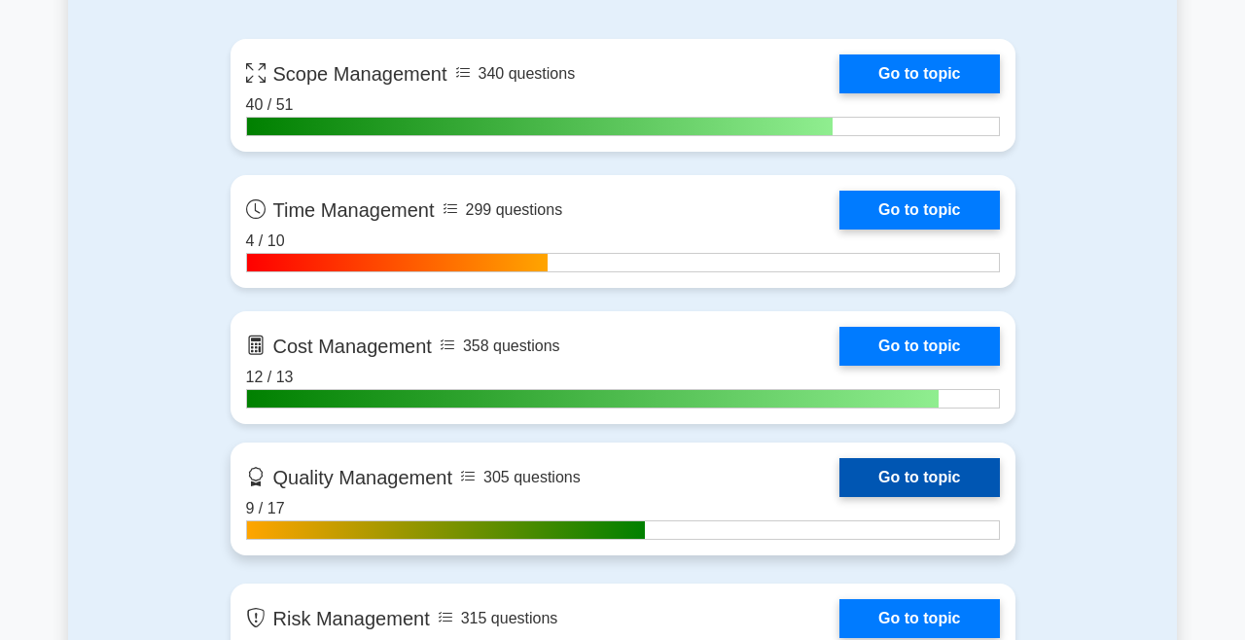
click at [912, 473] on link "Go to topic" at bounding box center [920, 477] width 160 height 39
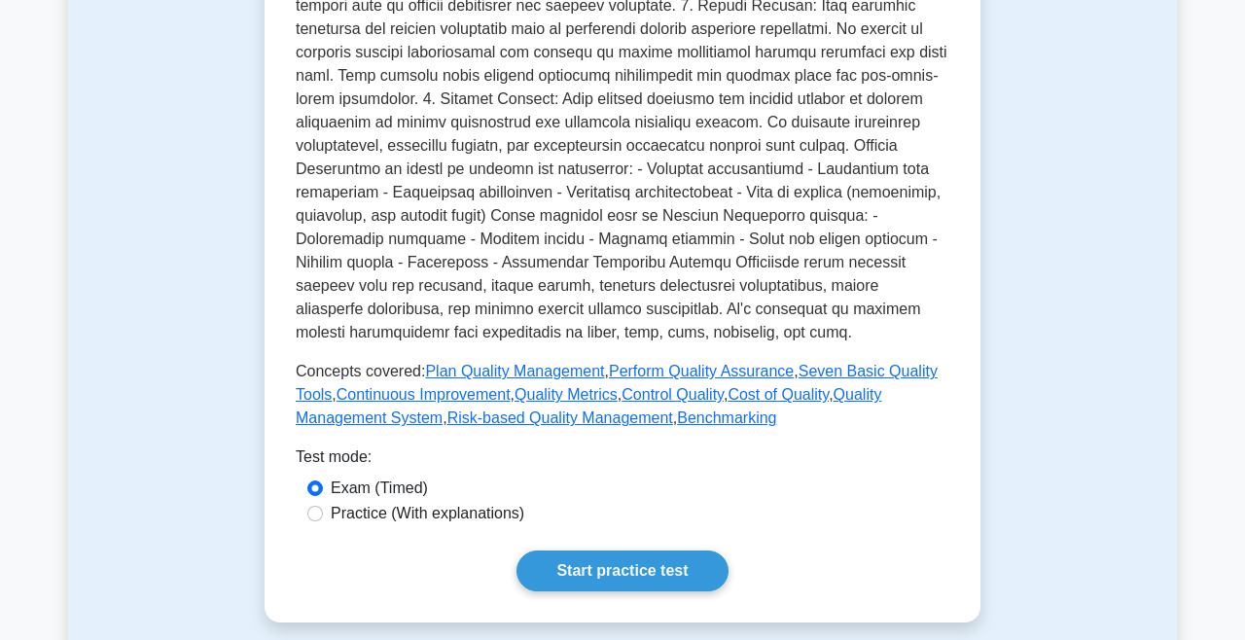
scroll to position [698, 0]
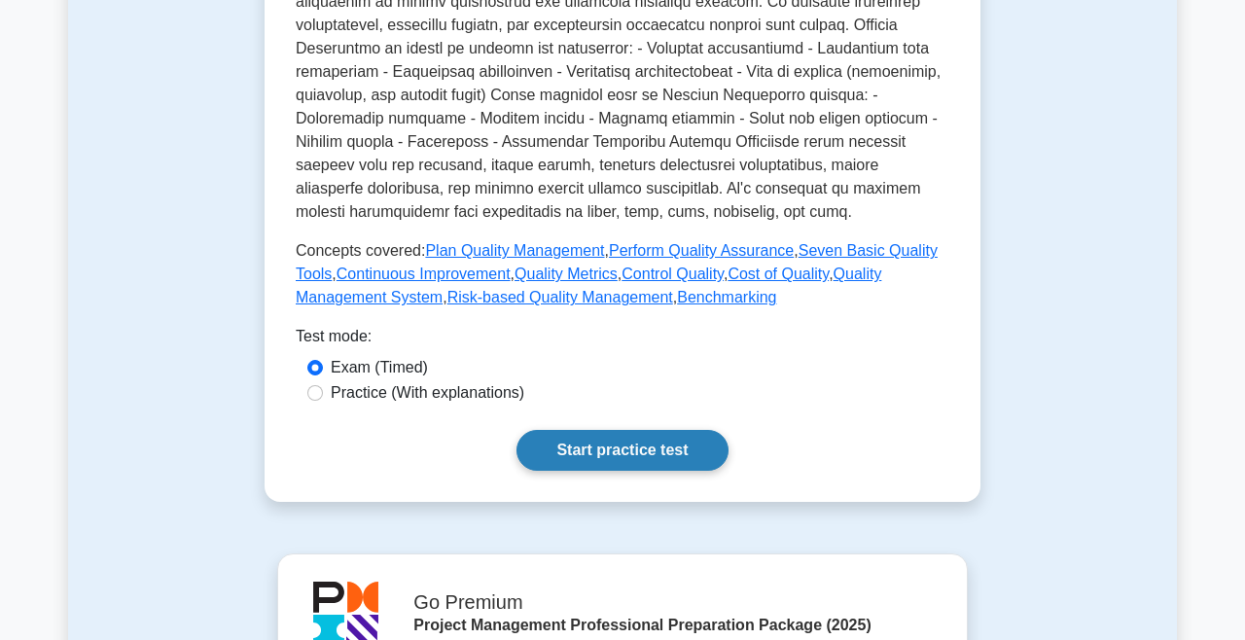
click at [685, 468] on link "Start practice test" at bounding box center [622, 450] width 211 height 41
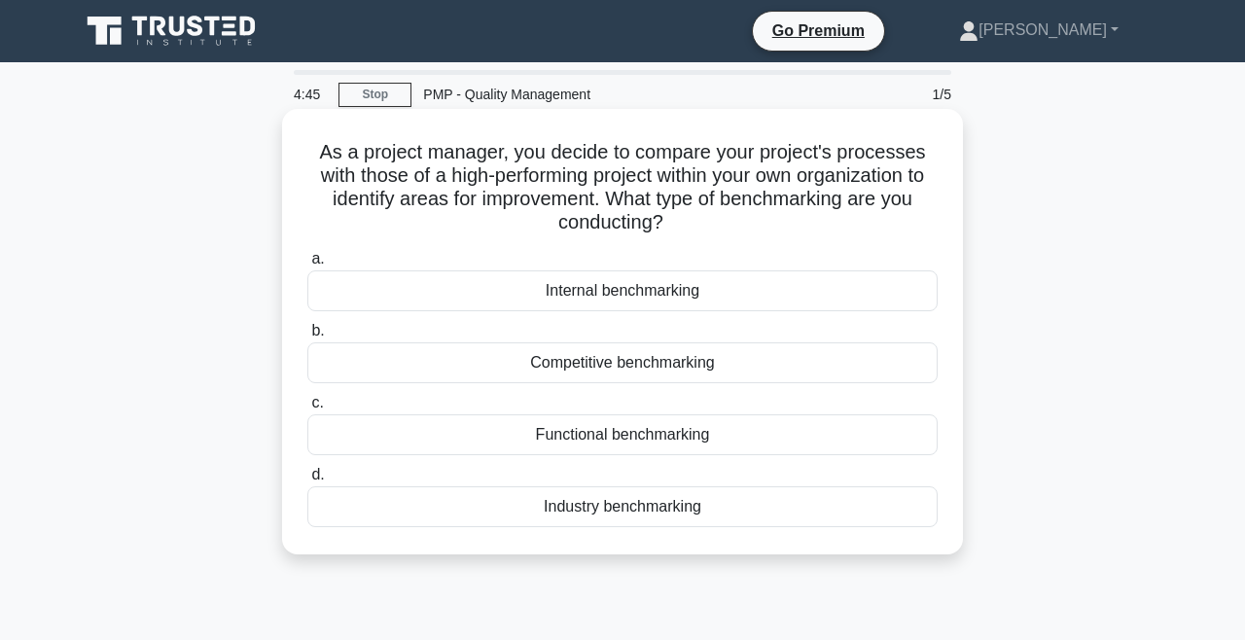
click at [658, 287] on div "Internal benchmarking" at bounding box center [622, 291] width 631 height 41
click at [307, 266] on input "a. Internal benchmarking" at bounding box center [307, 259] width 0 height 13
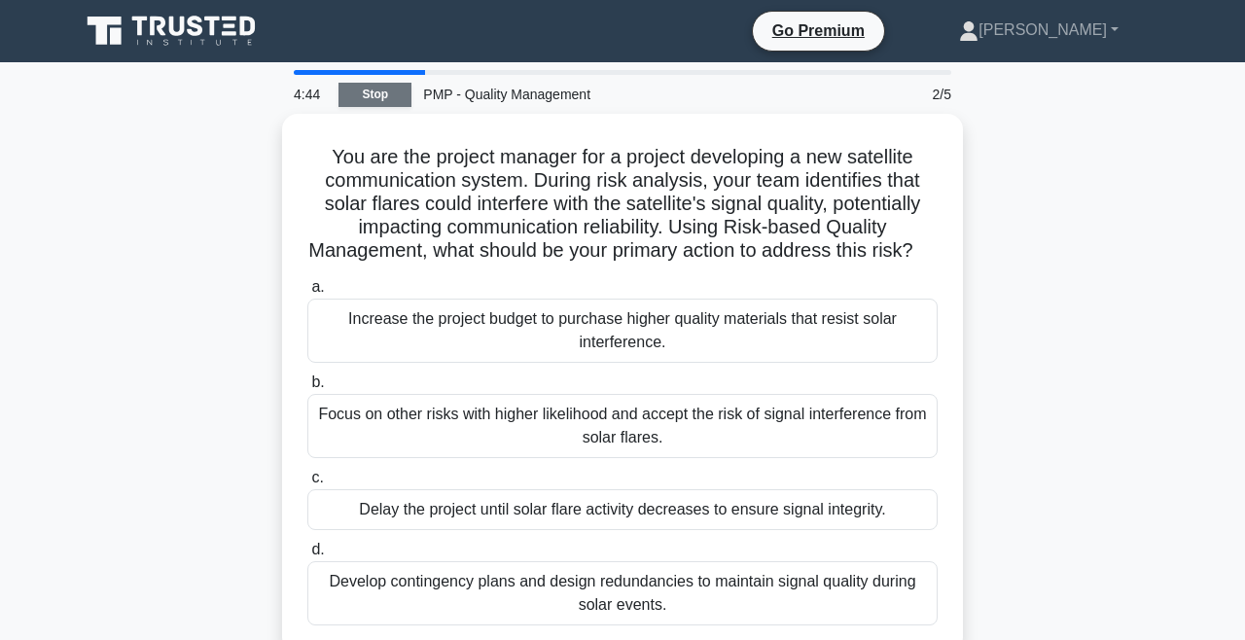
click at [375, 102] on link "Stop" at bounding box center [375, 95] width 73 height 24
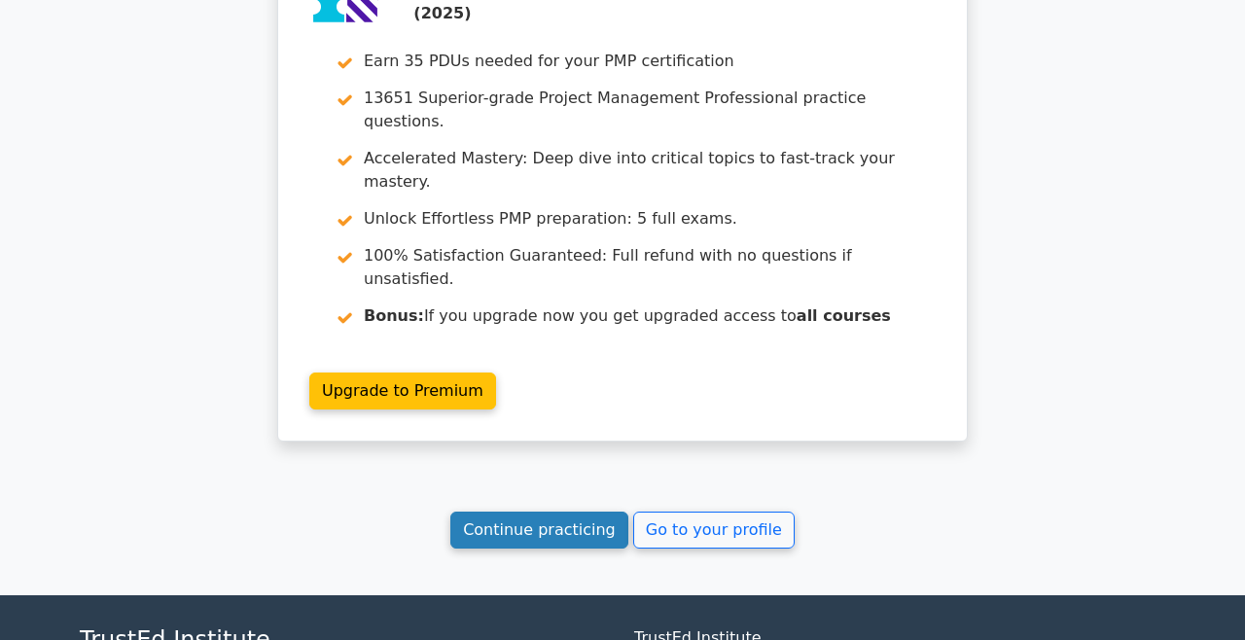
scroll to position [2761, 0]
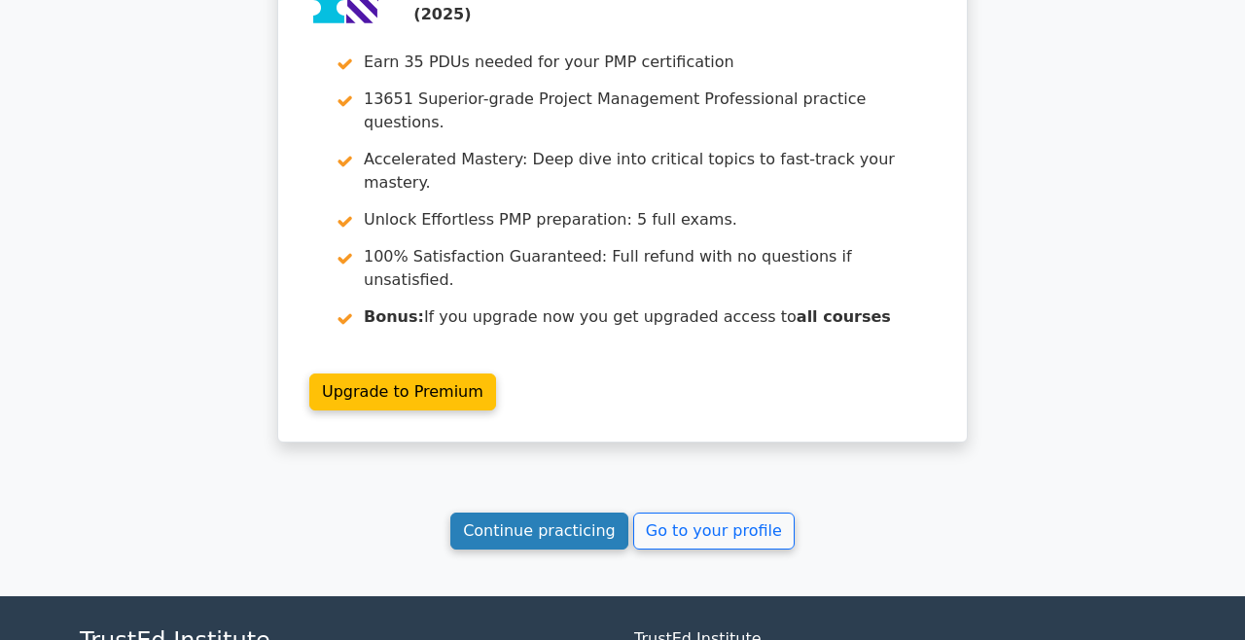
click at [539, 513] on link "Continue practicing" at bounding box center [540, 531] width 178 height 37
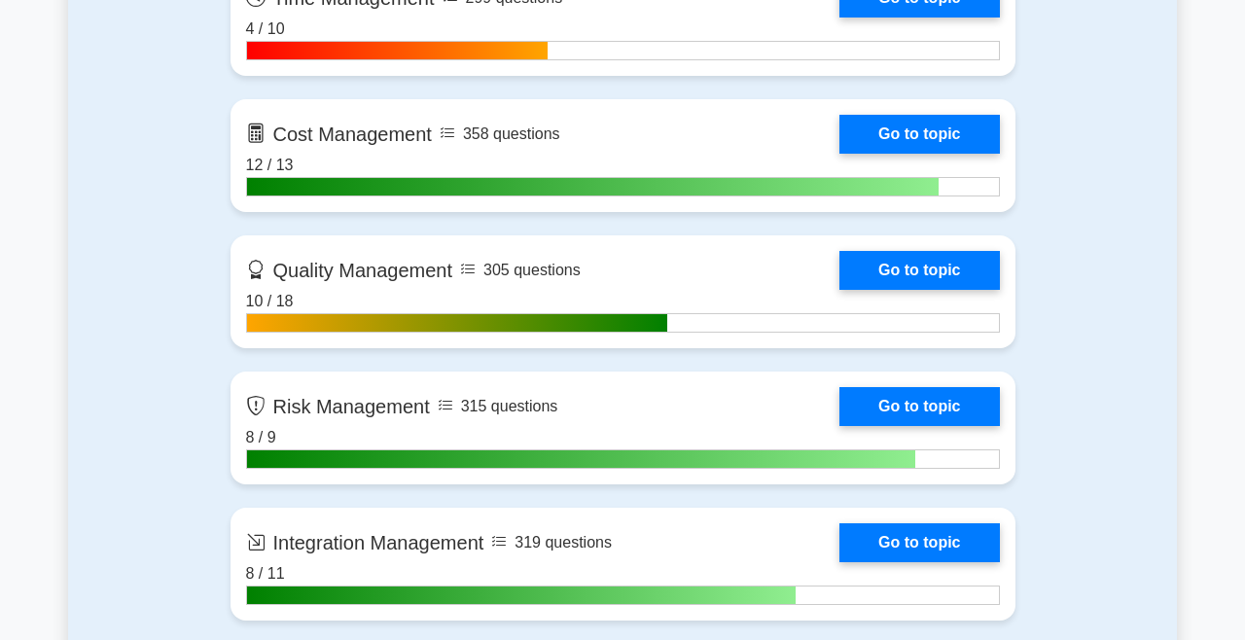
scroll to position [1591, 0]
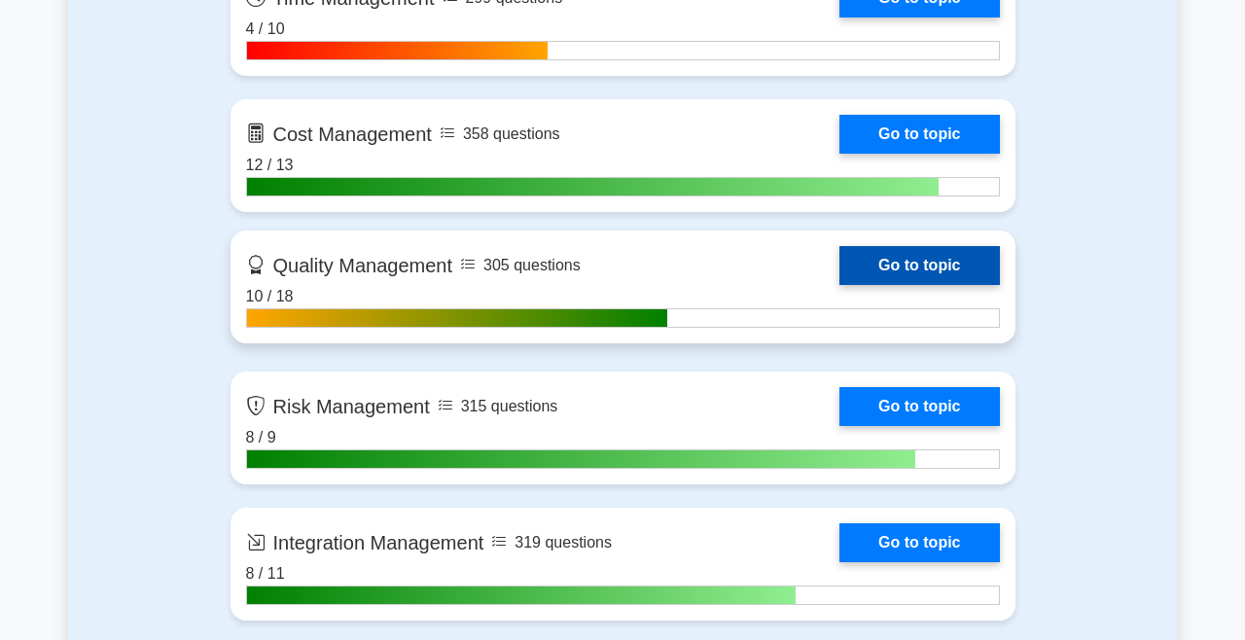
click at [908, 273] on link "Go to topic" at bounding box center [920, 265] width 160 height 39
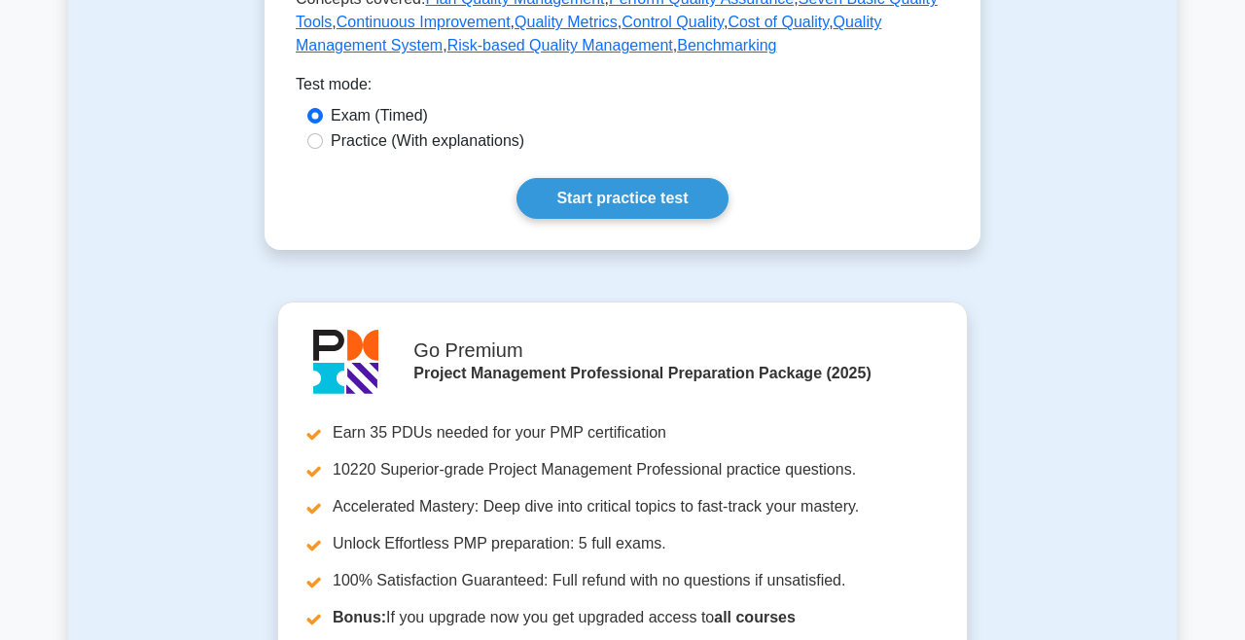
scroll to position [948, 0]
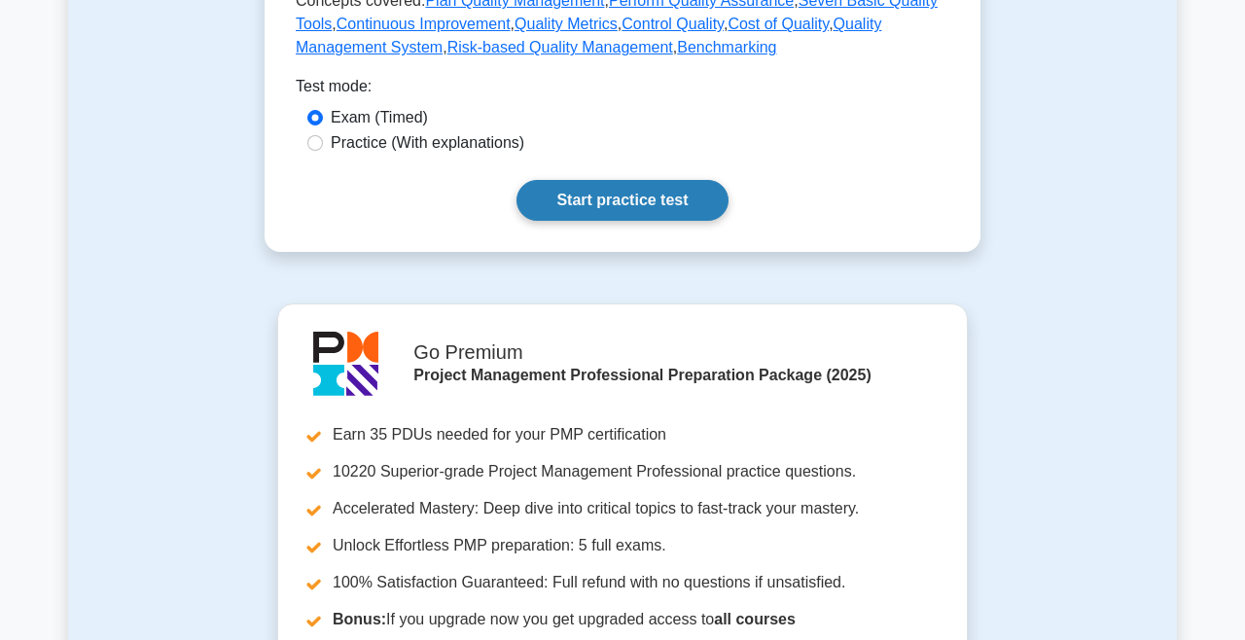
click at [654, 207] on link "Start practice test" at bounding box center [622, 200] width 211 height 41
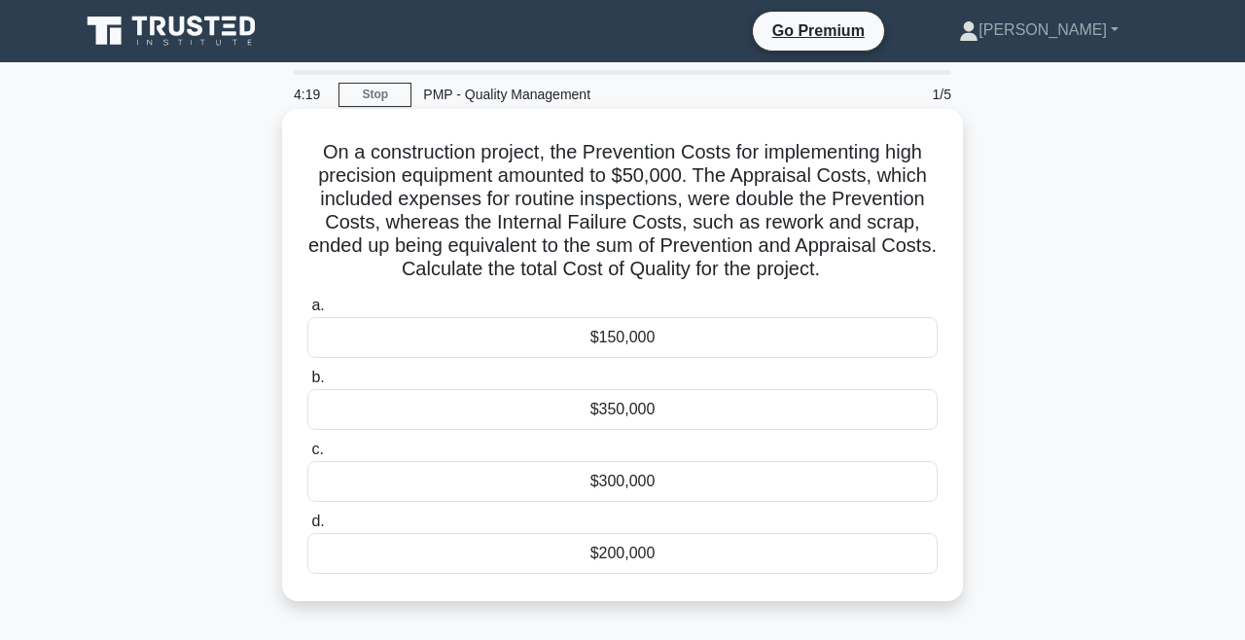
click at [618, 486] on div "$300,000" at bounding box center [622, 481] width 631 height 41
click at [307, 456] on input "c. $300,000" at bounding box center [307, 450] width 0 height 13
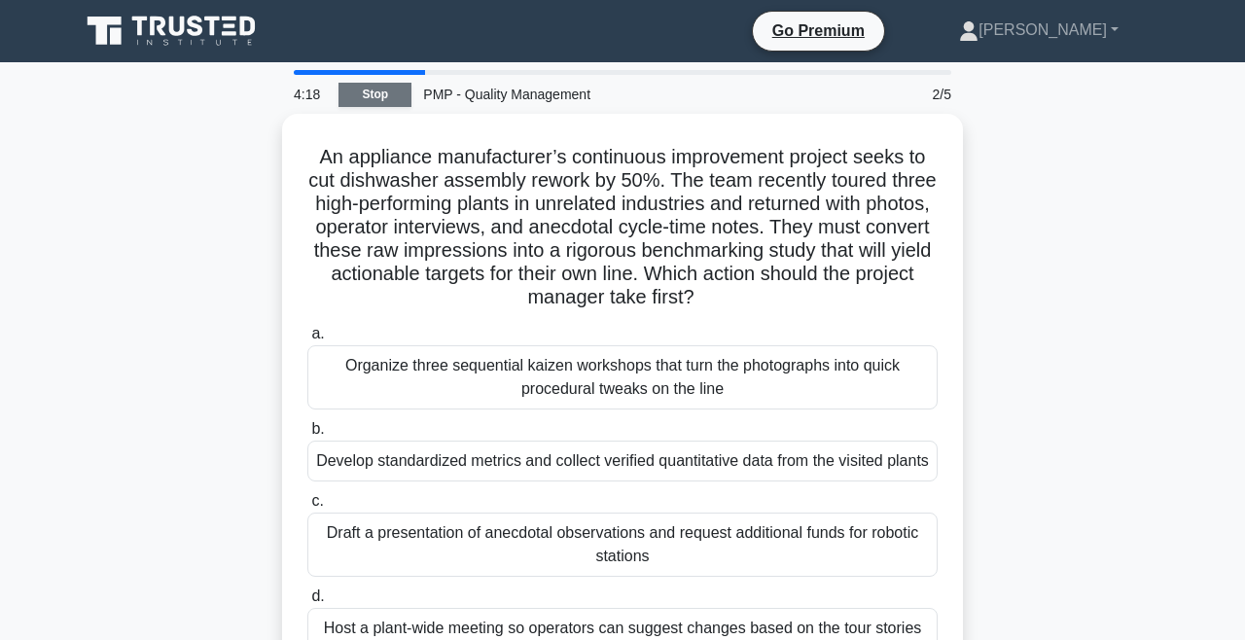
click at [385, 99] on link "Stop" at bounding box center [375, 95] width 73 height 24
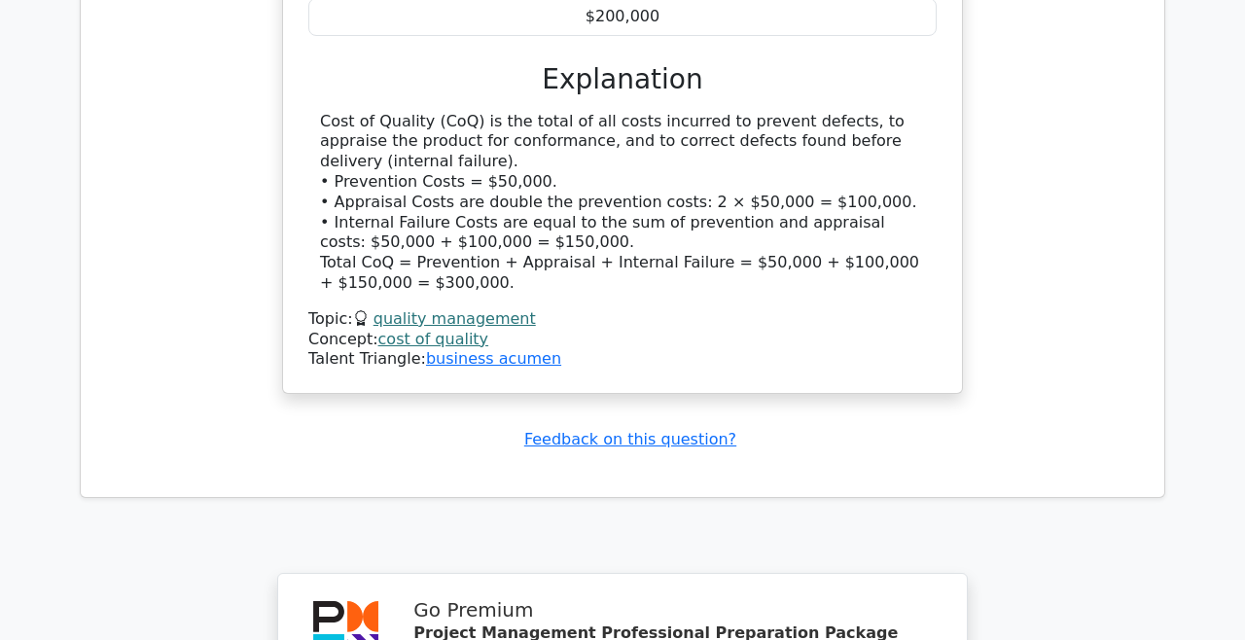
scroll to position [2579, 0]
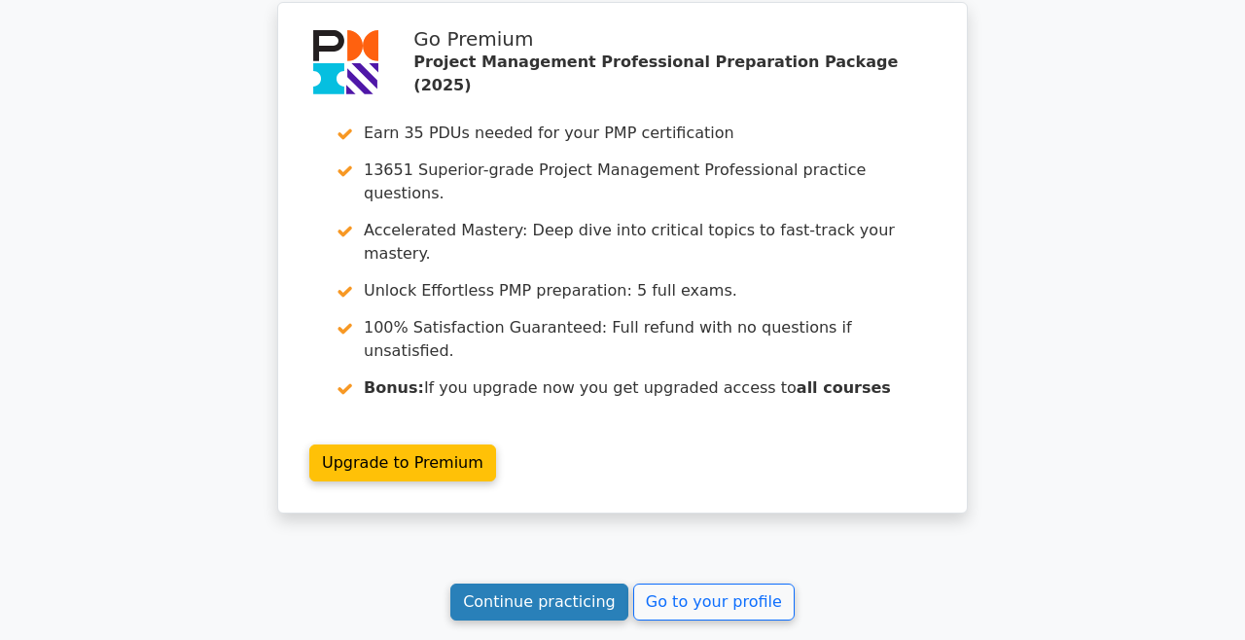
click at [512, 584] on link "Continue practicing" at bounding box center [540, 602] width 178 height 37
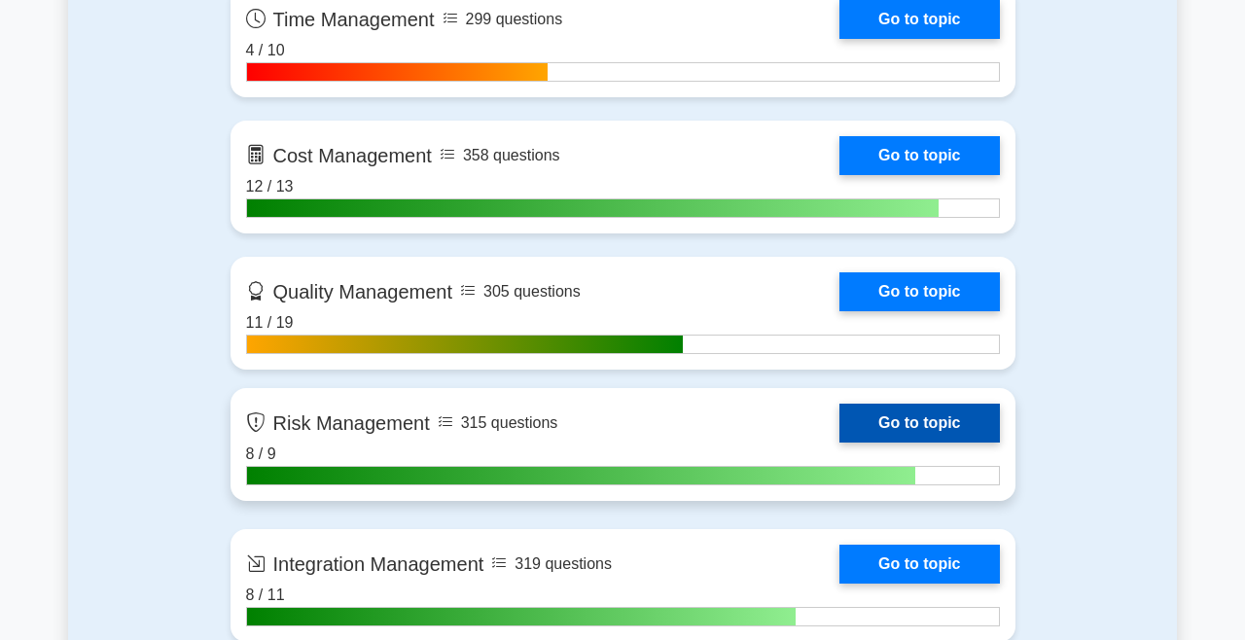
scroll to position [1569, 0]
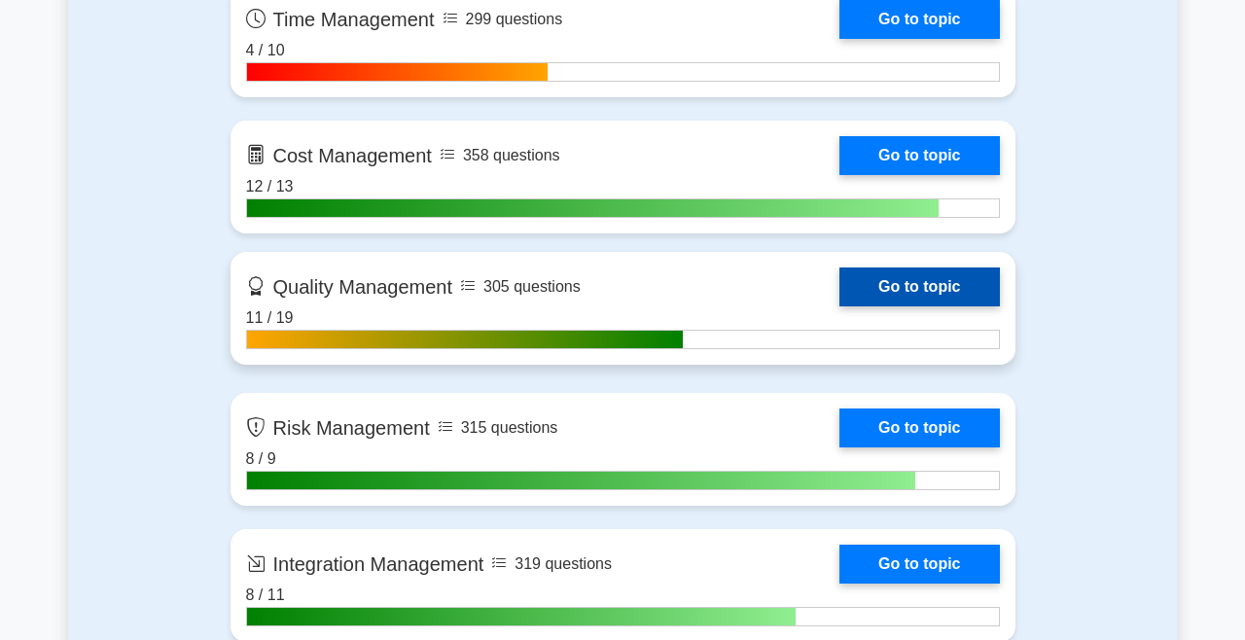
click at [896, 280] on link "Go to topic" at bounding box center [920, 287] width 160 height 39
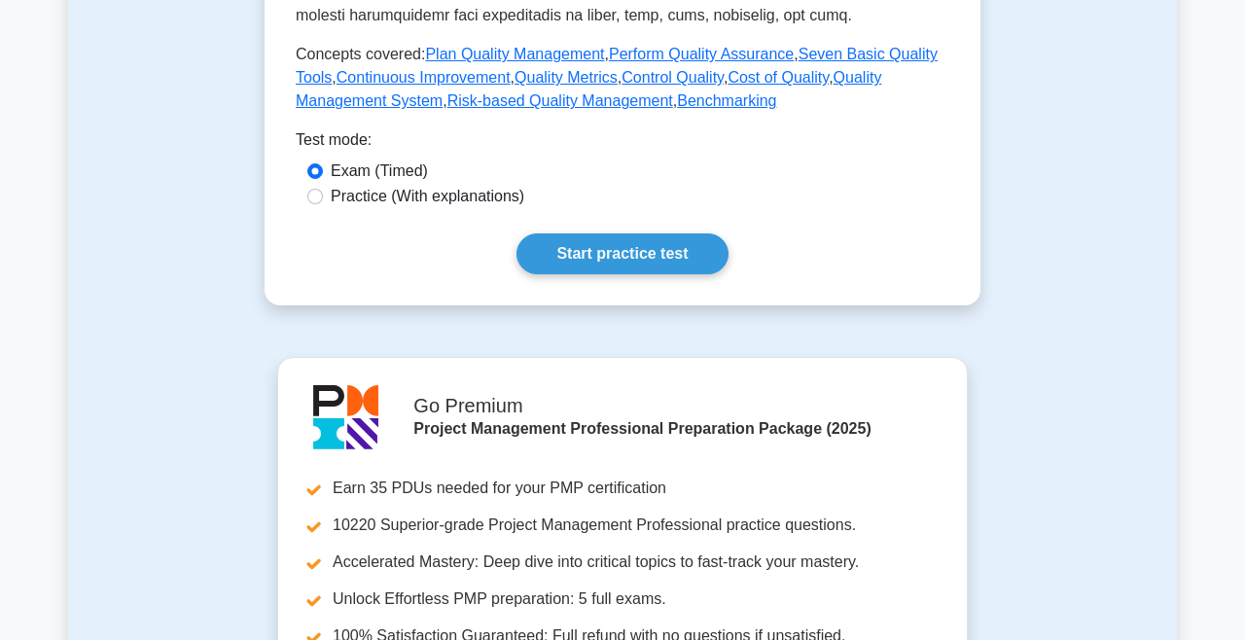
scroll to position [894, 0]
click at [647, 269] on link "Start practice test" at bounding box center [622, 254] width 211 height 41
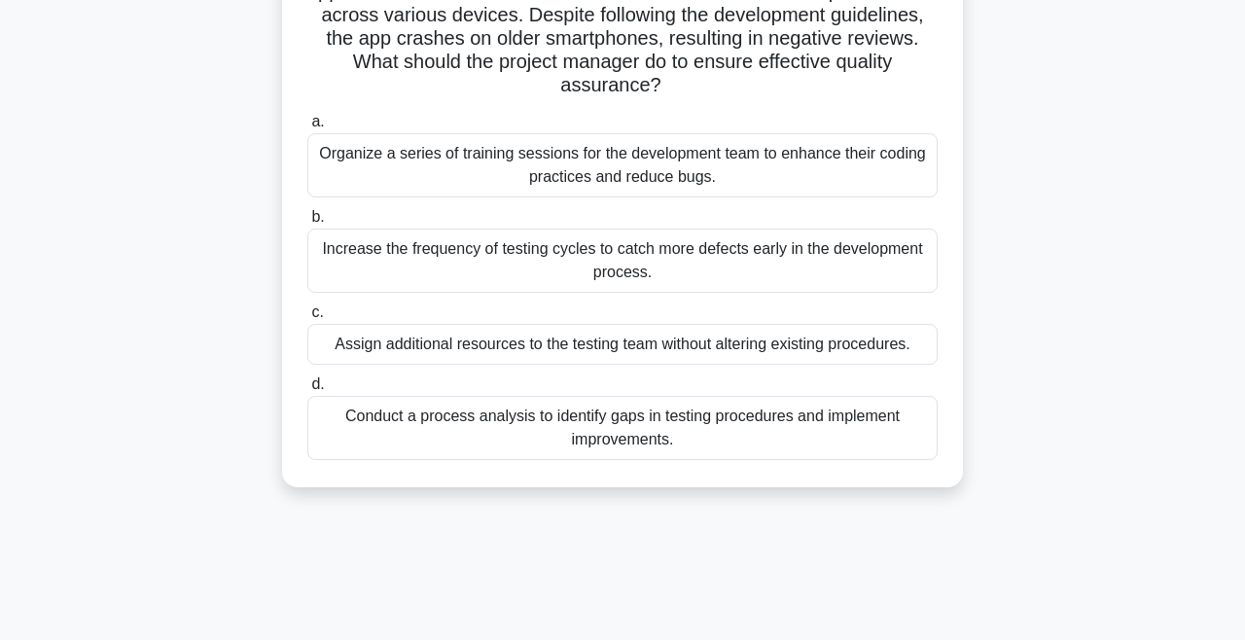
scroll to position [191, 0]
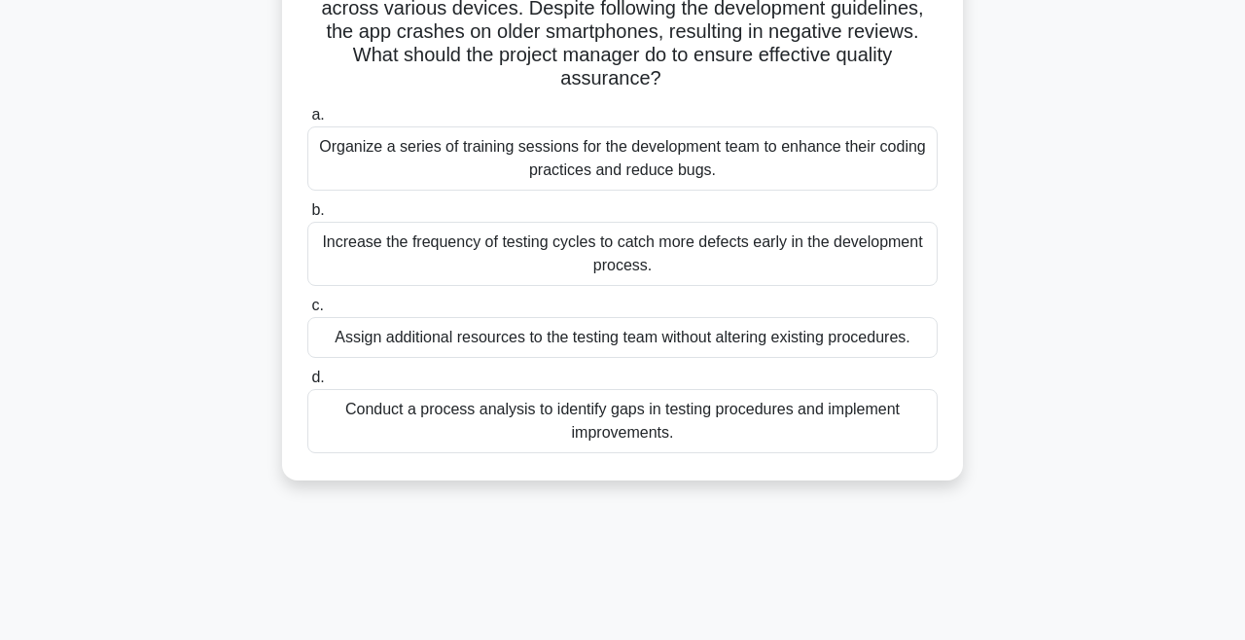
click at [635, 396] on div "Conduct a process analysis to identify gaps in testing procedures and implement…" at bounding box center [622, 421] width 631 height 64
click at [307, 384] on input "d. Conduct a process analysis to identify gaps in testing procedures and implem…" at bounding box center [307, 378] width 0 height 13
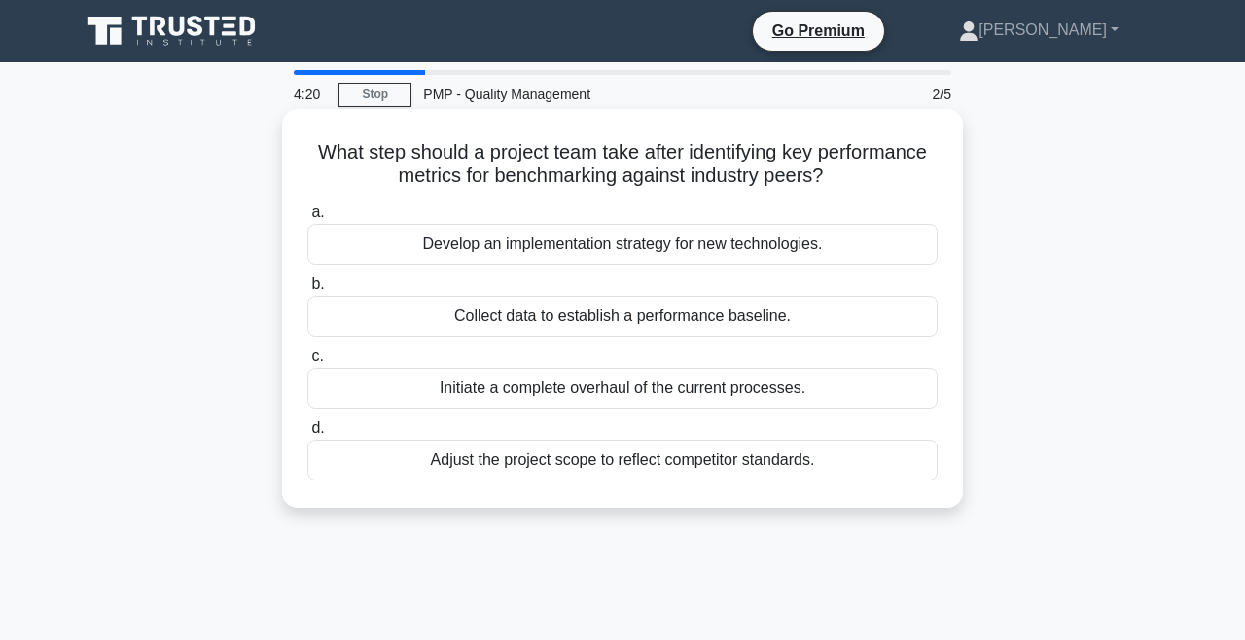
scroll to position [0, 0]
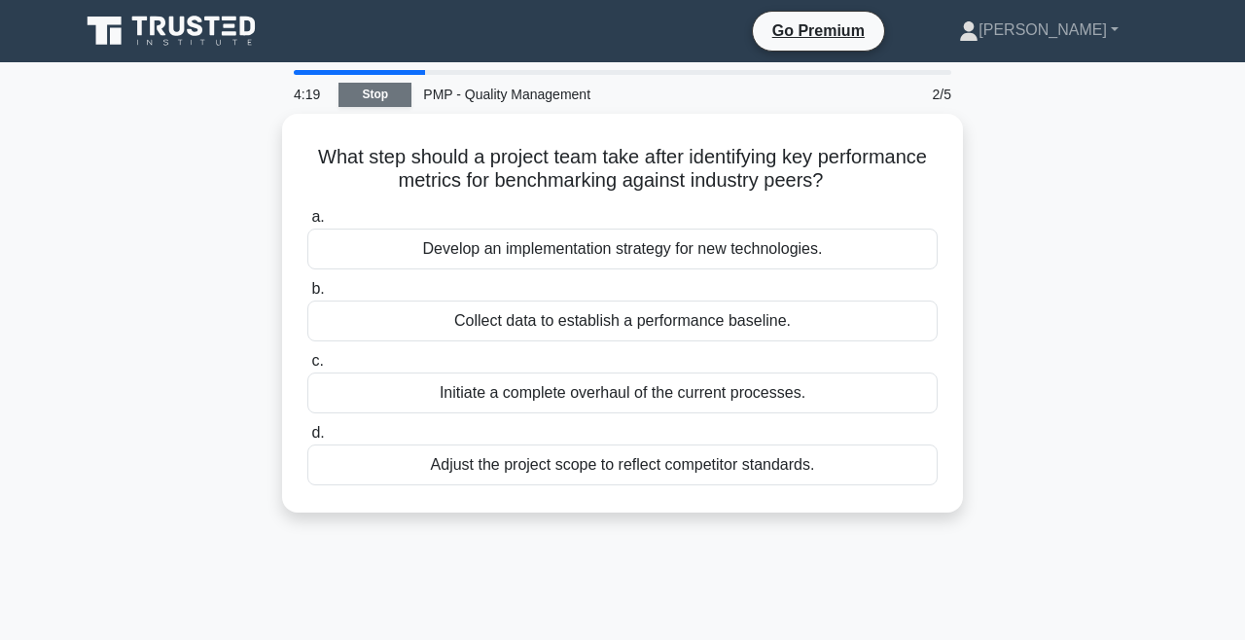
click at [391, 98] on link "Stop" at bounding box center [375, 95] width 73 height 24
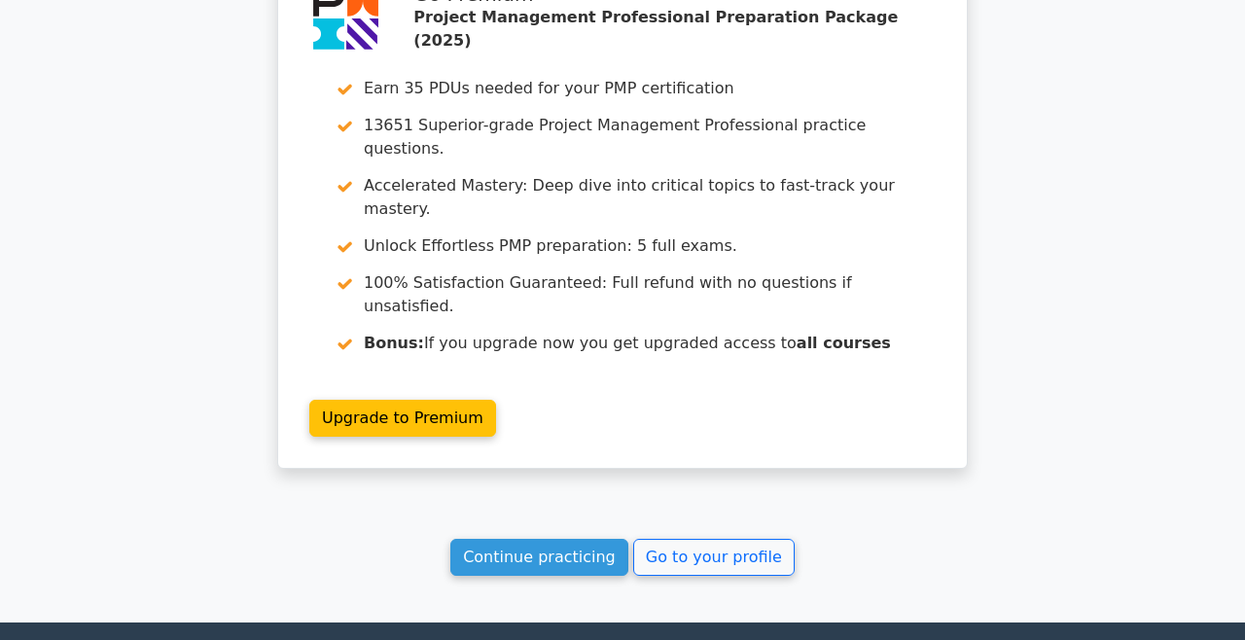
scroll to position [2717, 0]
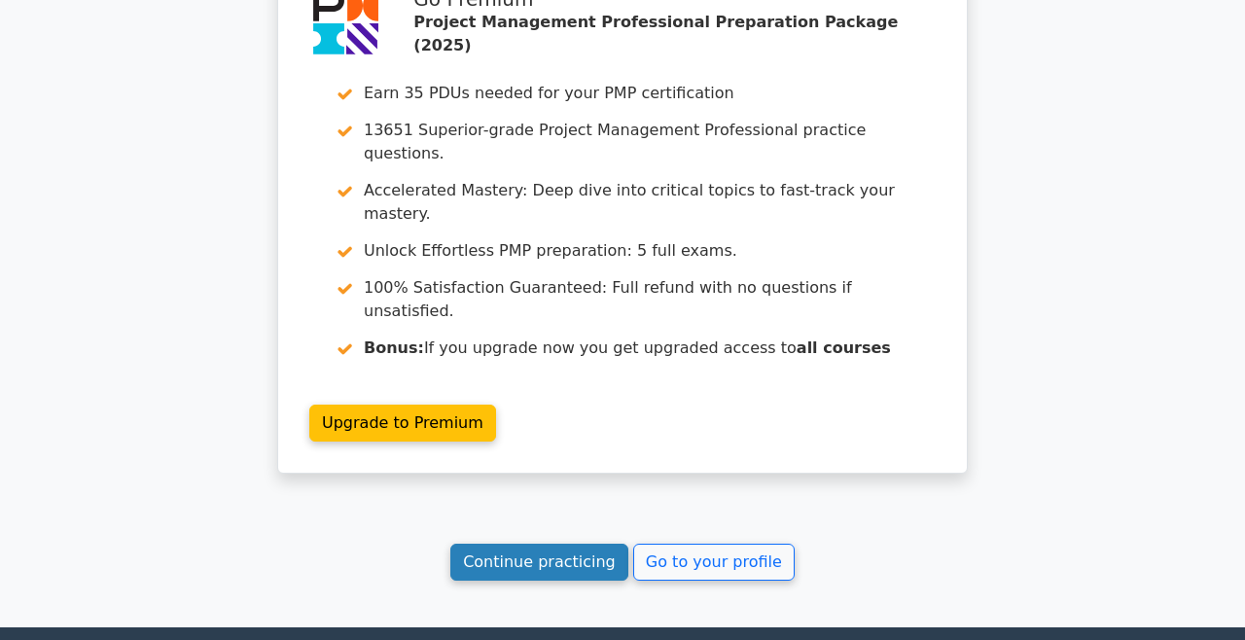
click at [559, 544] on link "Continue practicing" at bounding box center [540, 562] width 178 height 37
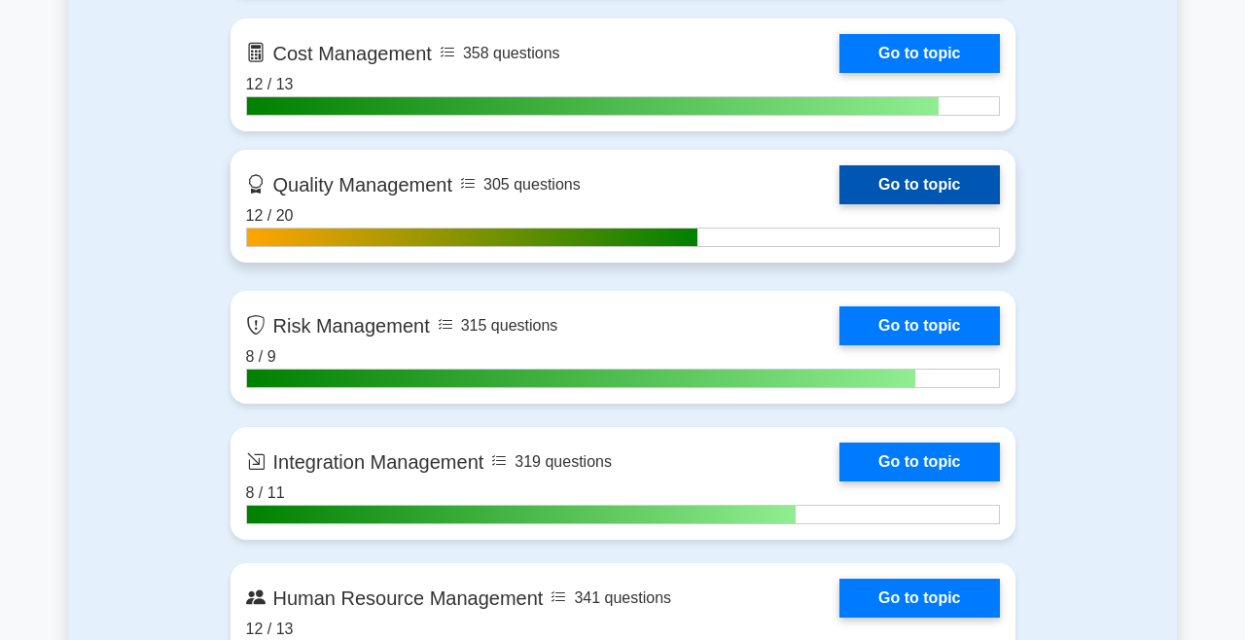
scroll to position [1671, 0]
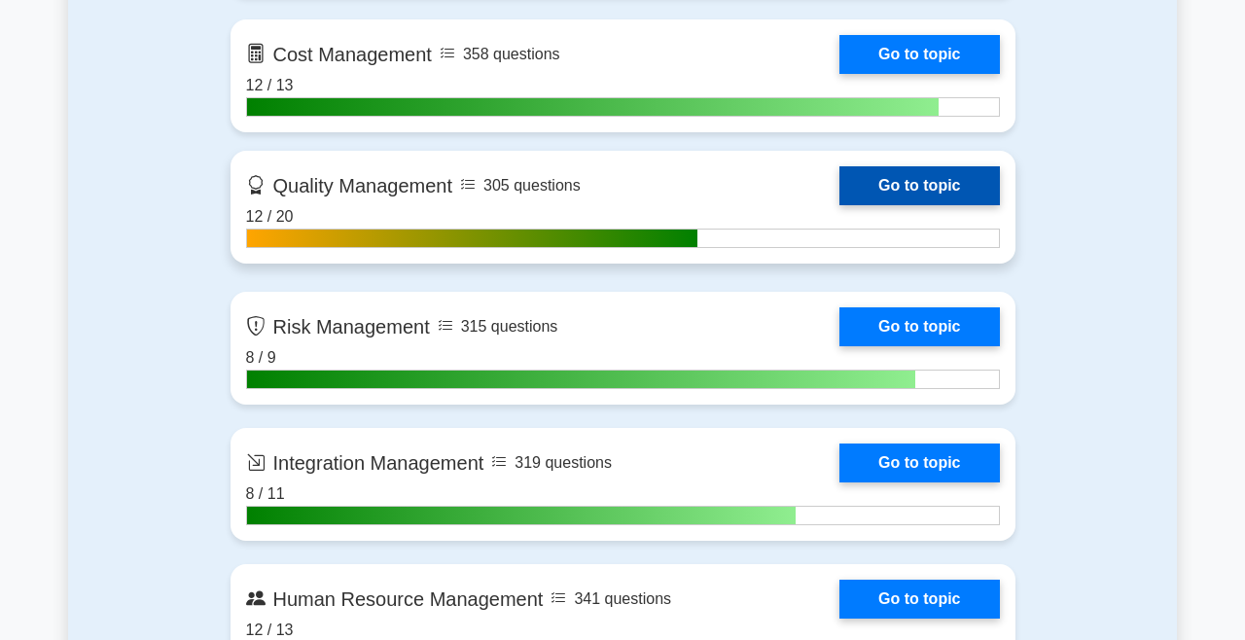
click at [871, 184] on link "Go to topic" at bounding box center [920, 185] width 160 height 39
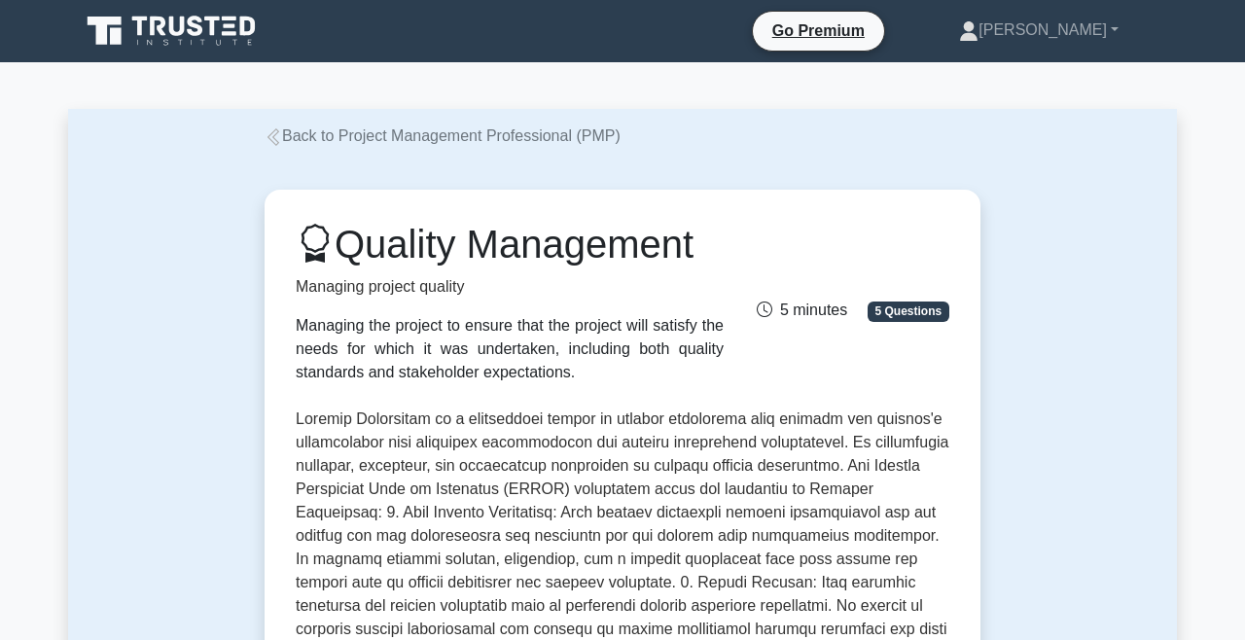
scroll to position [699, 0]
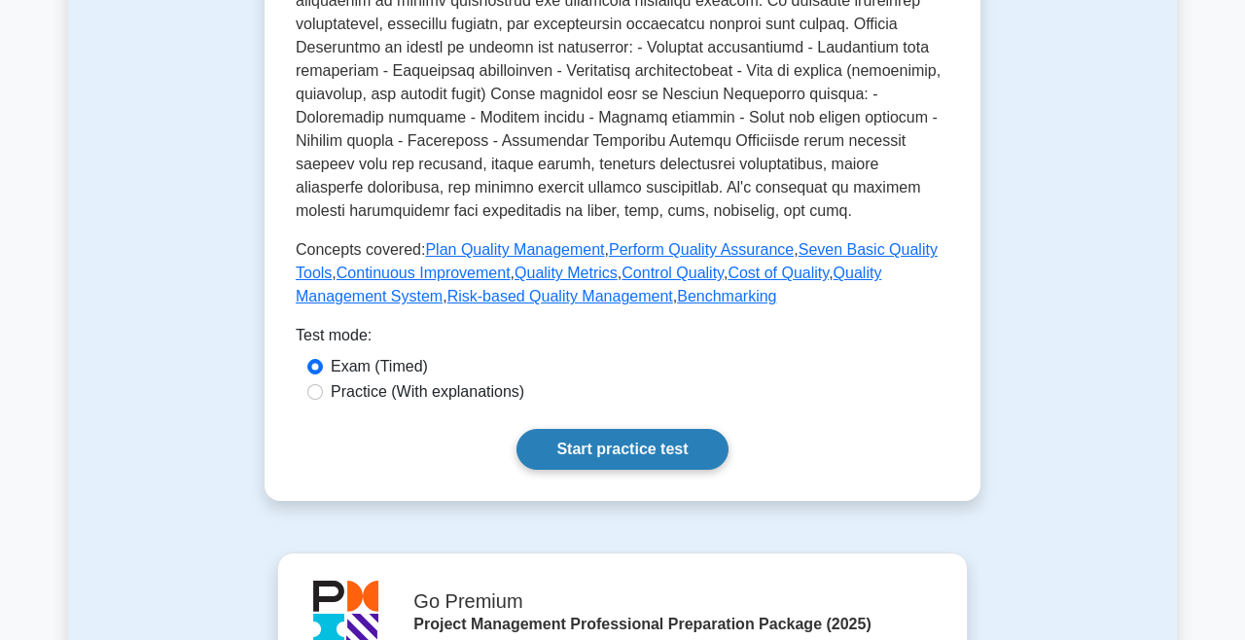
click at [636, 452] on link "Start practice test" at bounding box center [622, 449] width 211 height 41
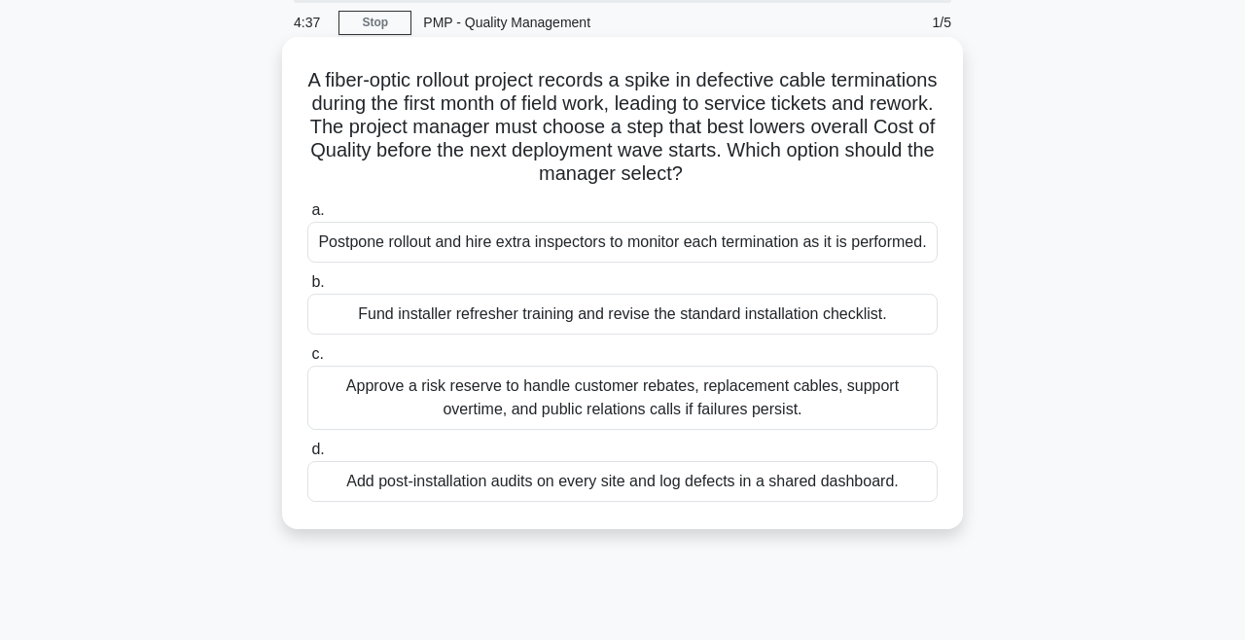
scroll to position [72, 0]
click at [618, 489] on div "Add post-installation audits on every site and log defects in a shared dashboar…" at bounding box center [622, 481] width 631 height 41
click at [307, 456] on input "d. Add post-installation audits on every site and log defects in a shared dashb…" at bounding box center [307, 450] width 0 height 13
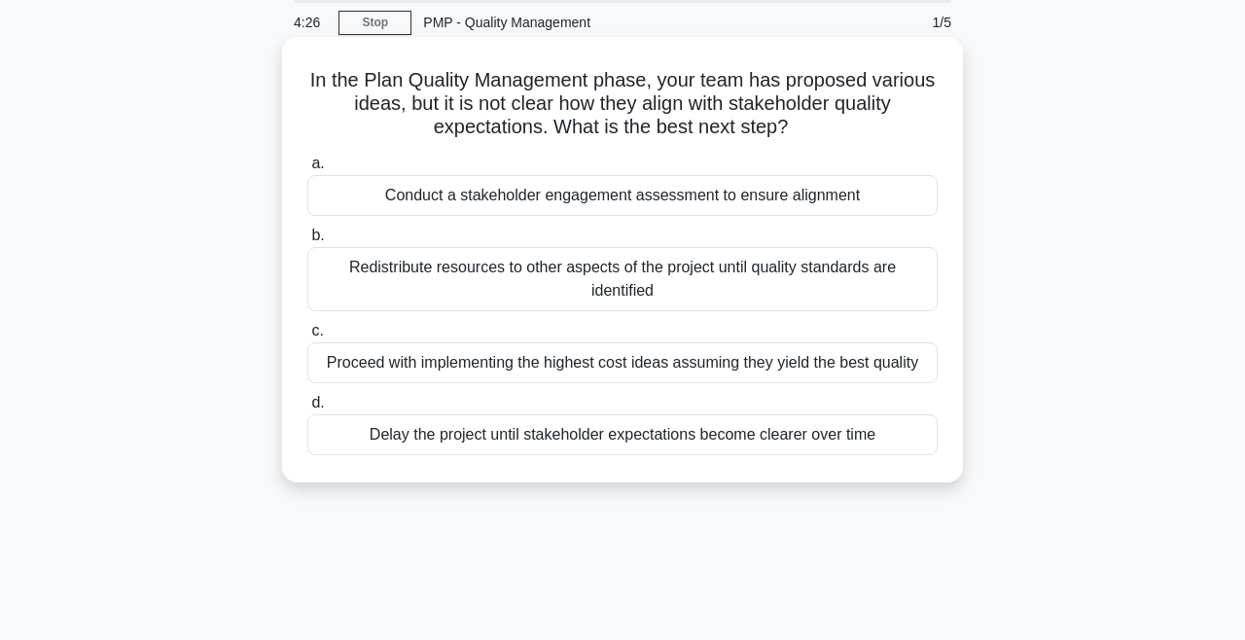
scroll to position [0, 0]
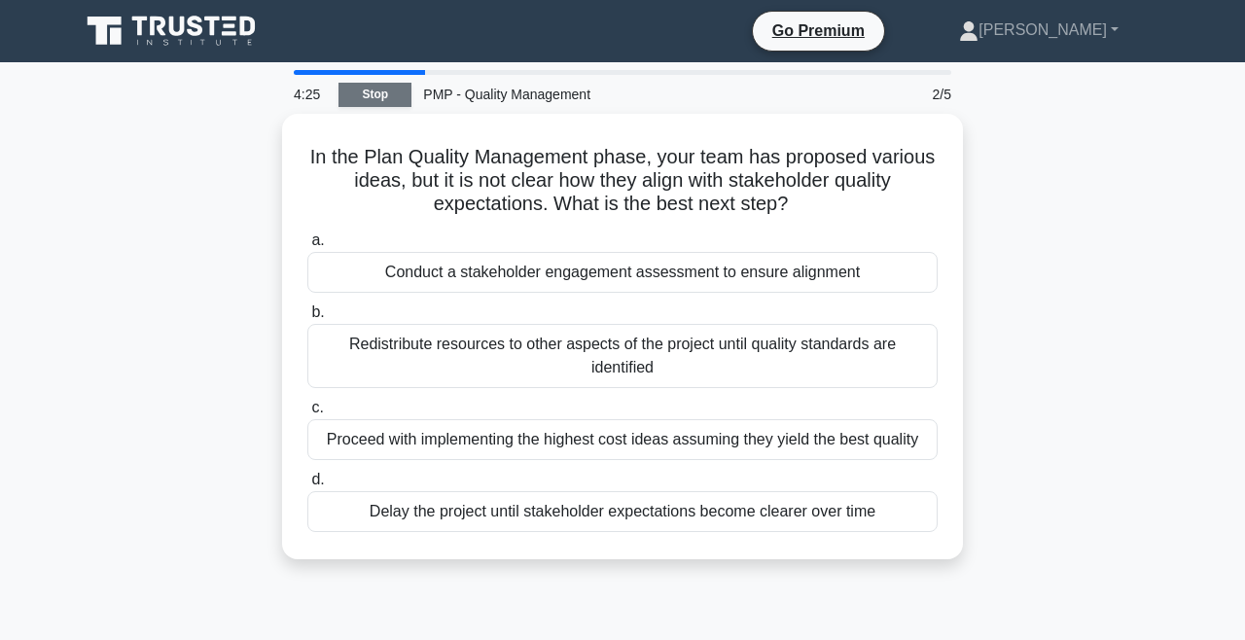
click at [389, 95] on link "Stop" at bounding box center [375, 95] width 73 height 24
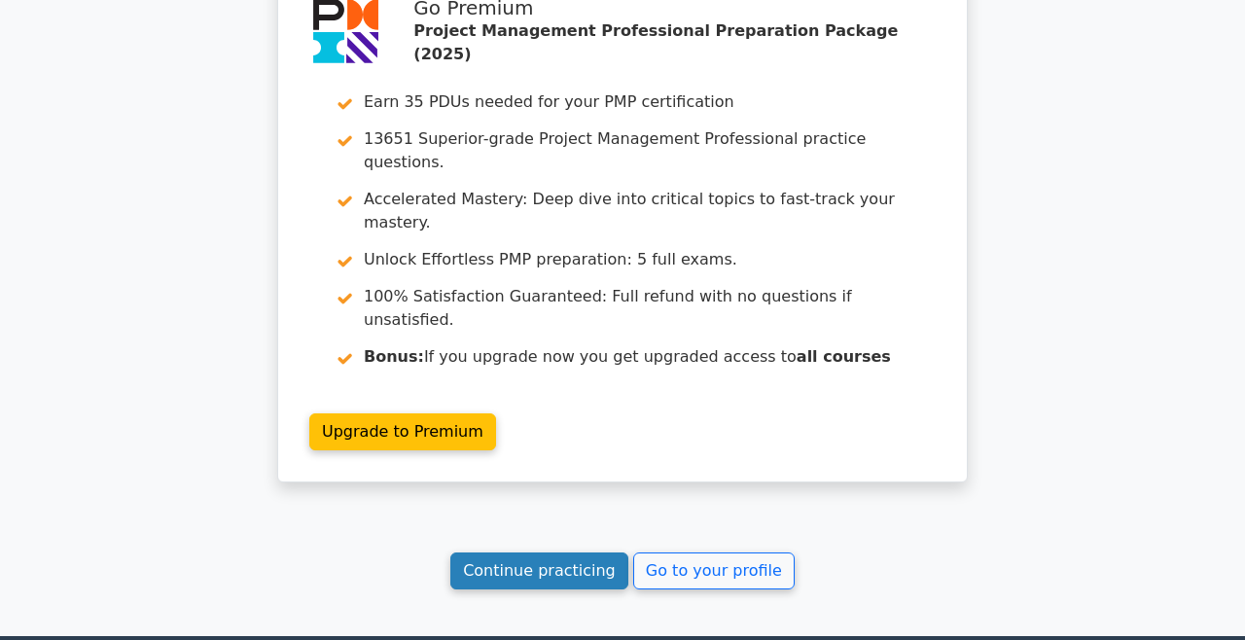
scroll to position [2746, 0]
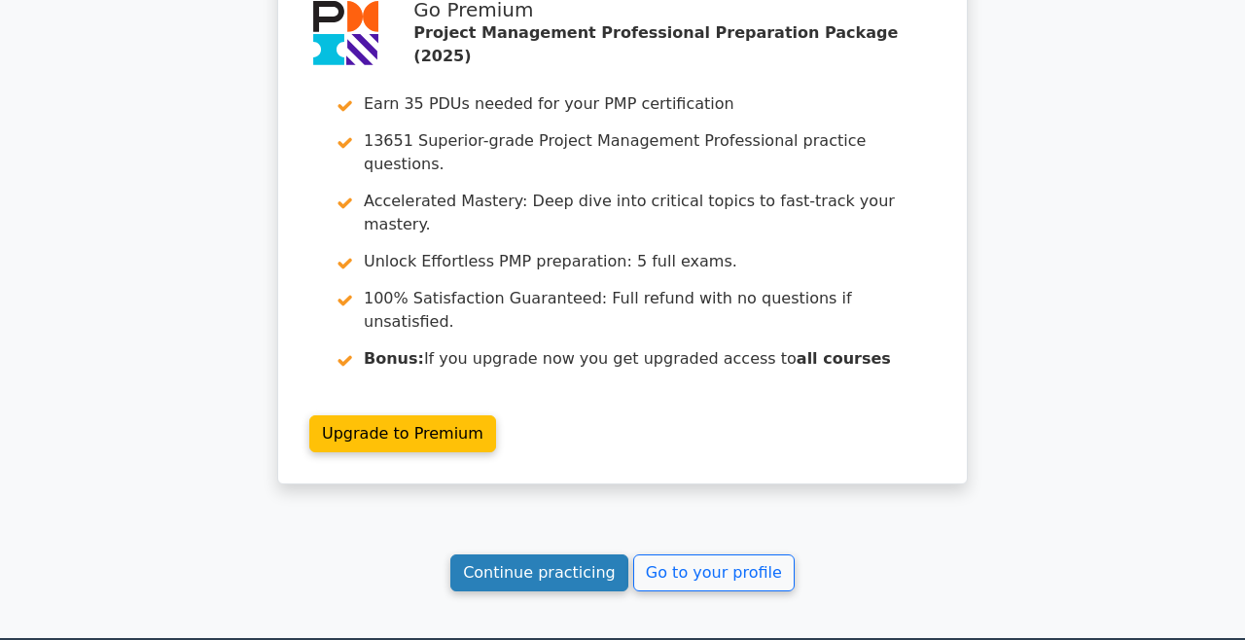
click at [595, 555] on link "Continue practicing" at bounding box center [540, 573] width 178 height 37
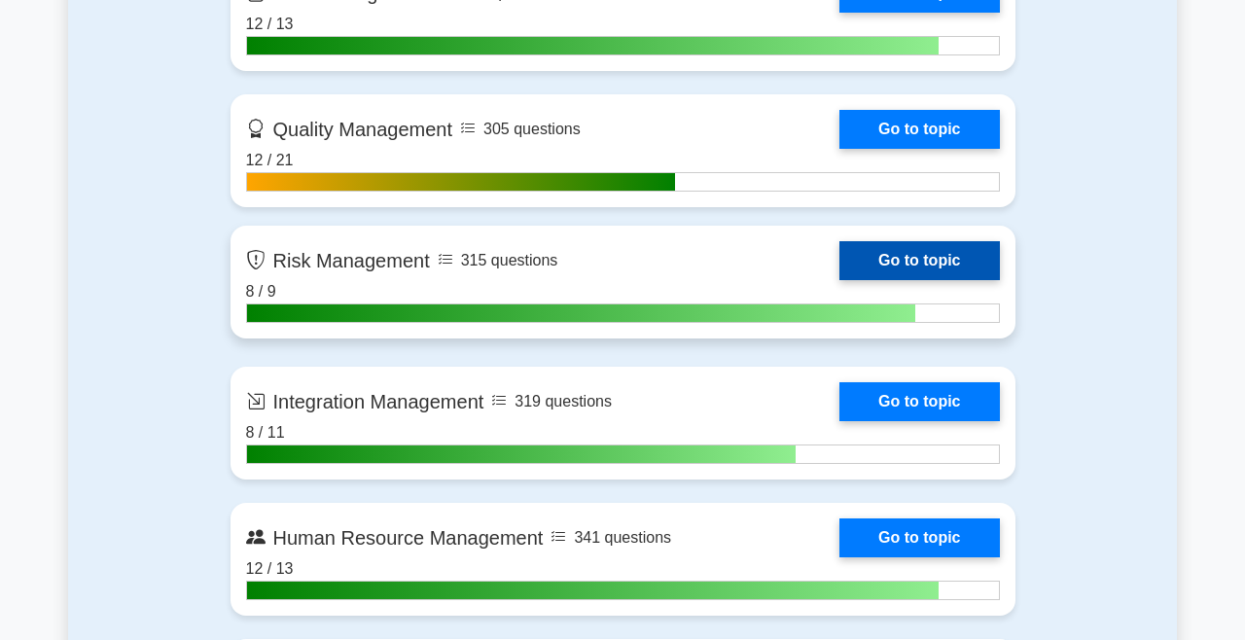
scroll to position [1729, 0]
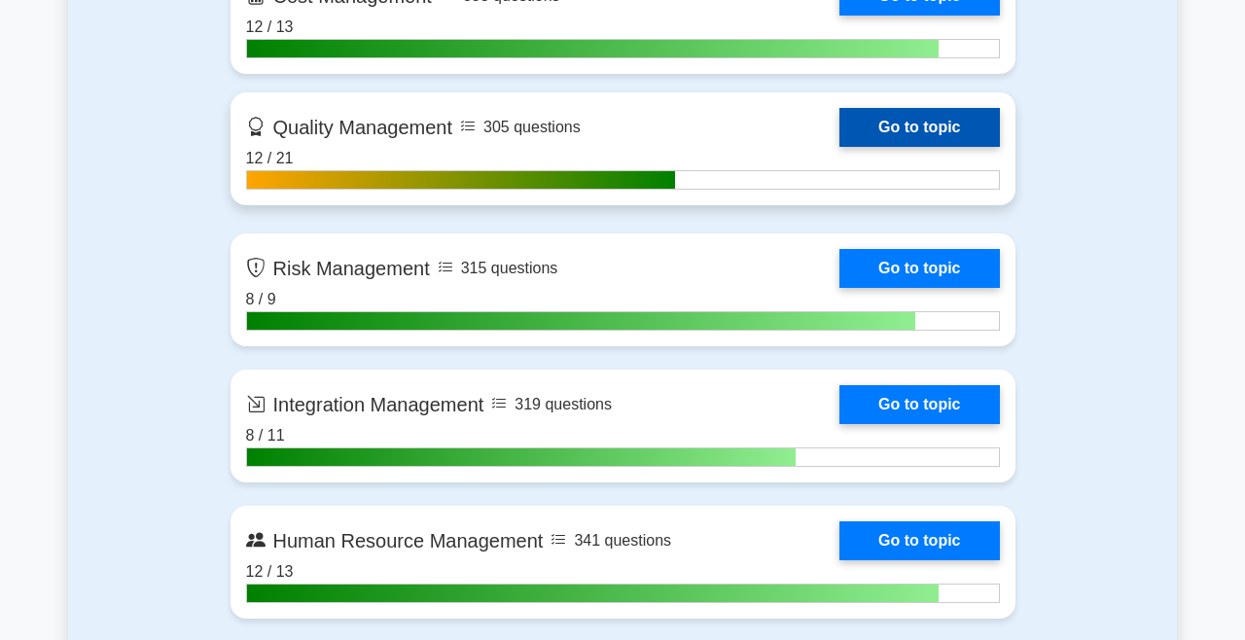
click at [910, 134] on link "Go to topic" at bounding box center [920, 127] width 160 height 39
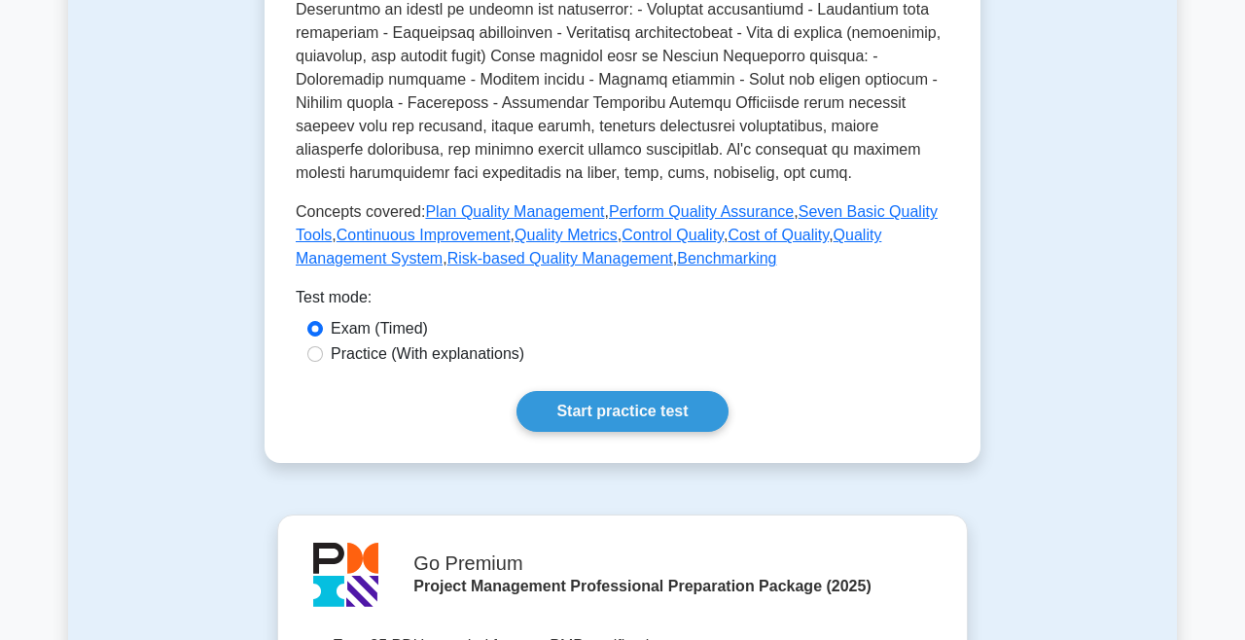
scroll to position [816, 0]
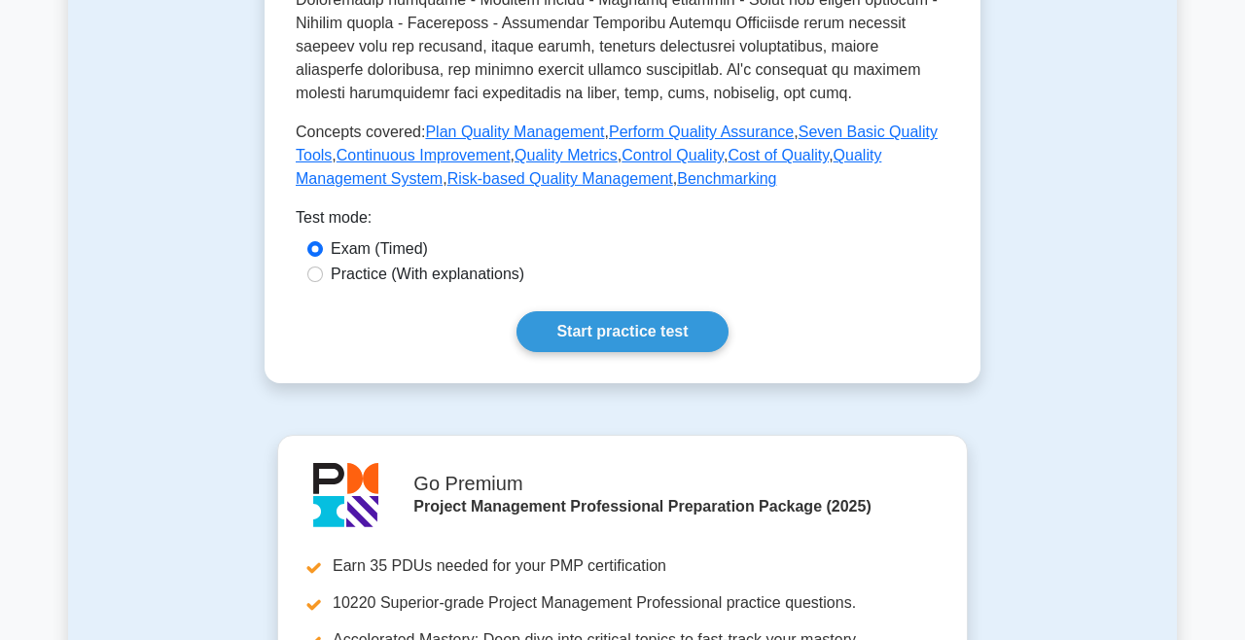
click at [631, 343] on link "Start practice test" at bounding box center [622, 331] width 211 height 41
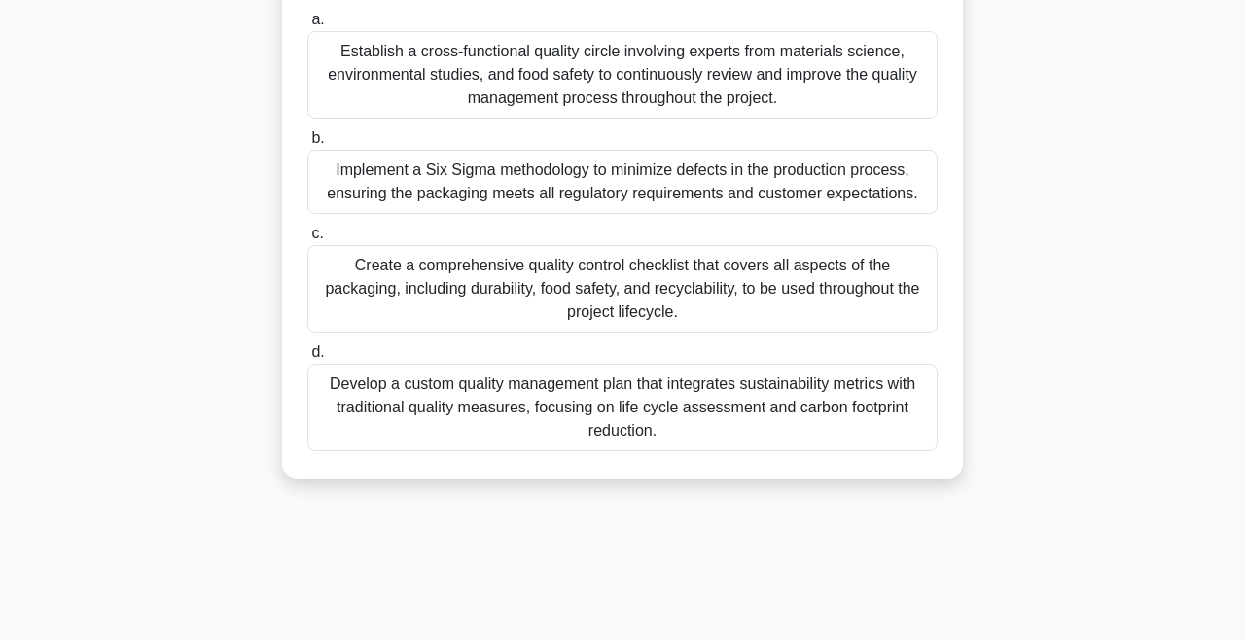
scroll to position [309, 0]
click at [689, 410] on div "Develop a custom quality management plan that integrates sustainability metrics…" at bounding box center [622, 408] width 631 height 88
click at [307, 359] on input "d. Develop a custom quality management plan that integrates sustainability metr…" at bounding box center [307, 352] width 0 height 13
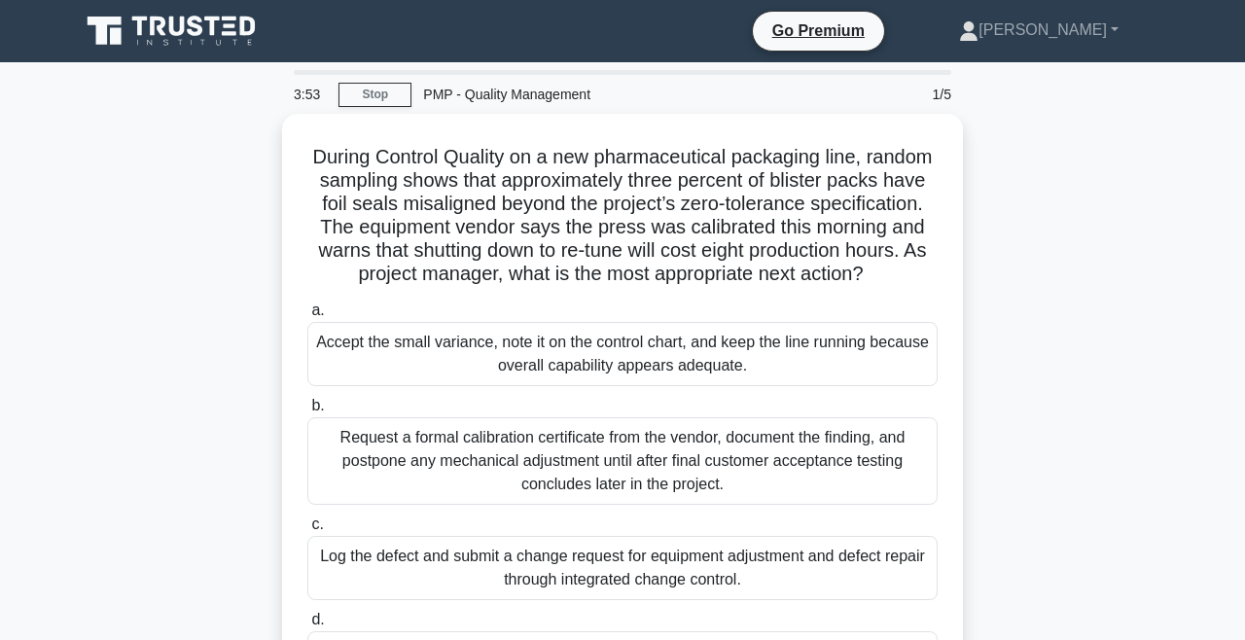
scroll to position [0, 0]
click at [388, 99] on link "Stop" at bounding box center [375, 95] width 73 height 24
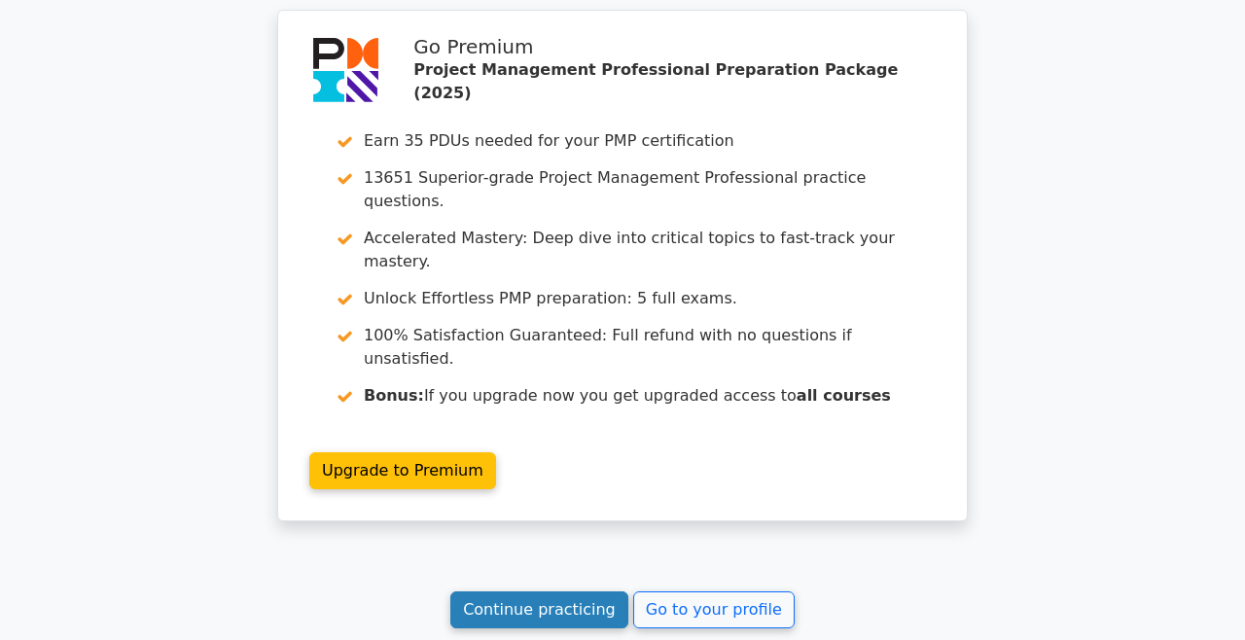
scroll to position [3221, 0]
click at [520, 593] on link "Continue practicing" at bounding box center [540, 611] width 178 height 37
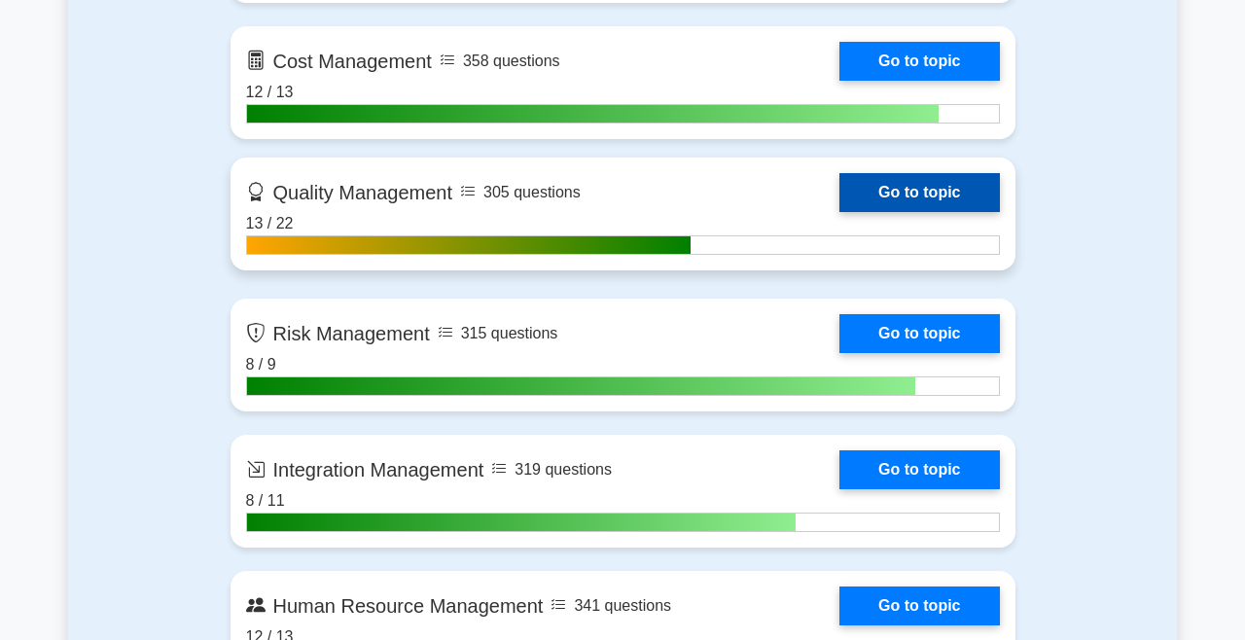
scroll to position [1664, 0]
click at [920, 195] on link "Go to topic" at bounding box center [920, 192] width 160 height 39
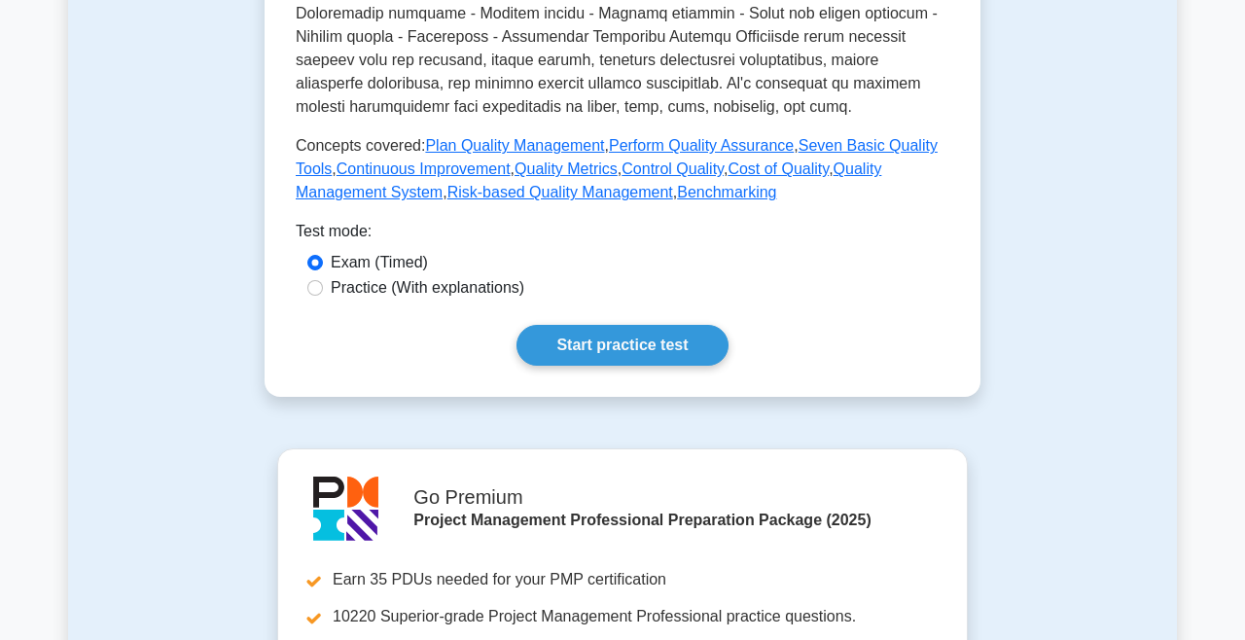
scroll to position [892, 0]
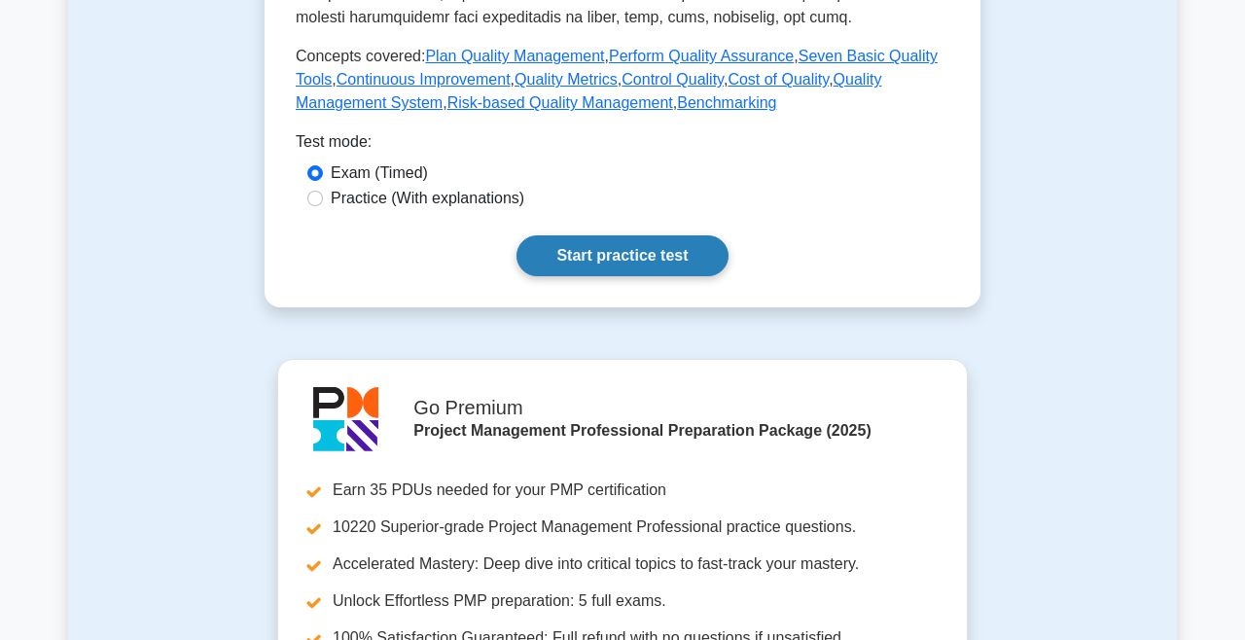
click at [629, 258] on link "Start practice test" at bounding box center [622, 255] width 211 height 41
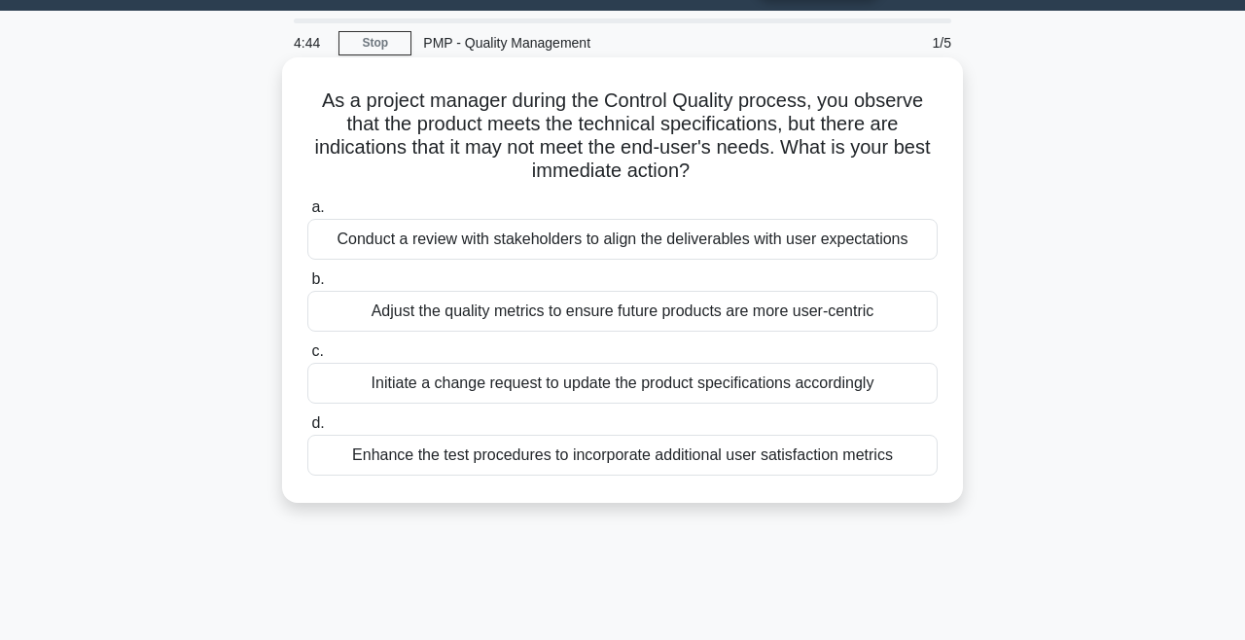
scroll to position [57, 0]
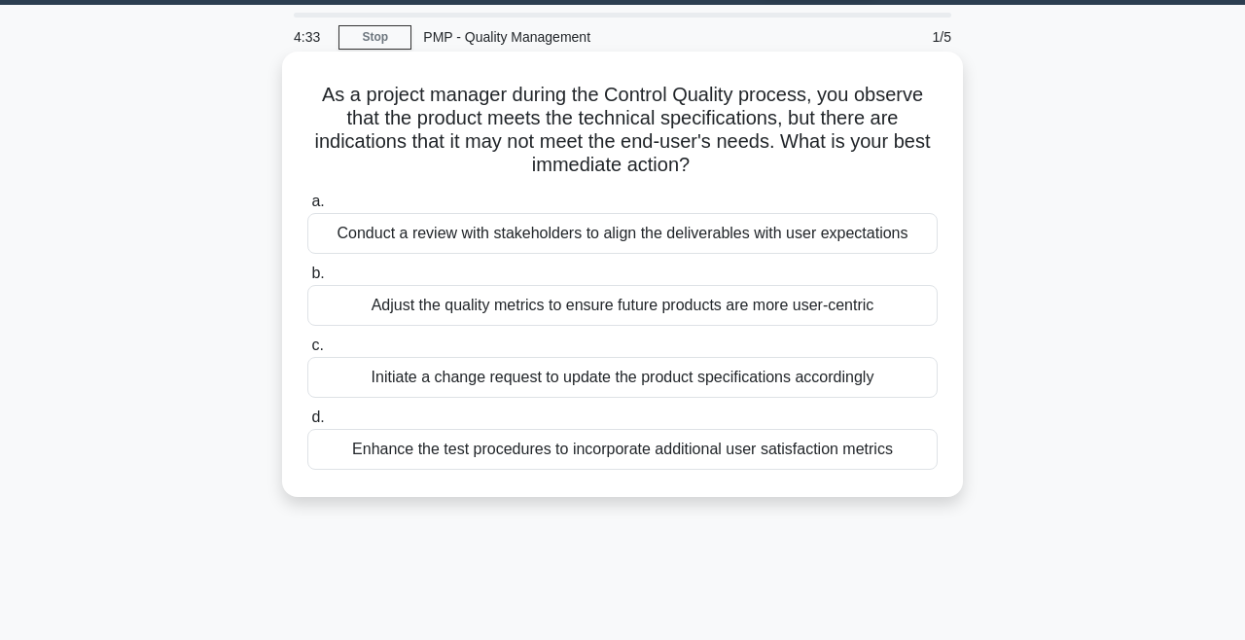
click at [477, 240] on div "Conduct a review with stakeholders to align the deliverables with user expectat…" at bounding box center [622, 233] width 631 height 41
click at [307, 208] on input "a. Conduct a review with stakeholders to align the deliverables with user expec…" at bounding box center [307, 202] width 0 height 13
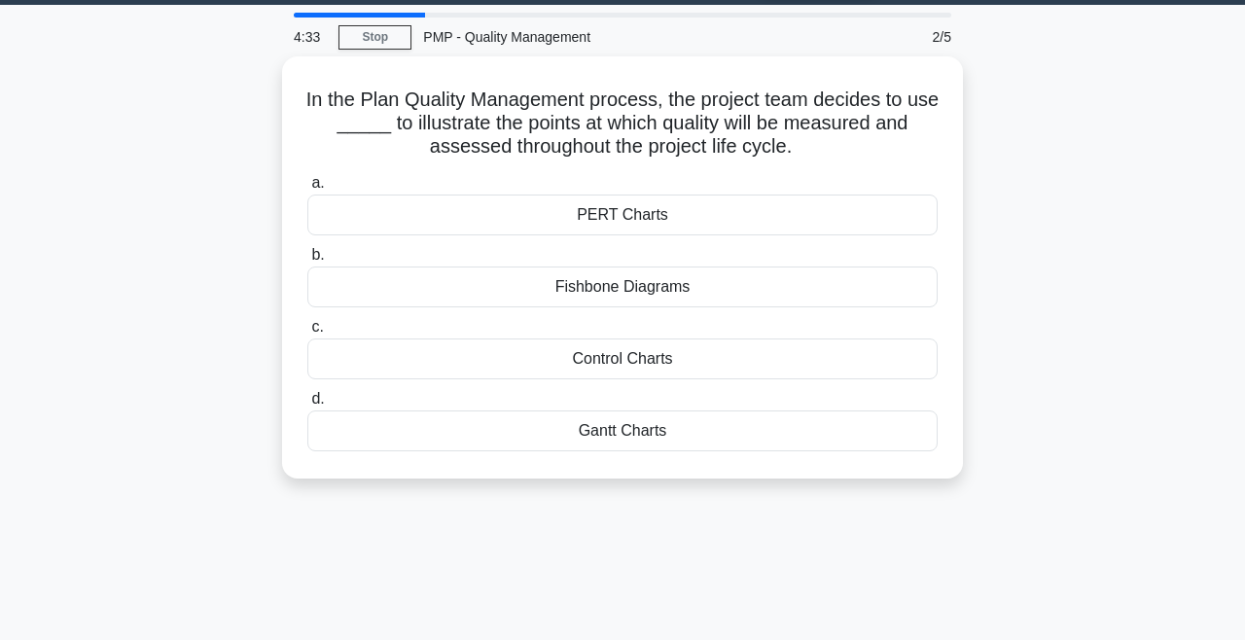
scroll to position [0, 0]
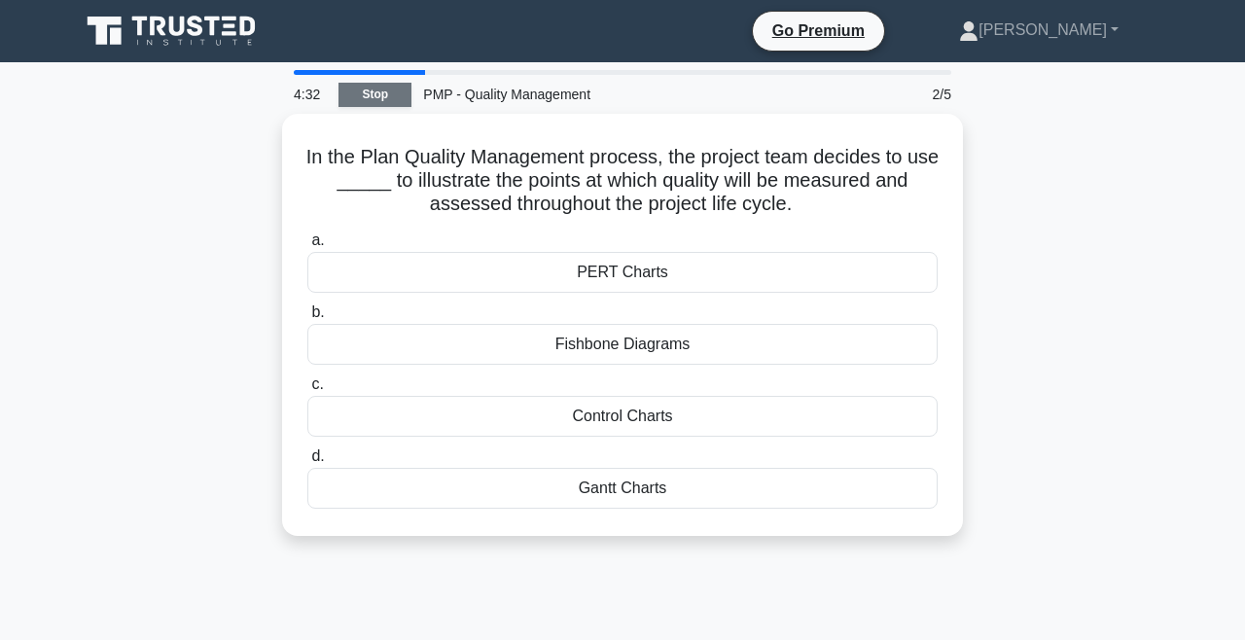
click at [394, 102] on link "Stop" at bounding box center [375, 95] width 73 height 24
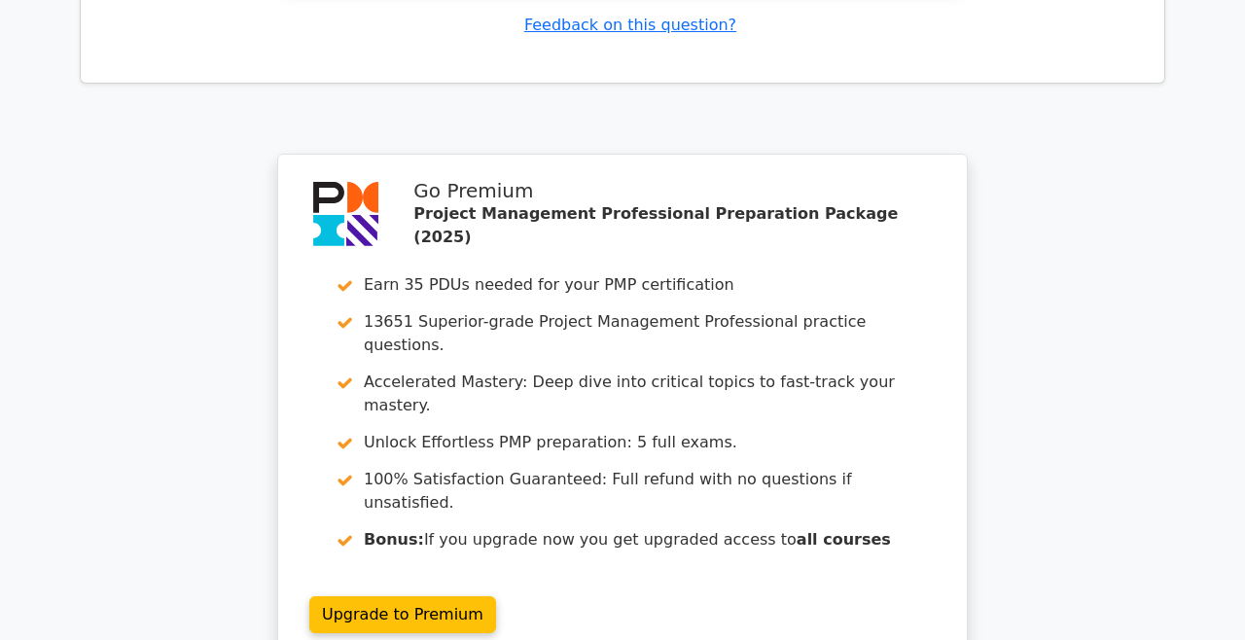
scroll to position [2458, 0]
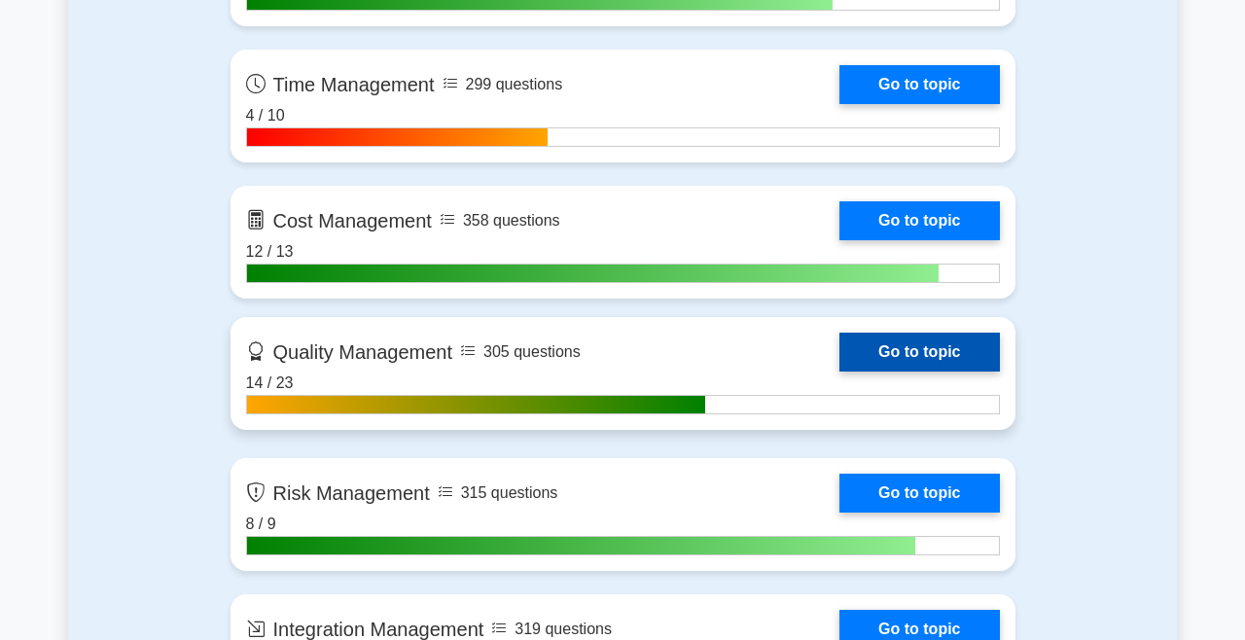
scroll to position [1507, 0]
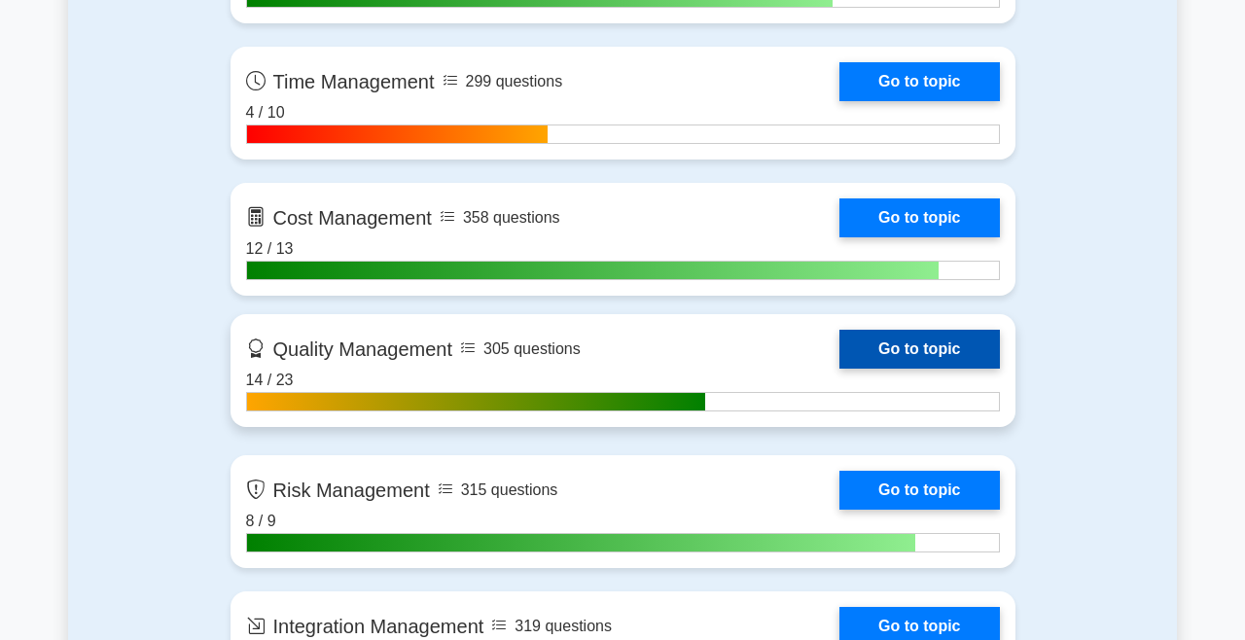
click at [896, 346] on link "Go to topic" at bounding box center [920, 349] width 160 height 39
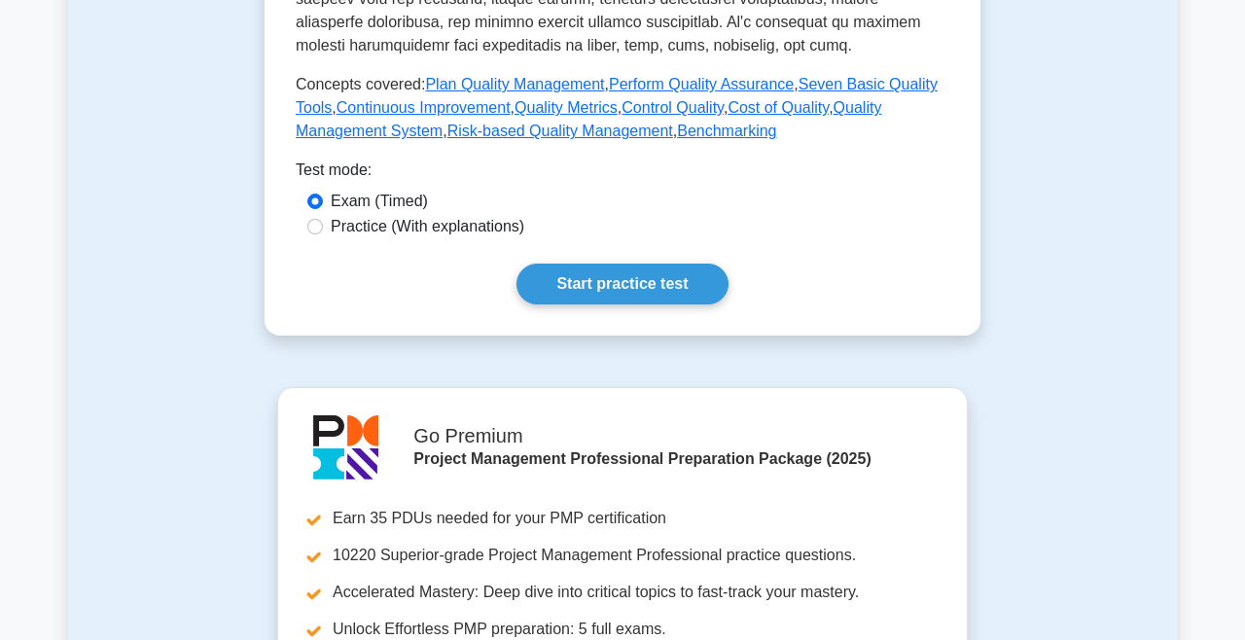
scroll to position [896, 0]
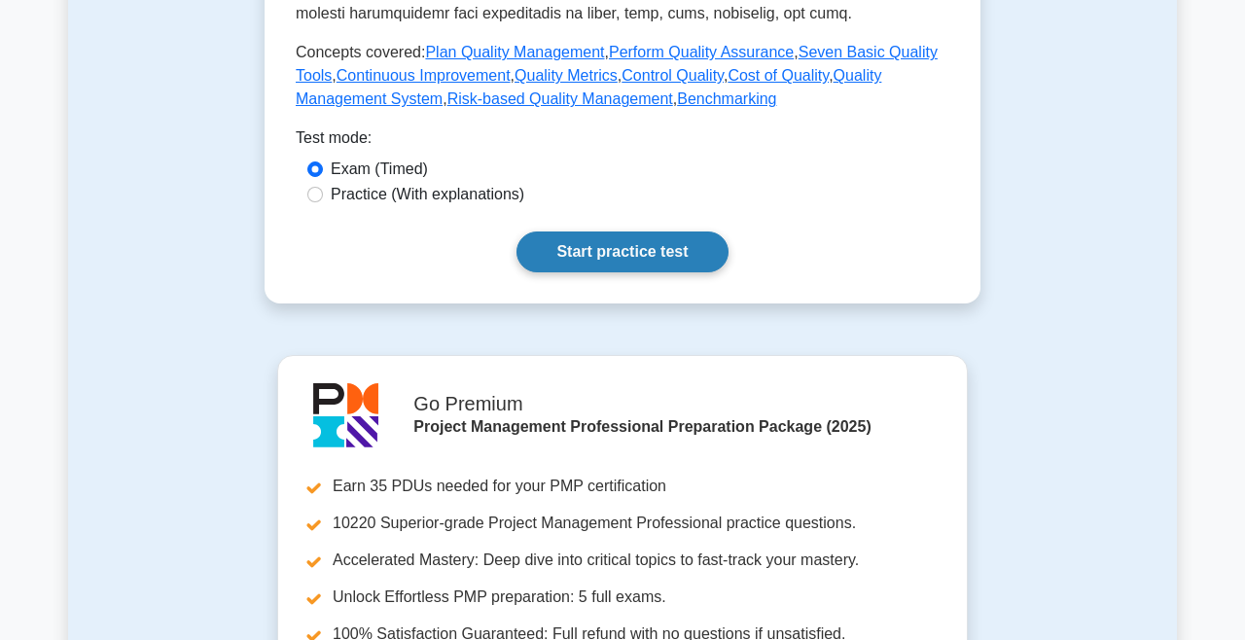
click at [658, 248] on link "Start practice test" at bounding box center [622, 252] width 211 height 41
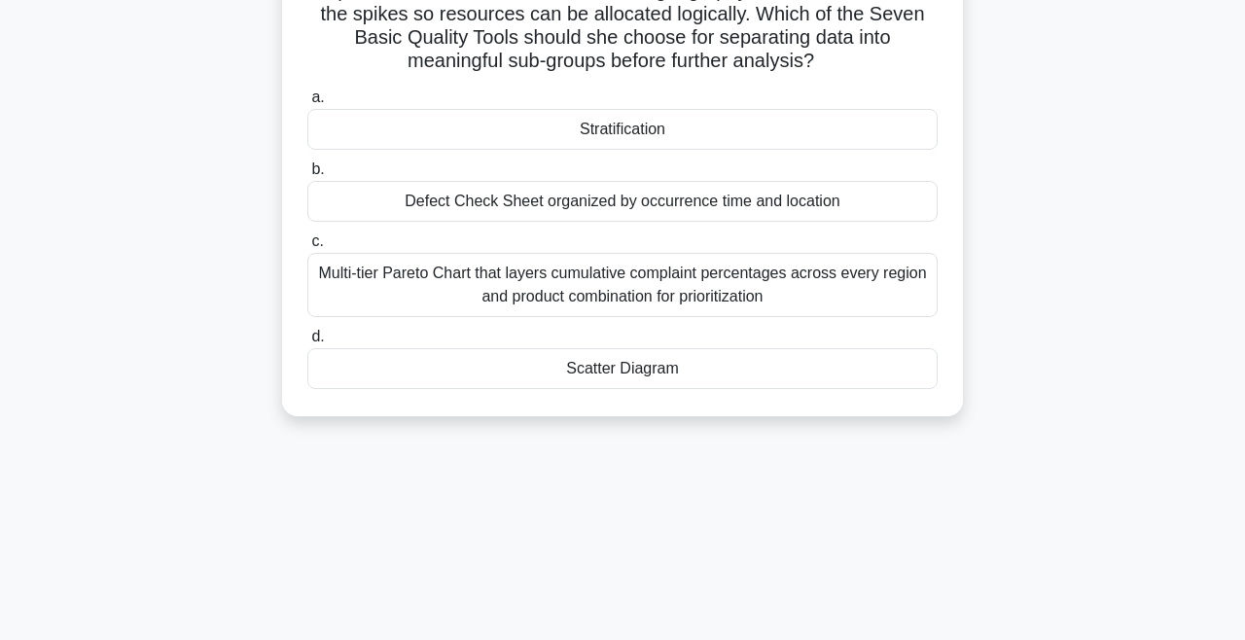
scroll to position [210, 0]
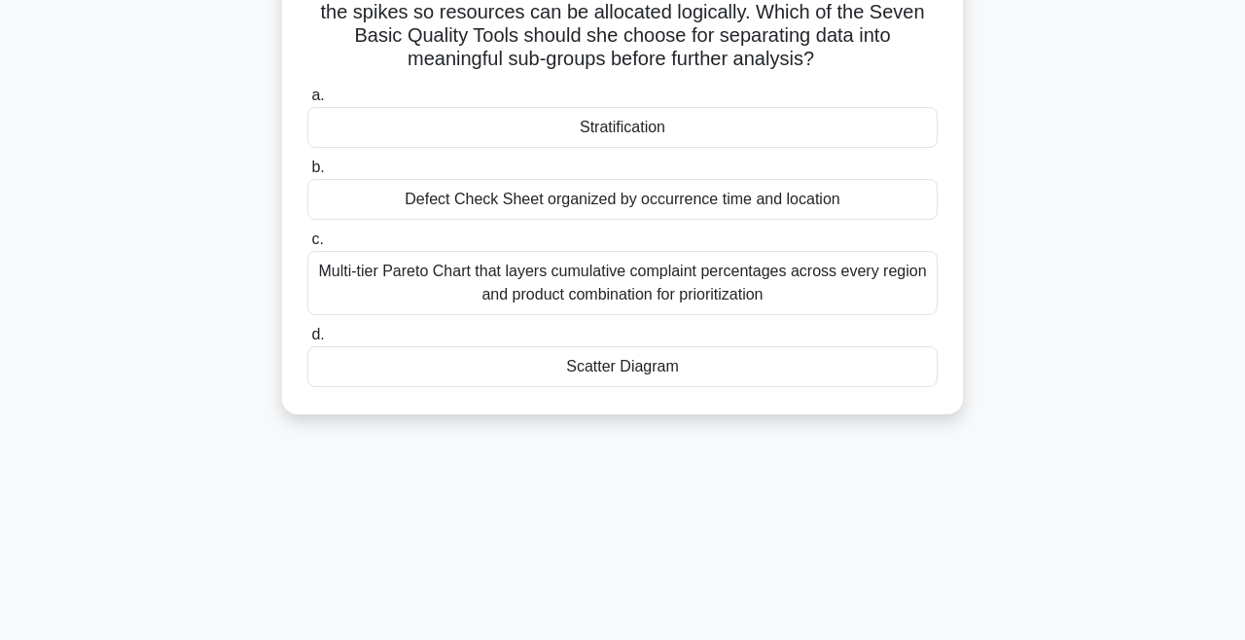
click at [572, 285] on div "Multi-tier Pareto Chart that layers cumulative complaint percentages across eve…" at bounding box center [622, 283] width 631 height 64
click at [307, 246] on input "c. Multi-tier Pareto Chart that layers cumulative complaint percentages across …" at bounding box center [307, 240] width 0 height 13
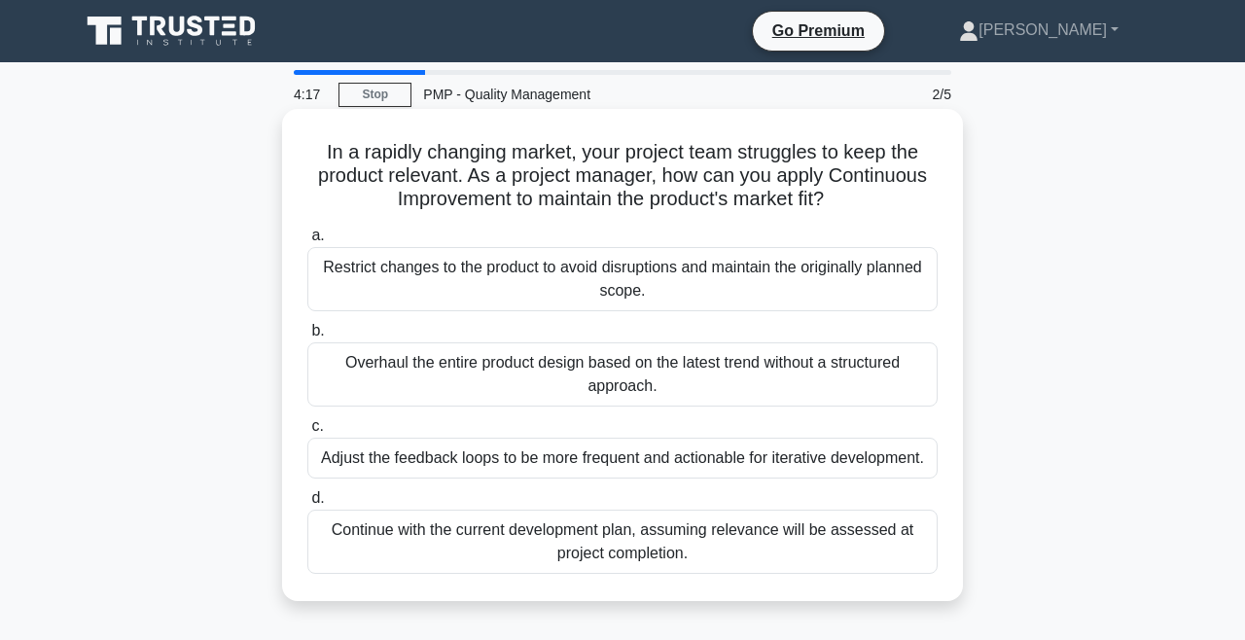
scroll to position [0, 0]
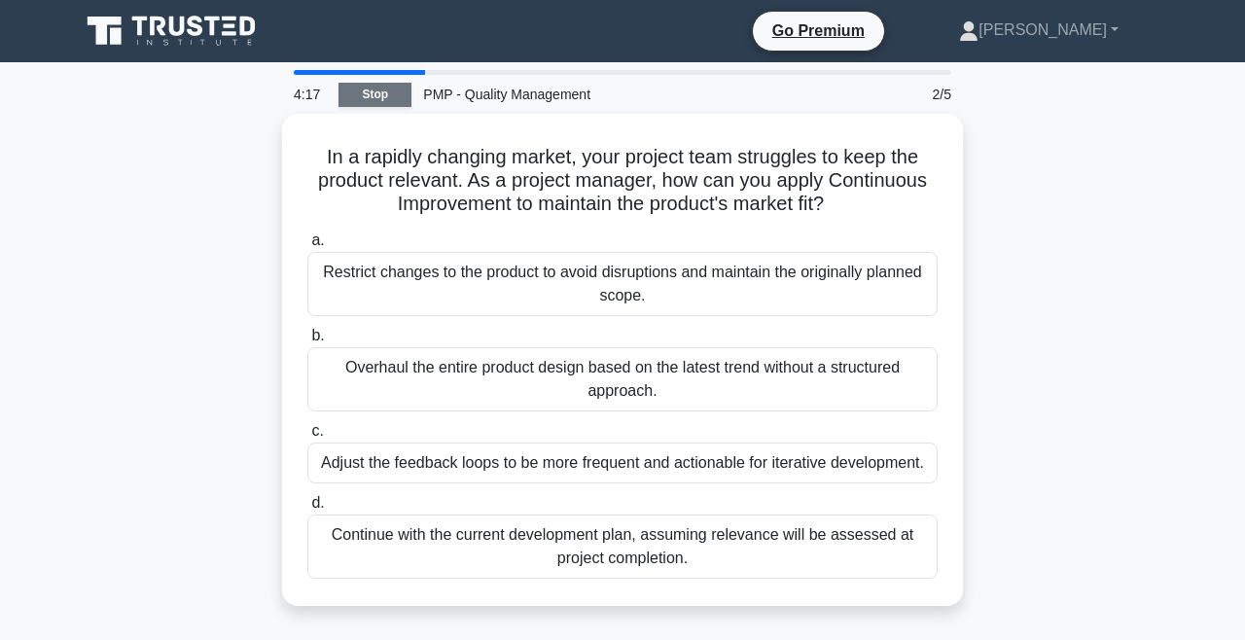
click at [382, 98] on link "Stop" at bounding box center [375, 95] width 73 height 24
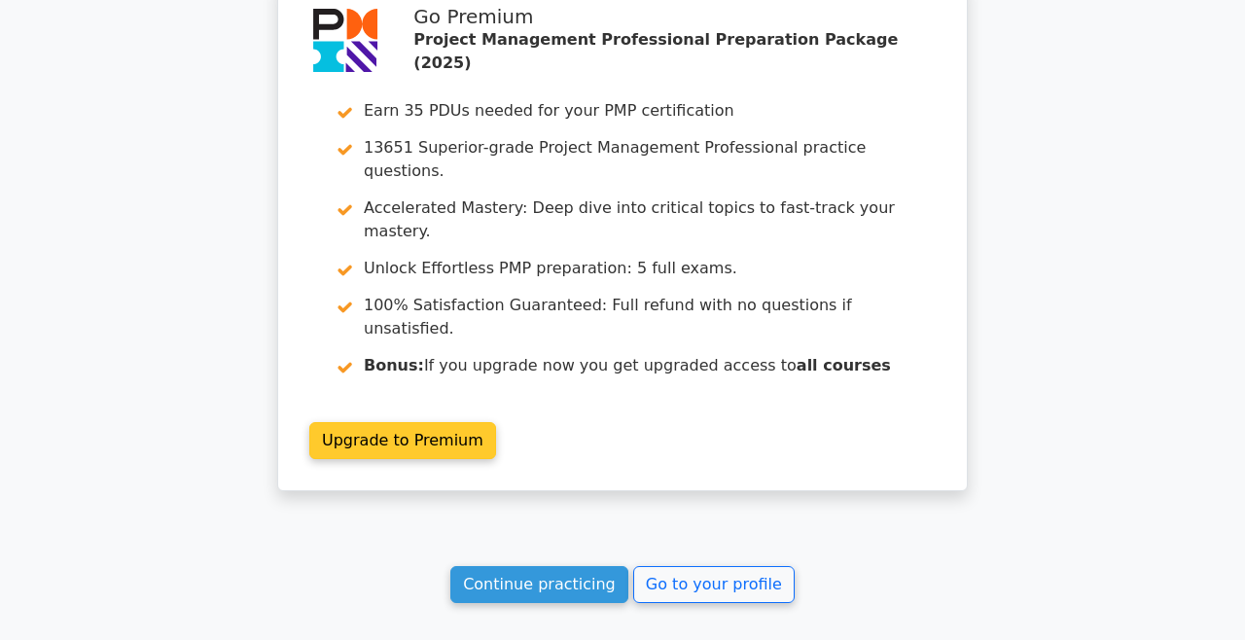
scroll to position [2756, 0]
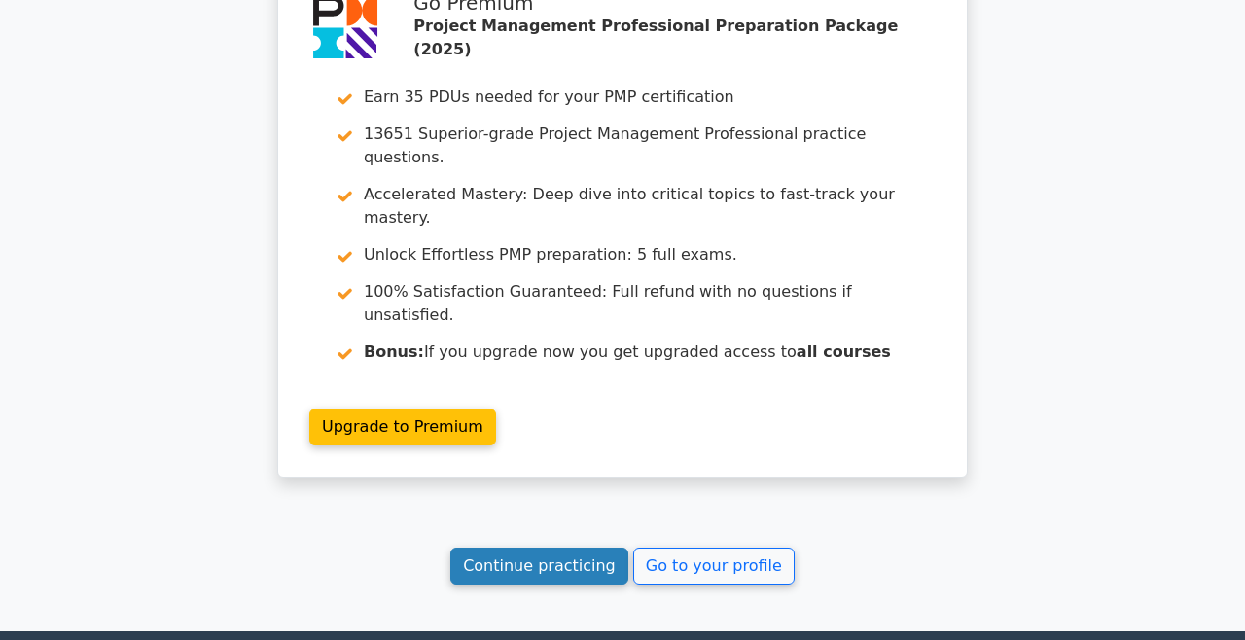
click at [539, 548] on link "Continue practicing" at bounding box center [540, 566] width 178 height 37
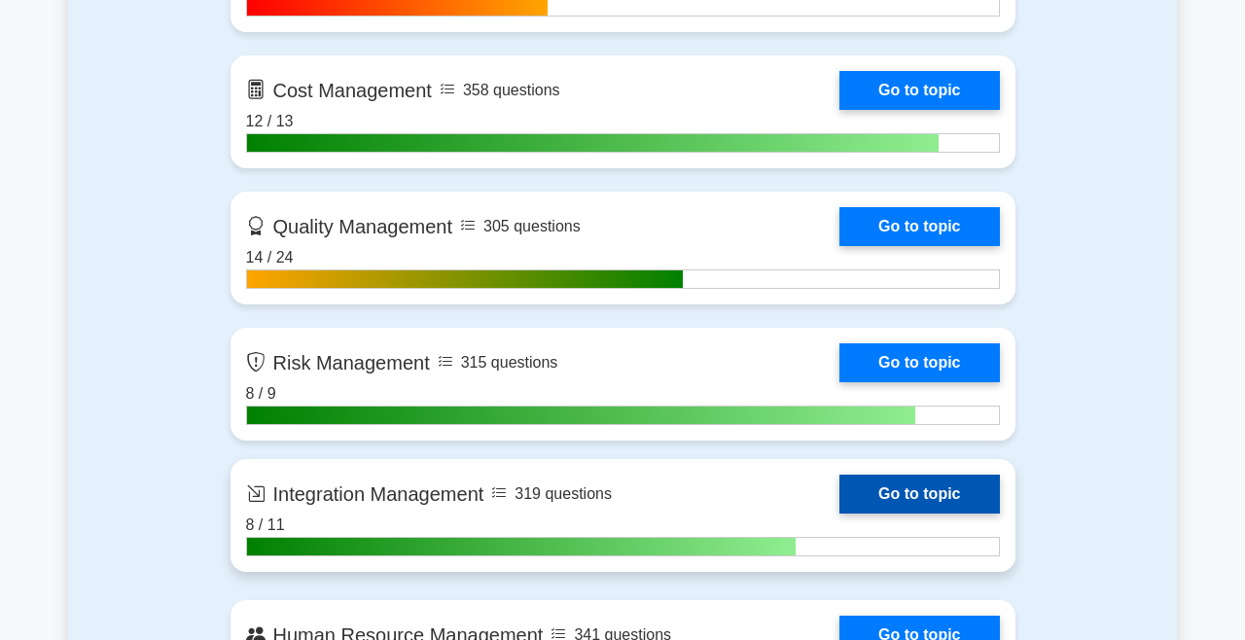
scroll to position [1507, 0]
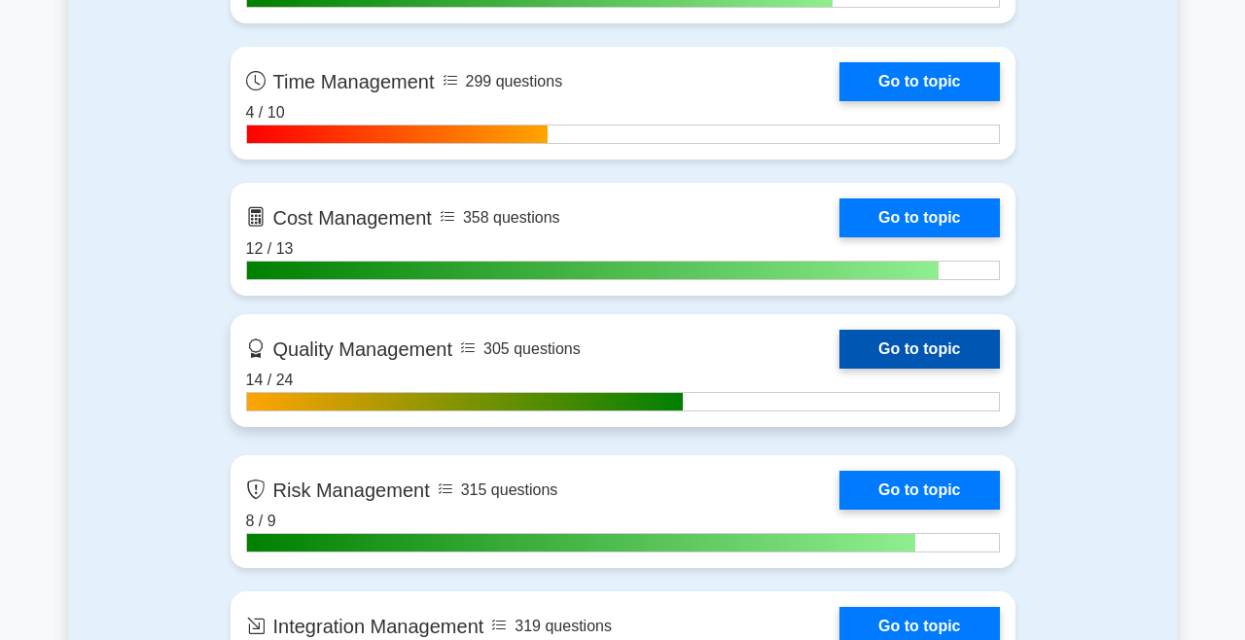
click at [931, 350] on link "Go to topic" at bounding box center [920, 349] width 160 height 39
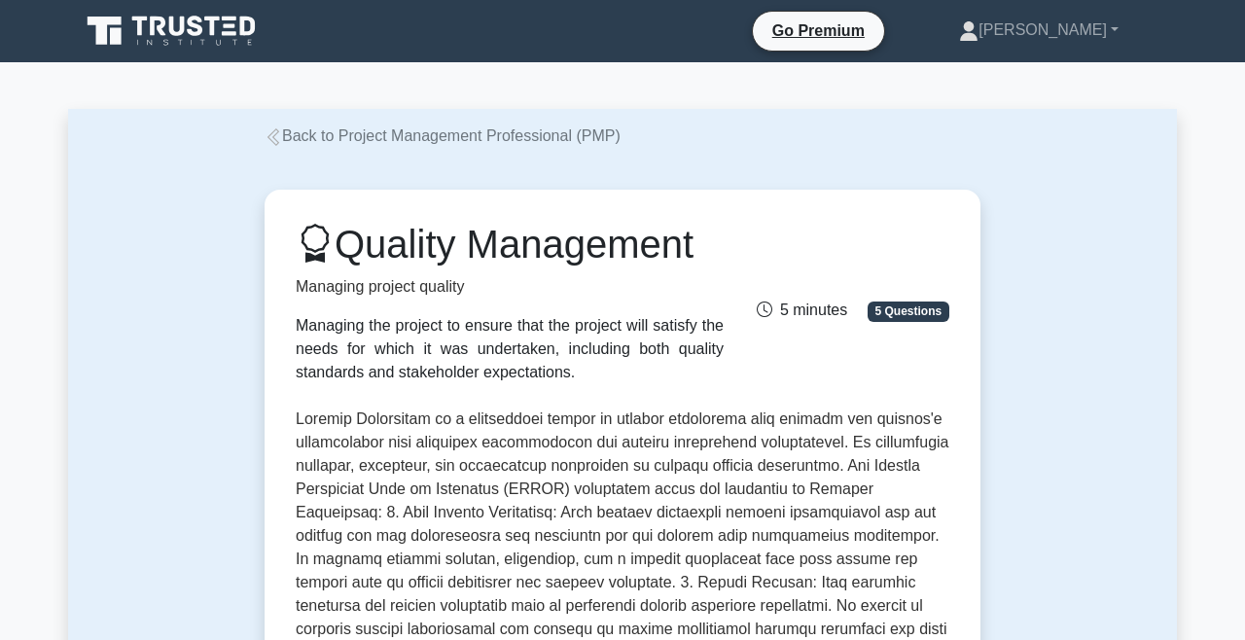
scroll to position [726, 0]
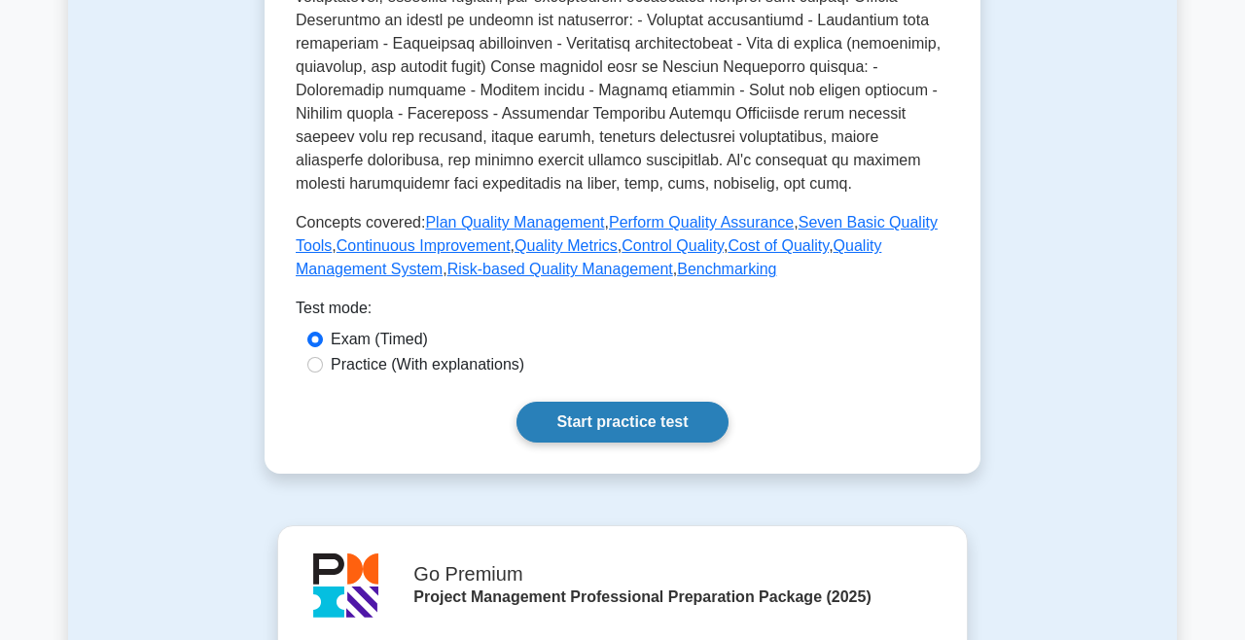
click at [631, 434] on link "Start practice test" at bounding box center [622, 422] width 211 height 41
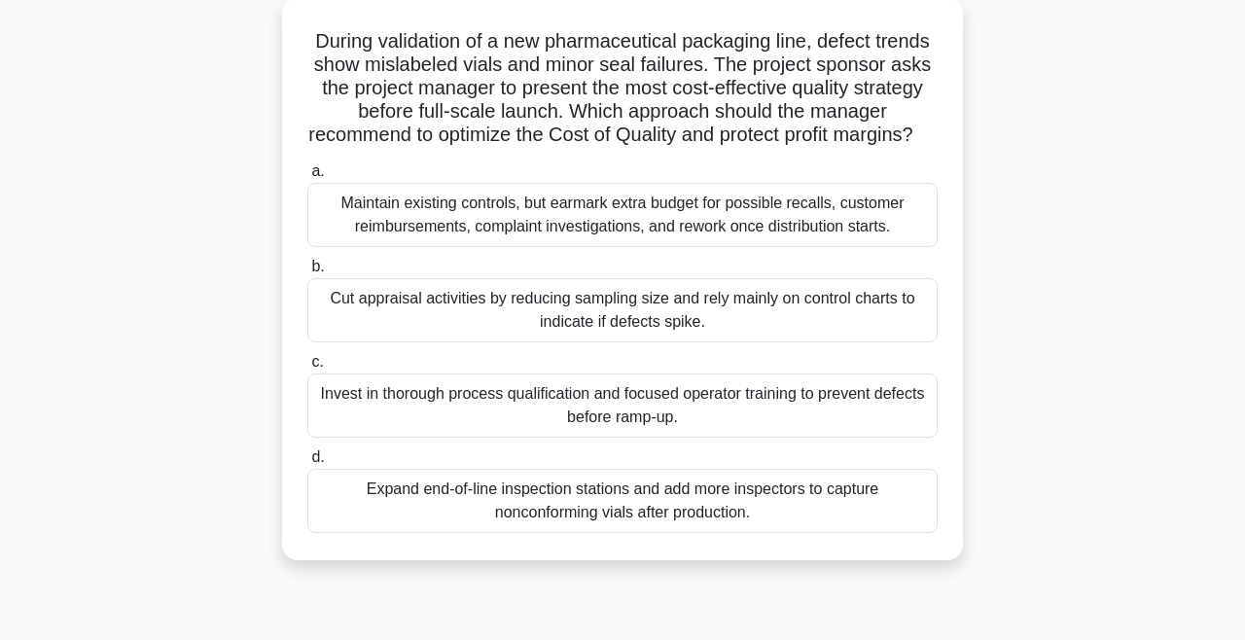
scroll to position [112, 0]
click at [769, 494] on div "Expand end-of-line inspection stations and add more inspectors to capture nonco…" at bounding box center [622, 500] width 631 height 64
click at [307, 463] on input "d. Expand end-of-line inspection stations and add more inspectors to capture no…" at bounding box center [307, 457] width 0 height 13
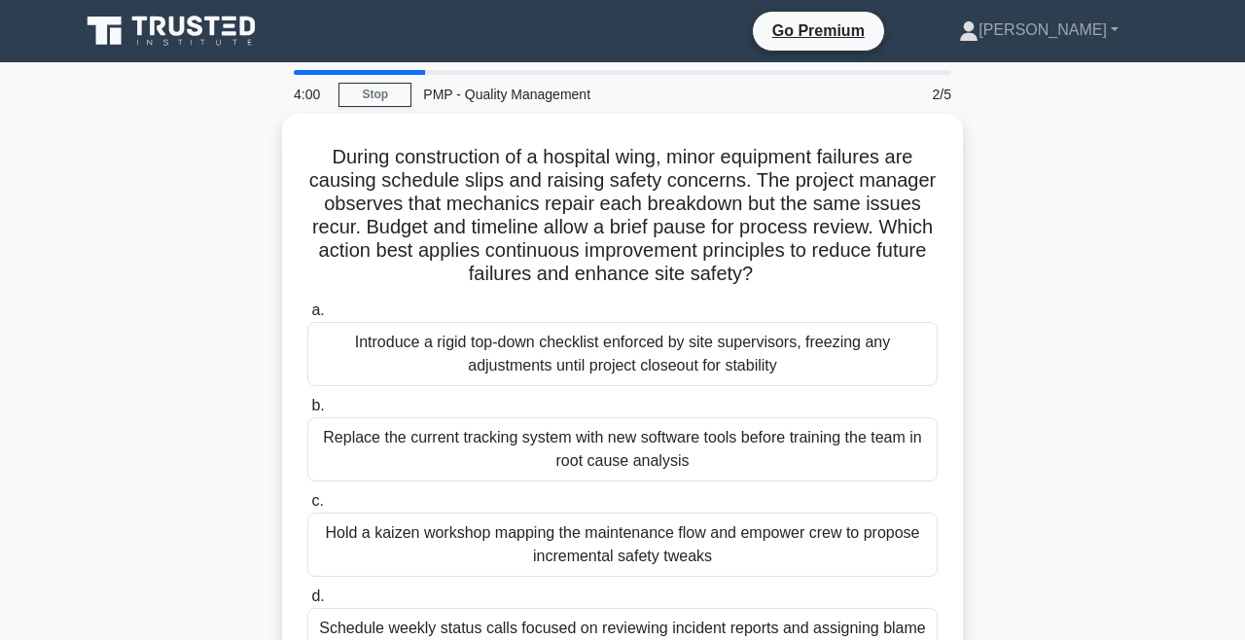
scroll to position [0, 0]
click at [396, 96] on link "Stop" at bounding box center [375, 95] width 73 height 24
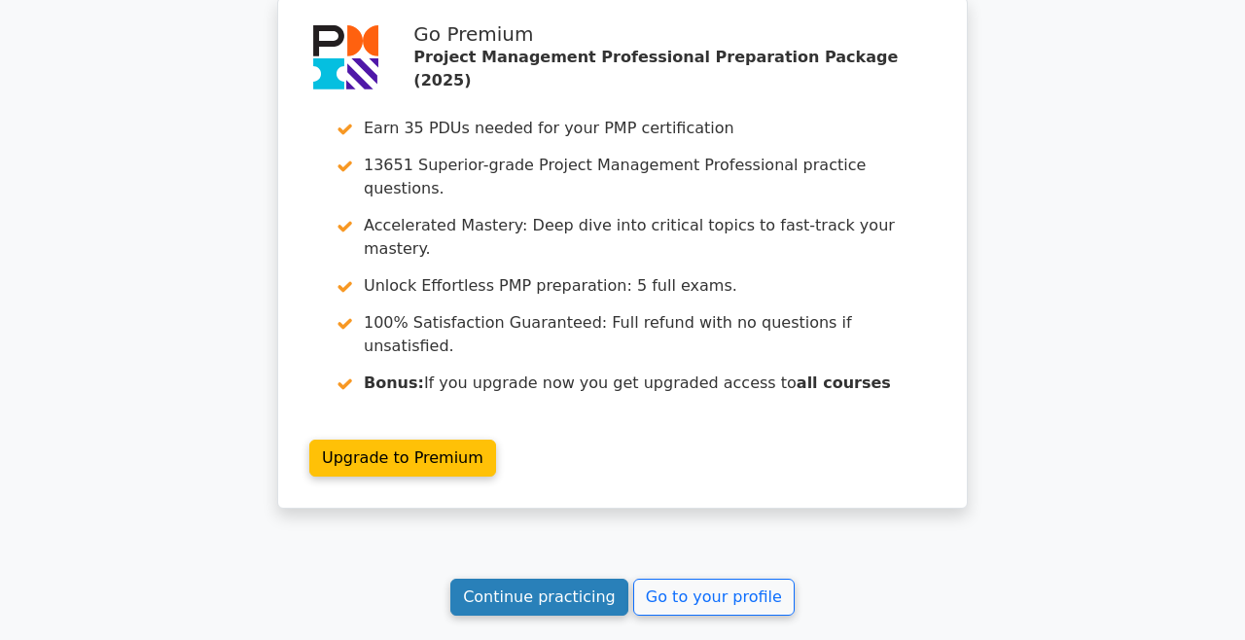
scroll to position [2863, 0]
click at [512, 580] on link "Continue practicing" at bounding box center [540, 598] width 178 height 37
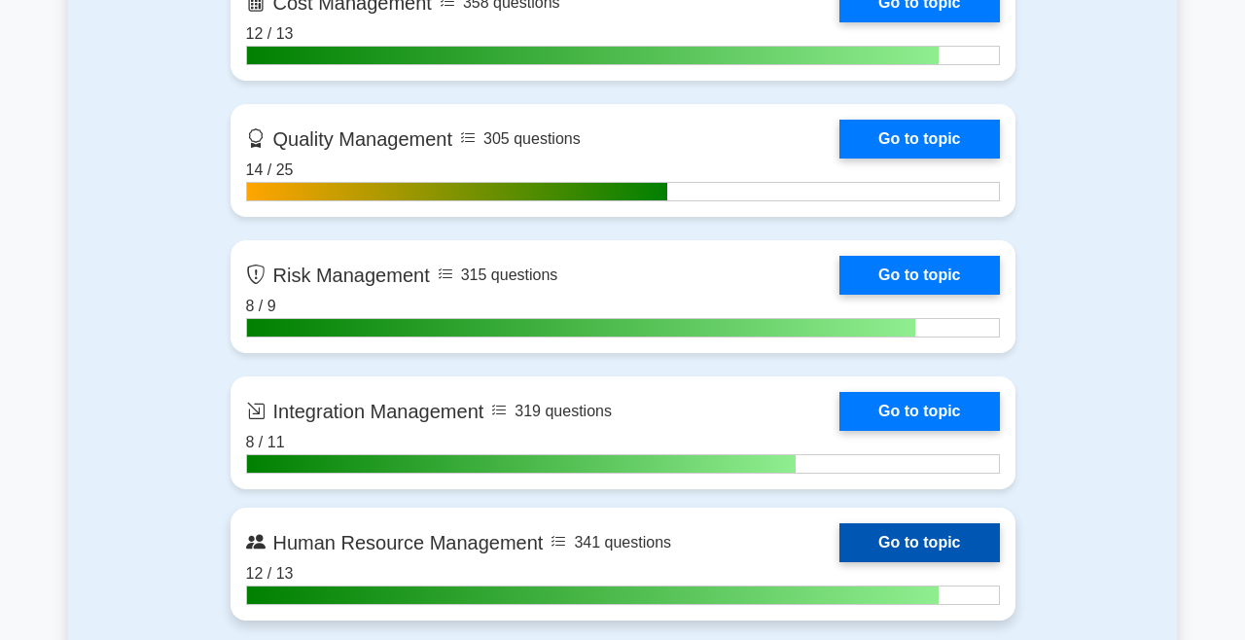
scroll to position [1724, 0]
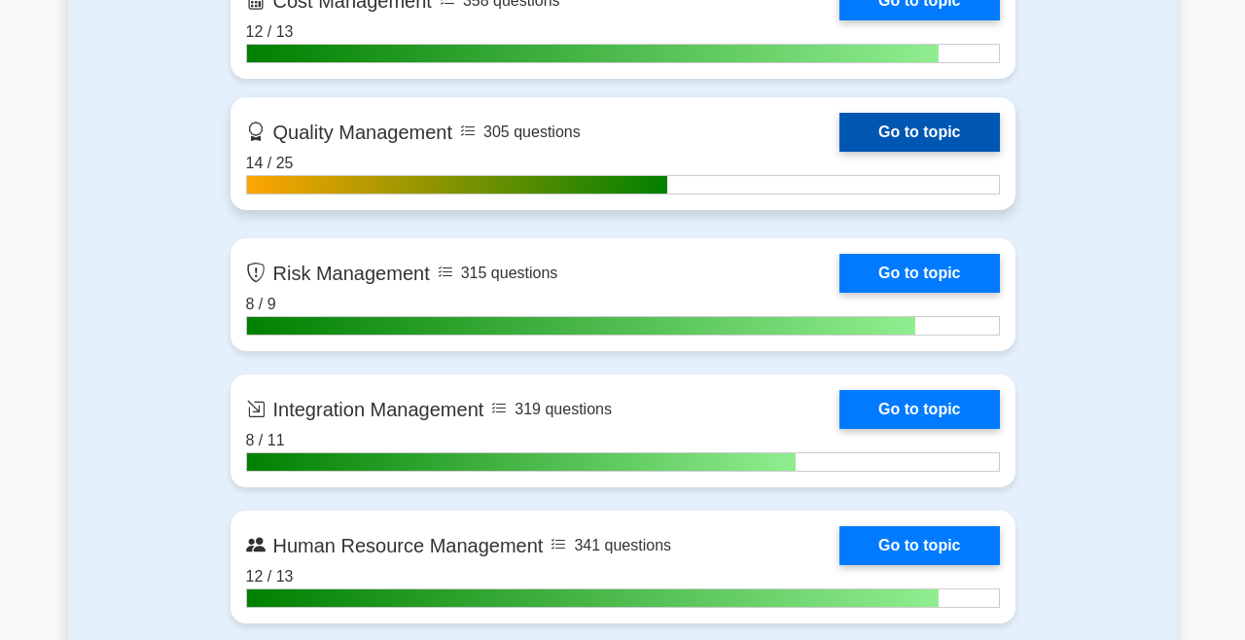
click at [883, 135] on link "Go to topic" at bounding box center [920, 132] width 160 height 39
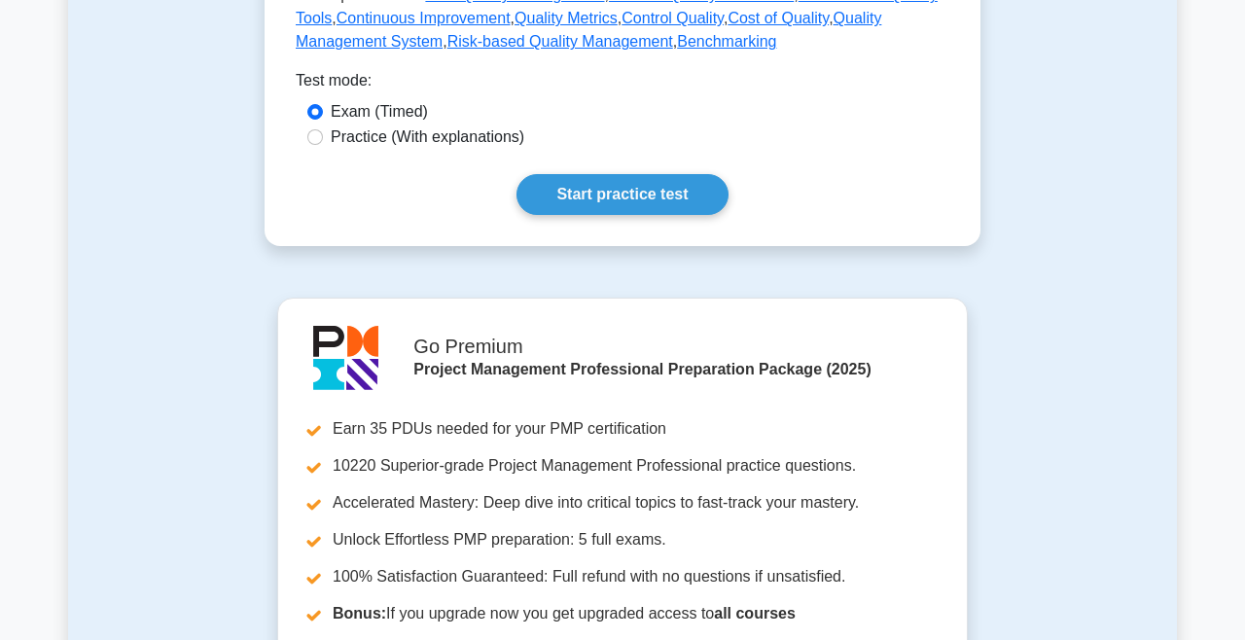
scroll to position [1023, 0]
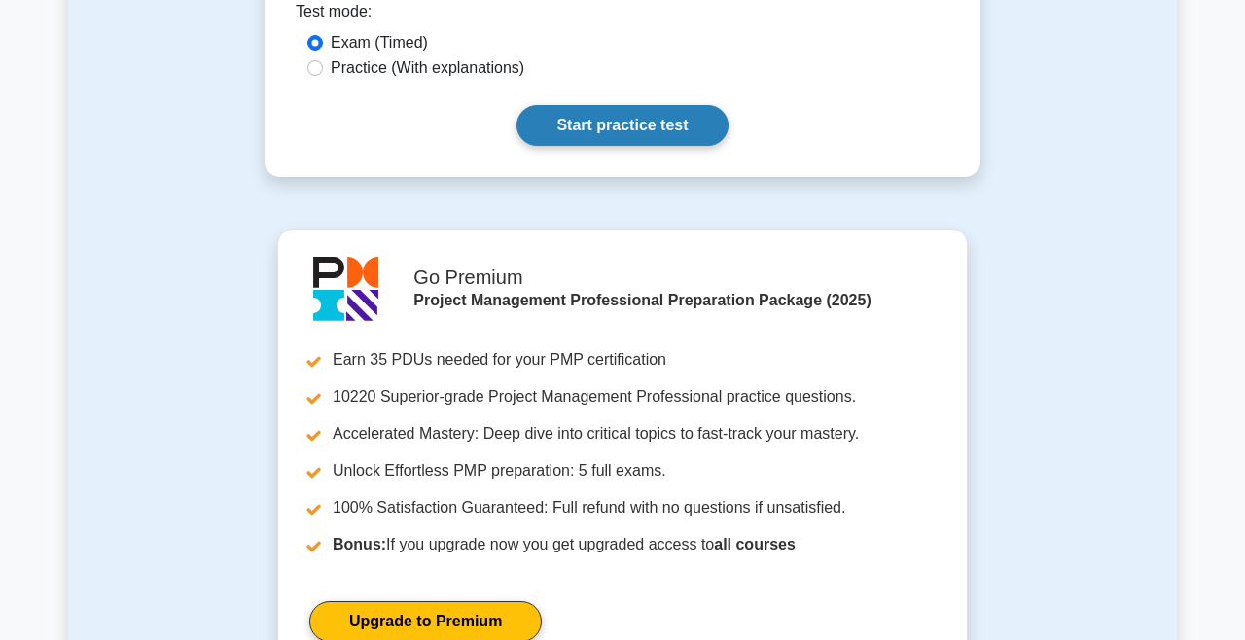
click at [654, 123] on link "Start practice test" at bounding box center [622, 125] width 211 height 41
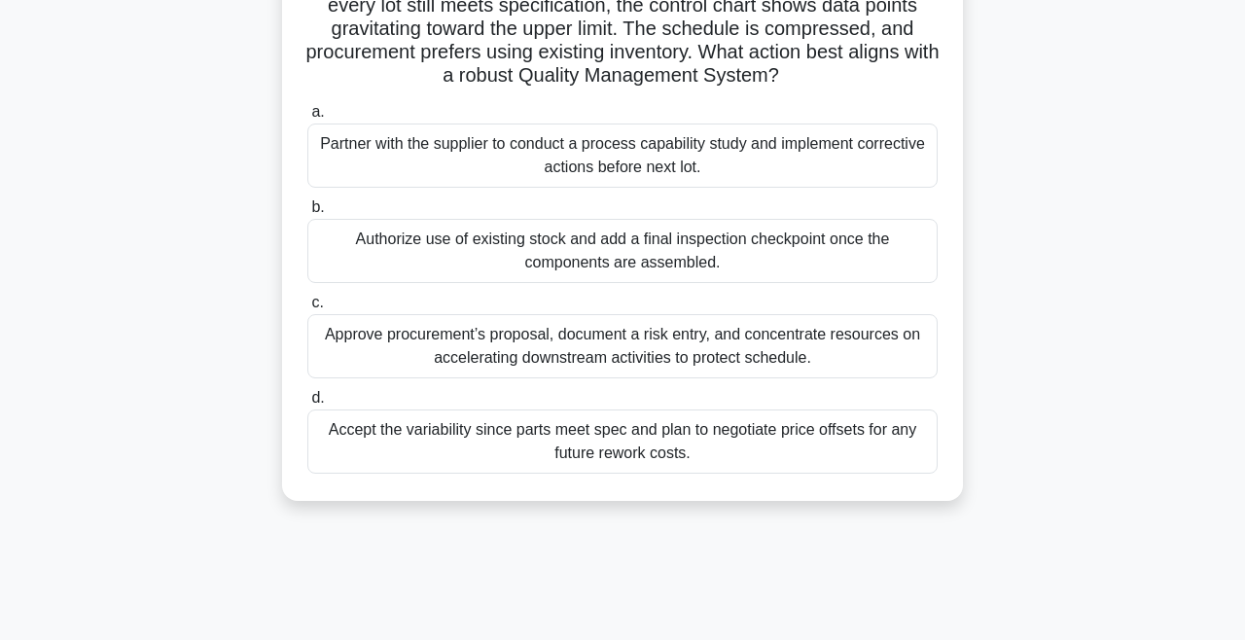
scroll to position [195, 0]
click at [462, 167] on div "Partner with the supplier to conduct a process capability study and implement c…" at bounding box center [622, 155] width 631 height 64
click at [307, 118] on input "a. Partner with the supplier to conduct a process capability study and implemen…" at bounding box center [307, 111] width 0 height 13
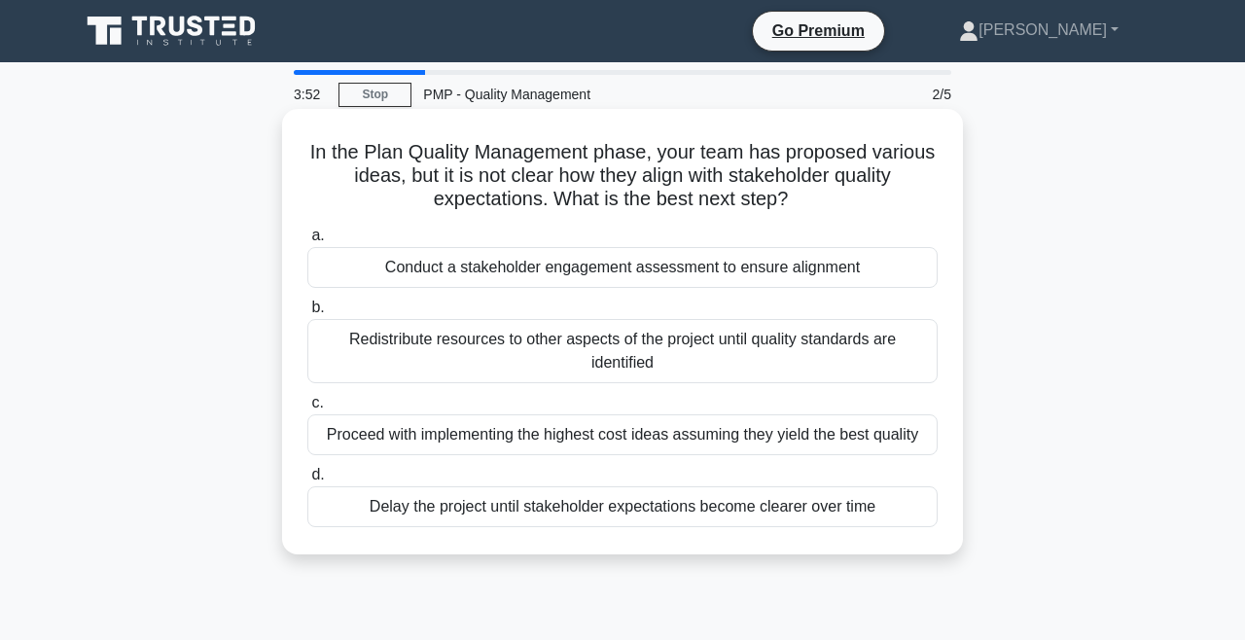
scroll to position [0, 0]
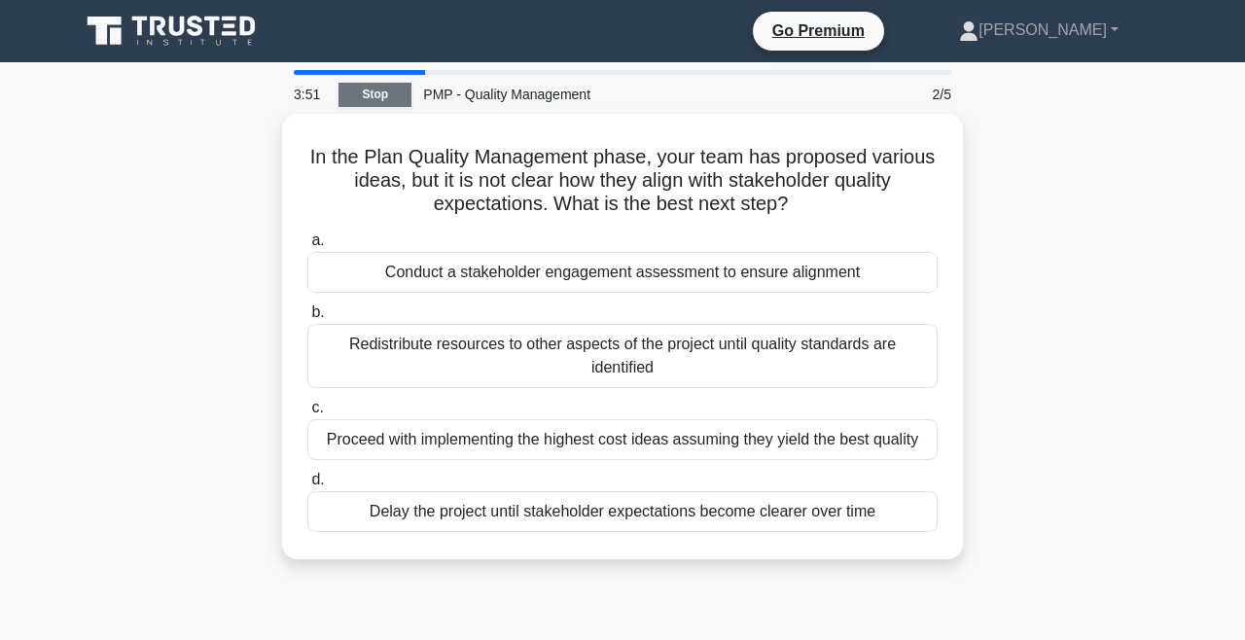
click at [375, 99] on link "Stop" at bounding box center [375, 95] width 73 height 24
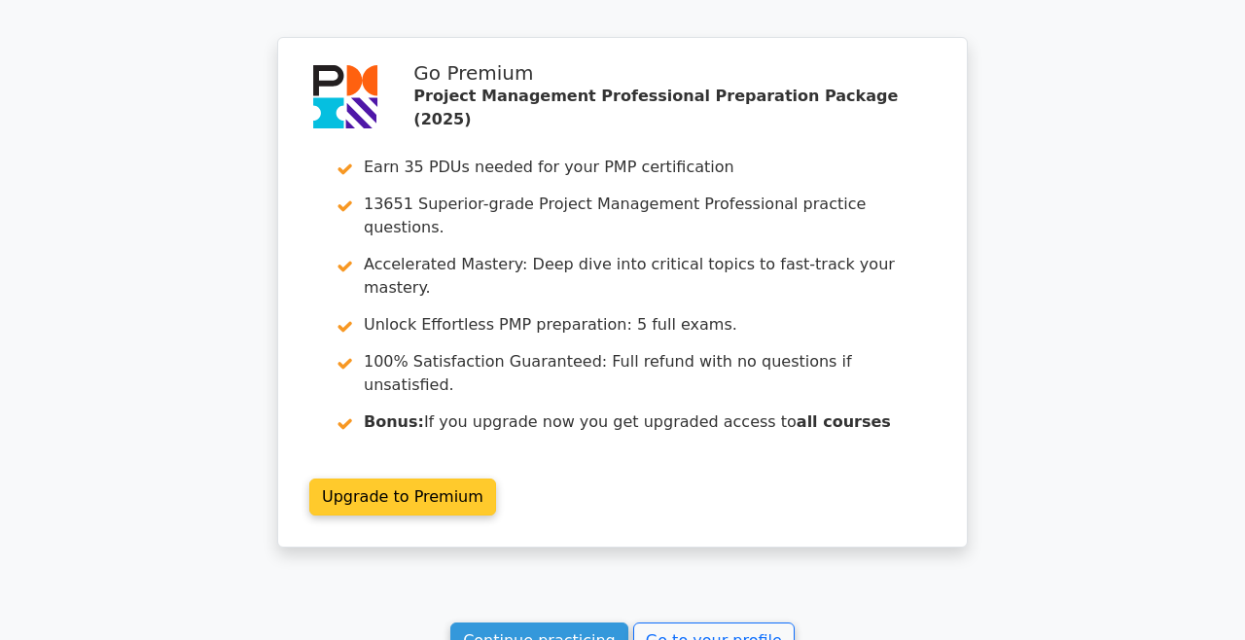
scroll to position [2780, 0]
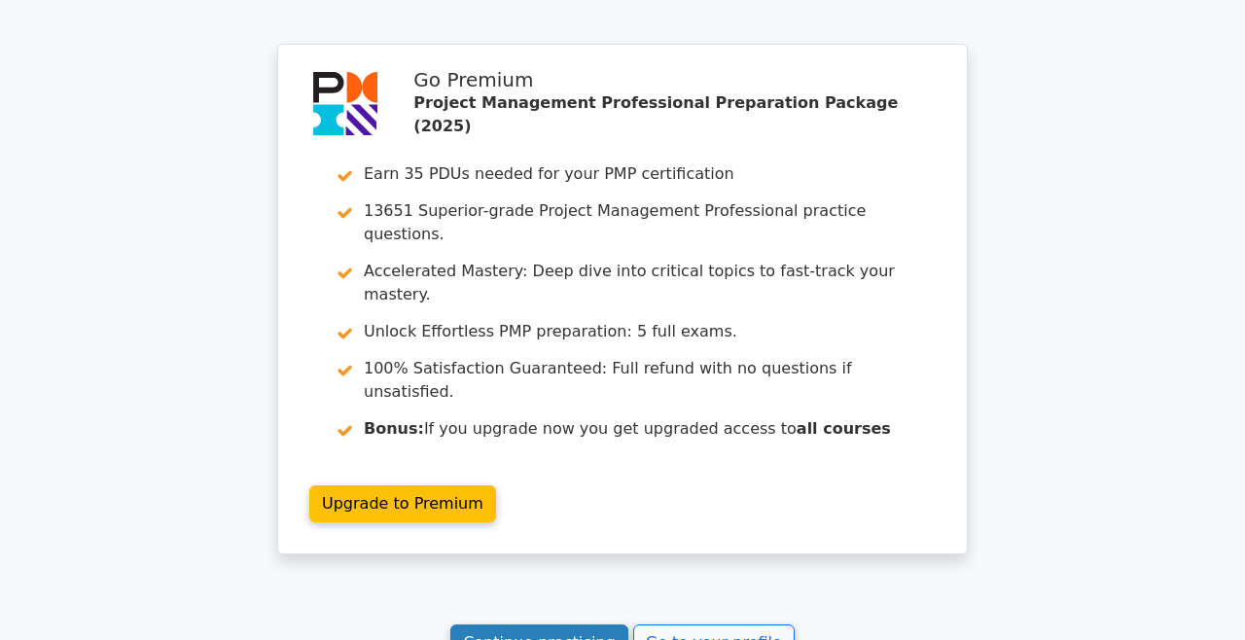
click at [499, 625] on link "Continue practicing" at bounding box center [540, 643] width 178 height 37
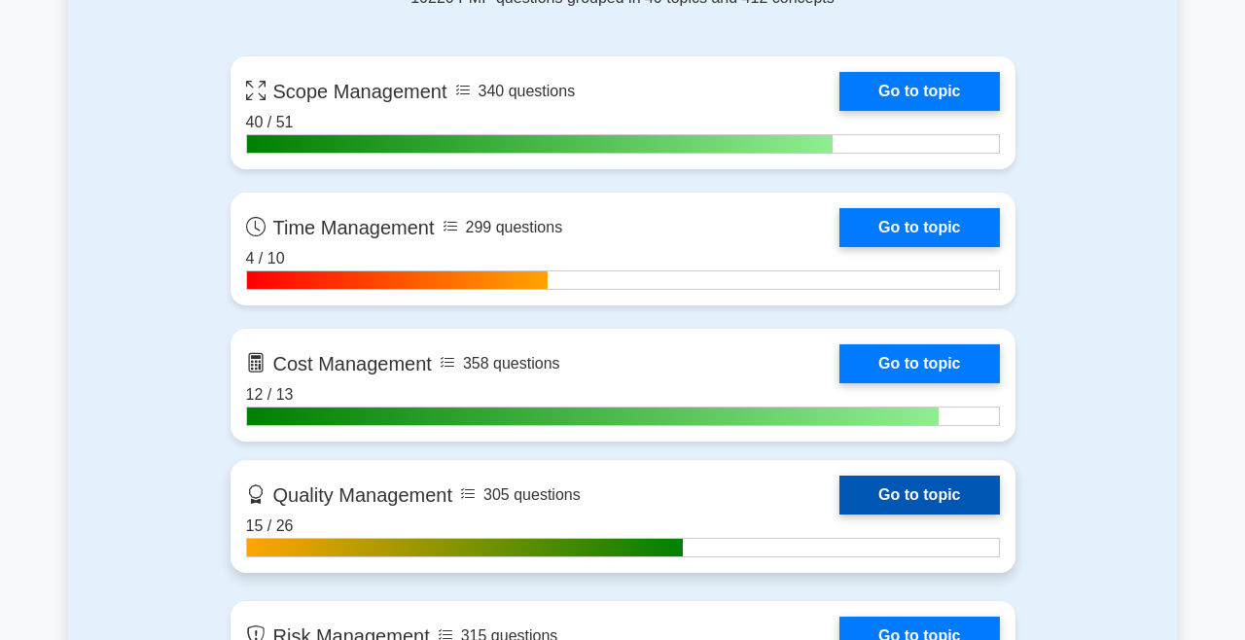
scroll to position [1469, 0]
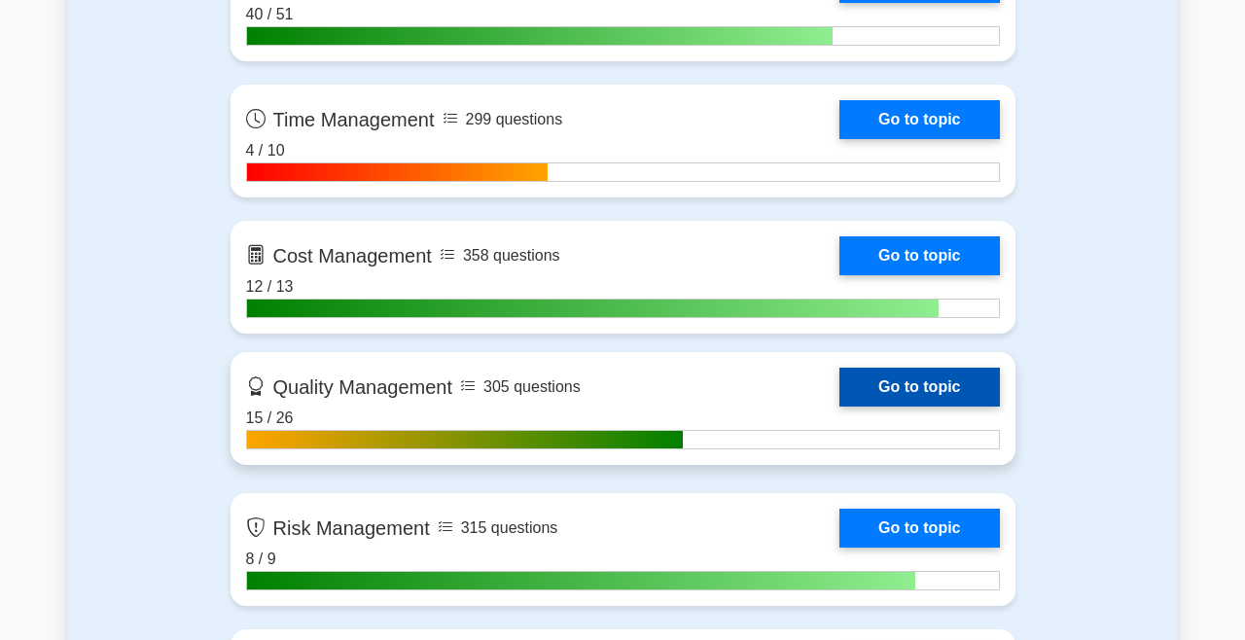
click at [900, 396] on link "Go to topic" at bounding box center [920, 387] width 160 height 39
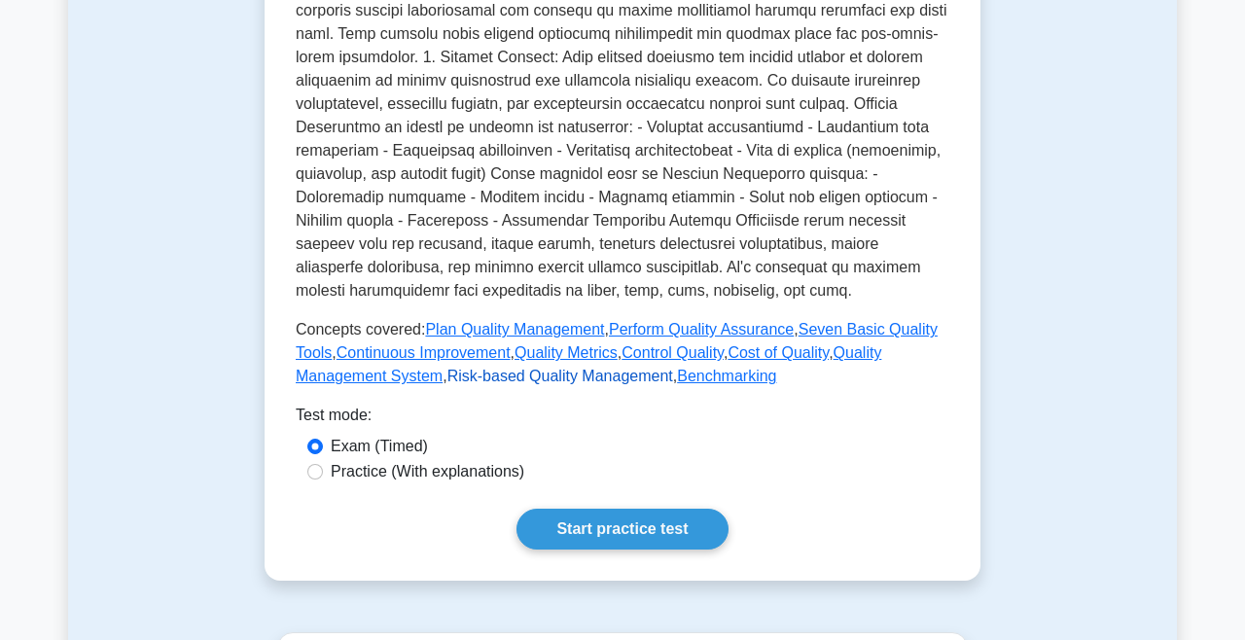
scroll to position [617, 0]
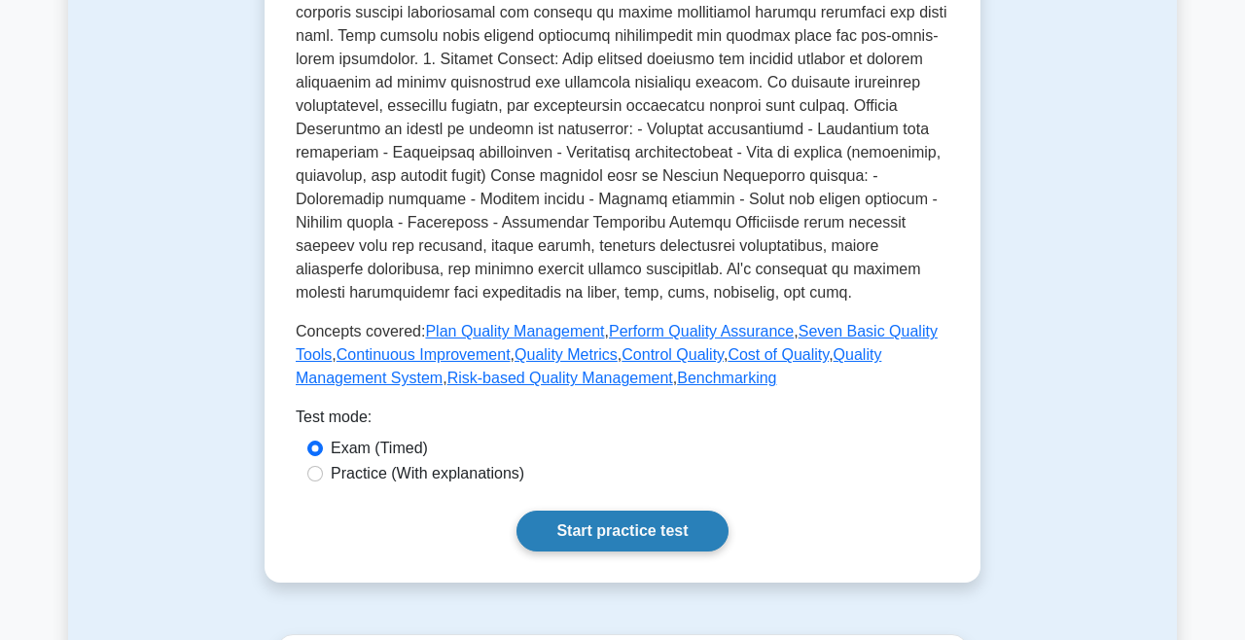
click at [559, 523] on link "Start practice test" at bounding box center [622, 531] width 211 height 41
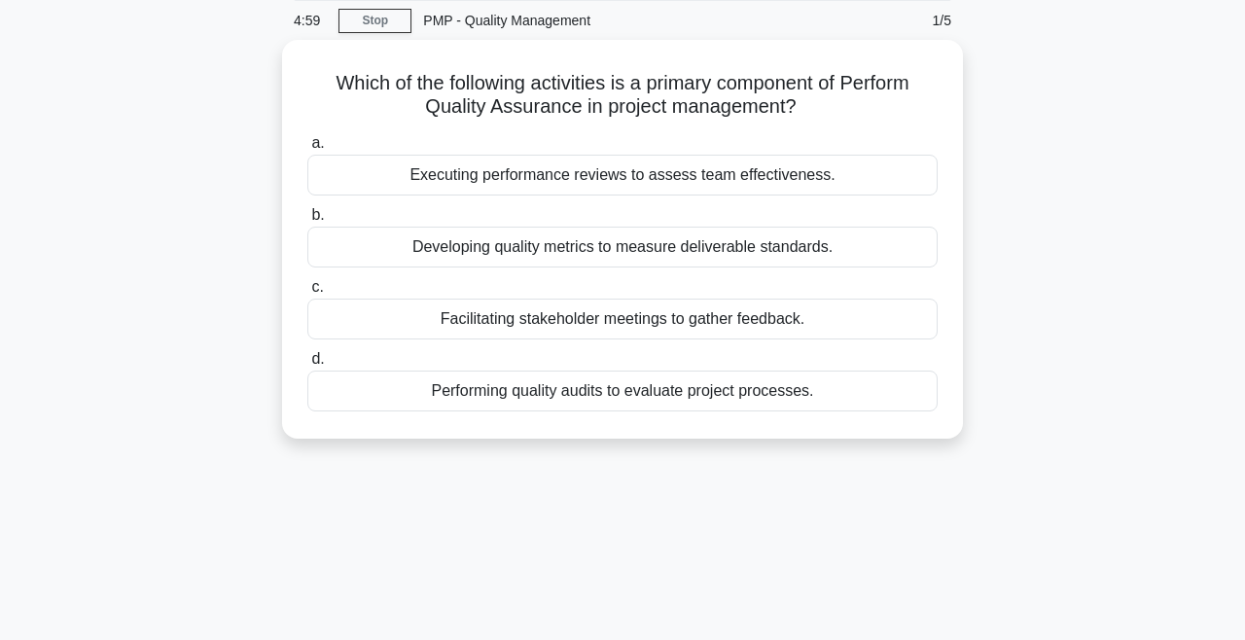
scroll to position [74, 0]
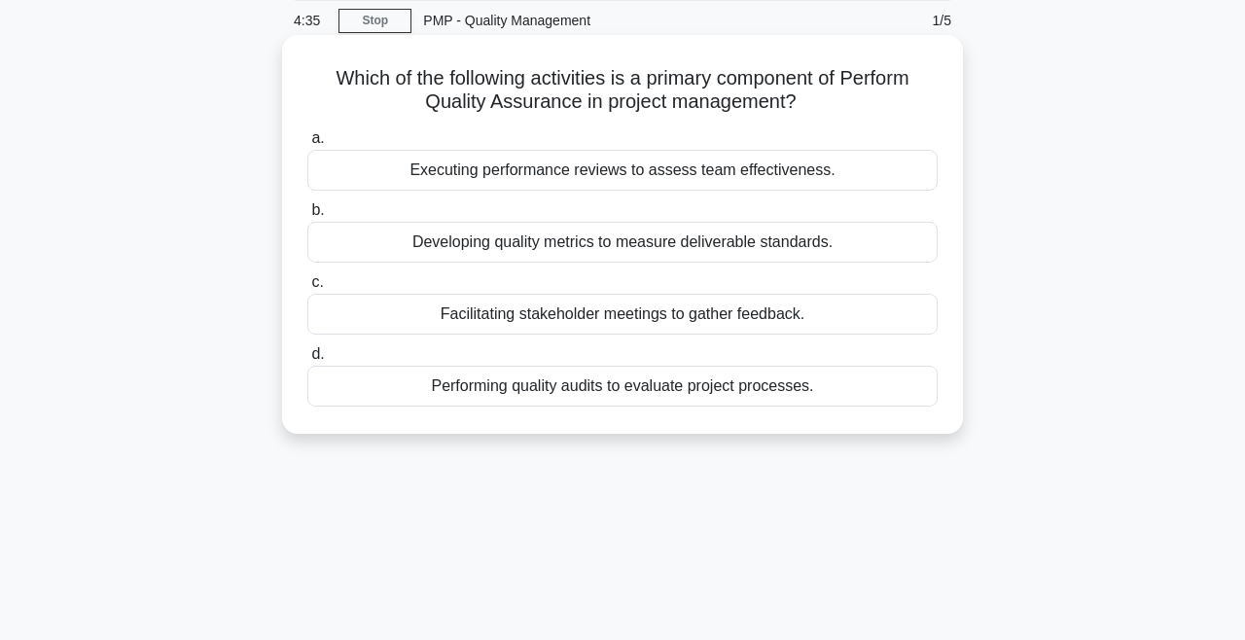
click at [629, 170] on div "Executing performance reviews to assess team effectiveness." at bounding box center [622, 170] width 631 height 41
click at [307, 145] on input "a. Executing performance reviews to assess team effectiveness." at bounding box center [307, 138] width 0 height 13
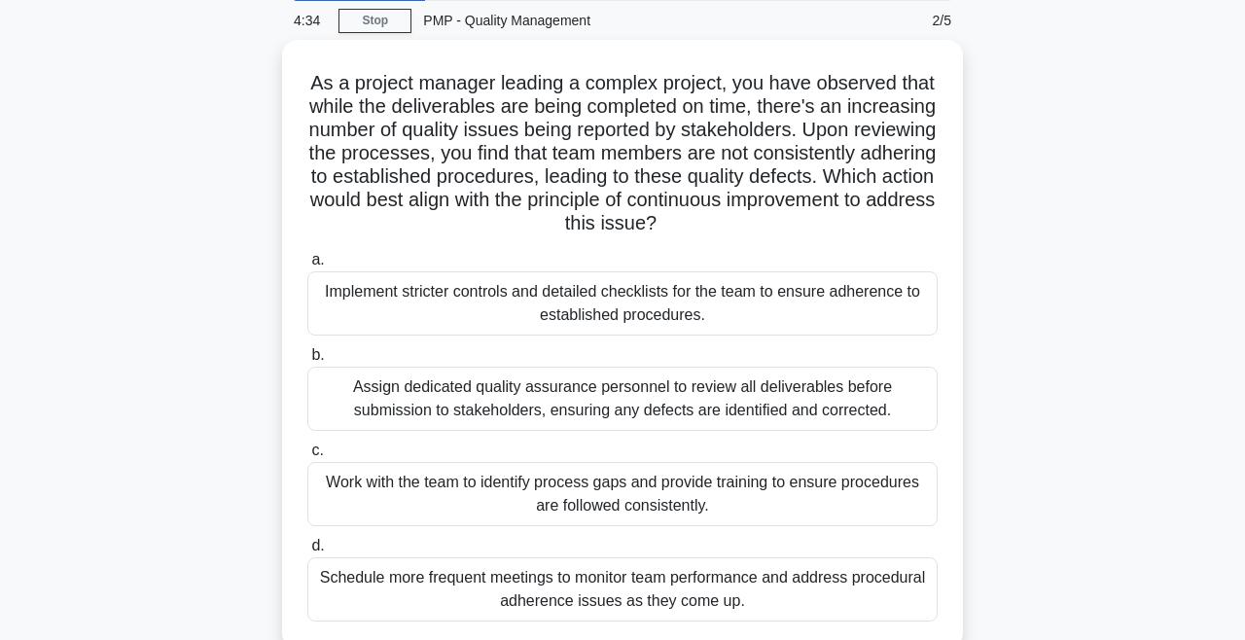
scroll to position [0, 0]
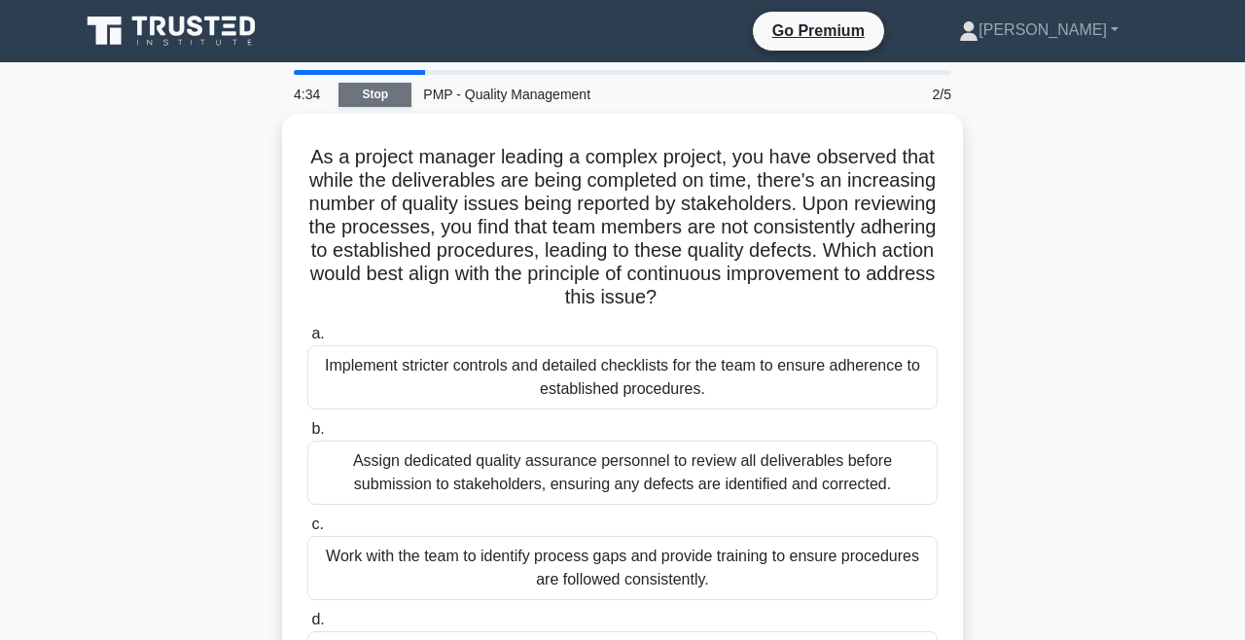
click at [396, 105] on link "Stop" at bounding box center [375, 95] width 73 height 24
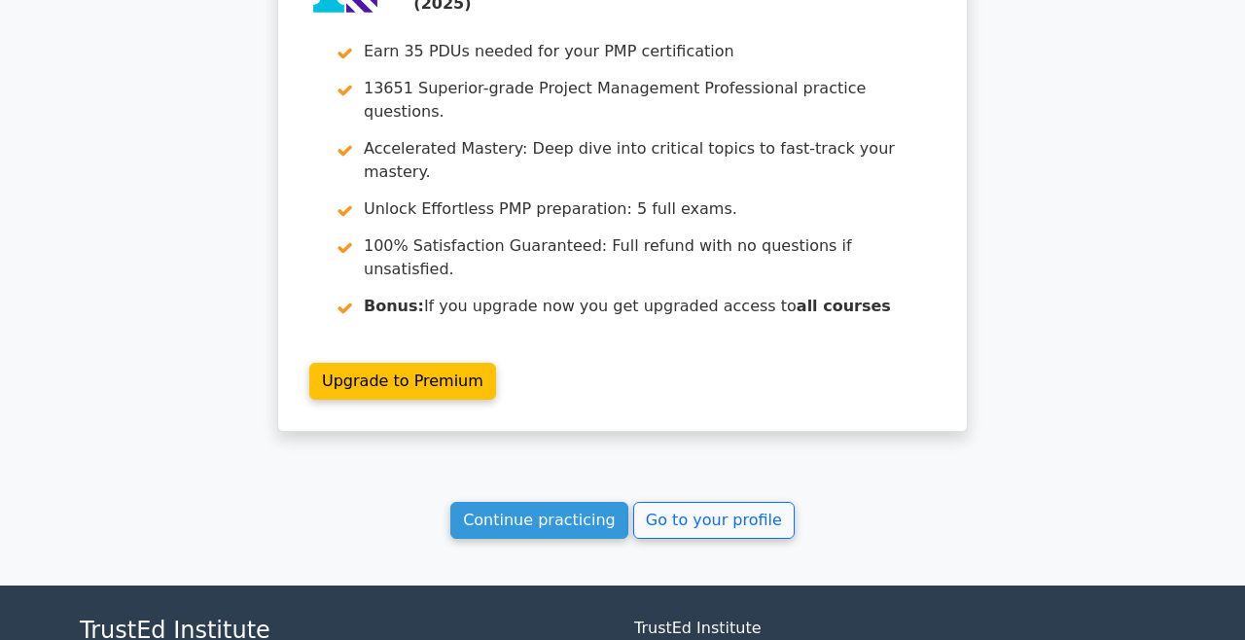
scroll to position [2520, 0]
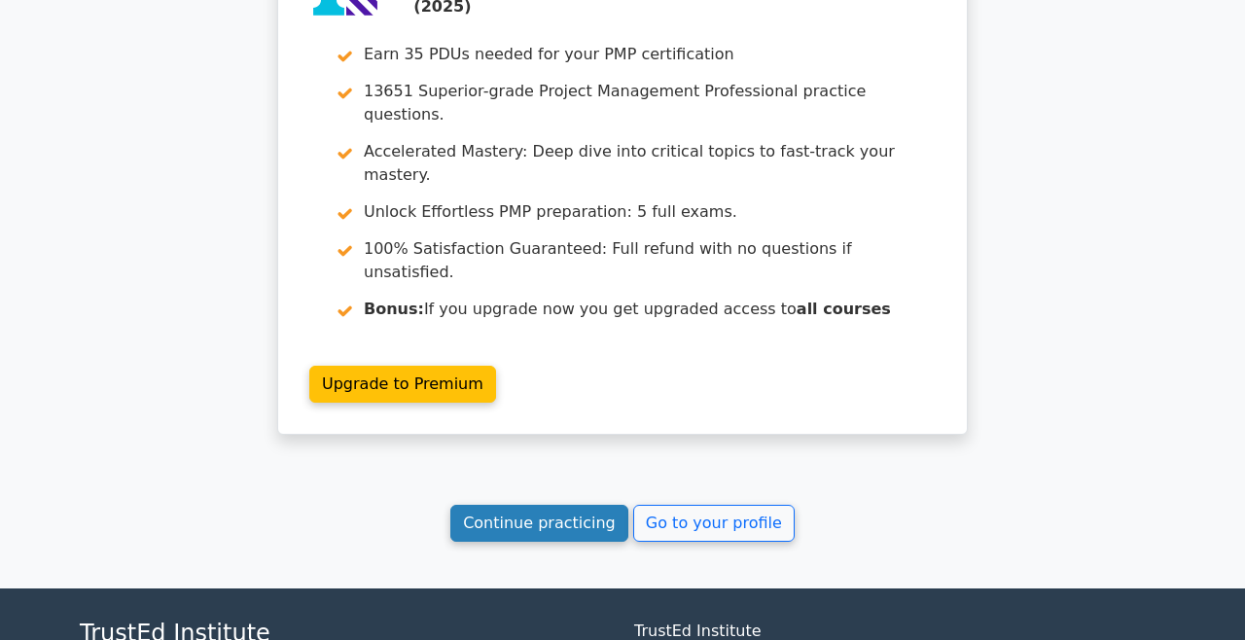
click at [525, 505] on link "Continue practicing" at bounding box center [540, 523] width 178 height 37
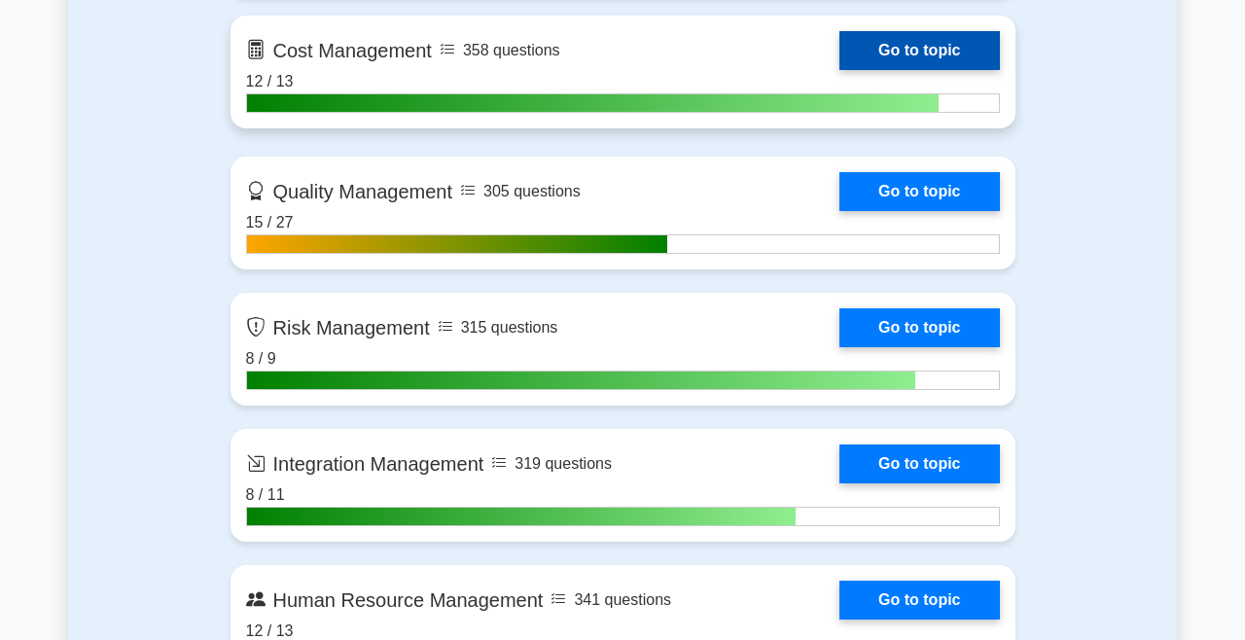
scroll to position [1672, 0]
